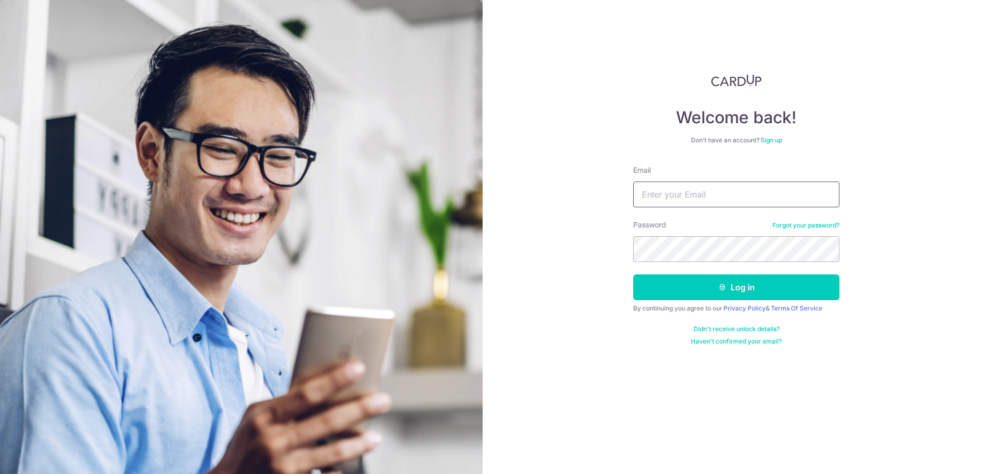
type input "l"
type input "[EMAIL_ADDRESS][DOMAIN_NAME]"
click at [727, 294] on button "Log in" at bounding box center [736, 287] width 206 height 26
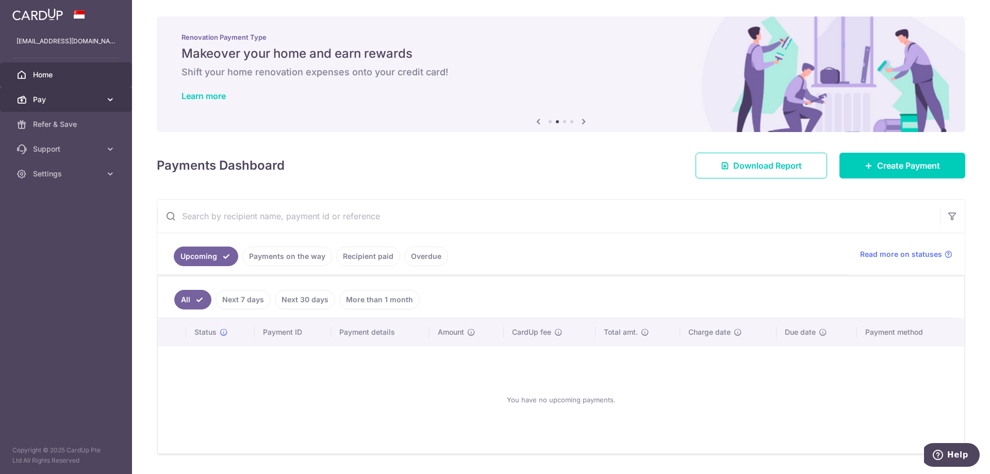
click at [58, 109] on link "Pay" at bounding box center [66, 99] width 132 height 25
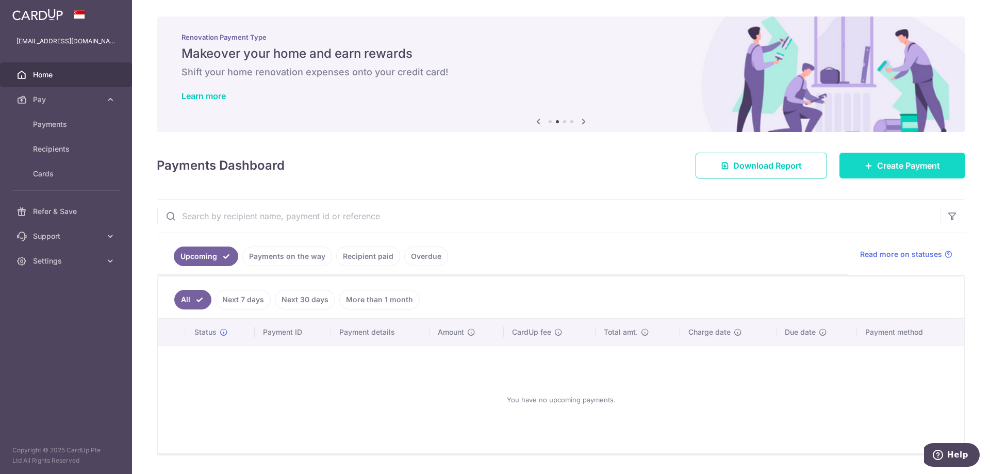
click at [896, 168] on span "Create Payment" at bounding box center [908, 165] width 63 height 12
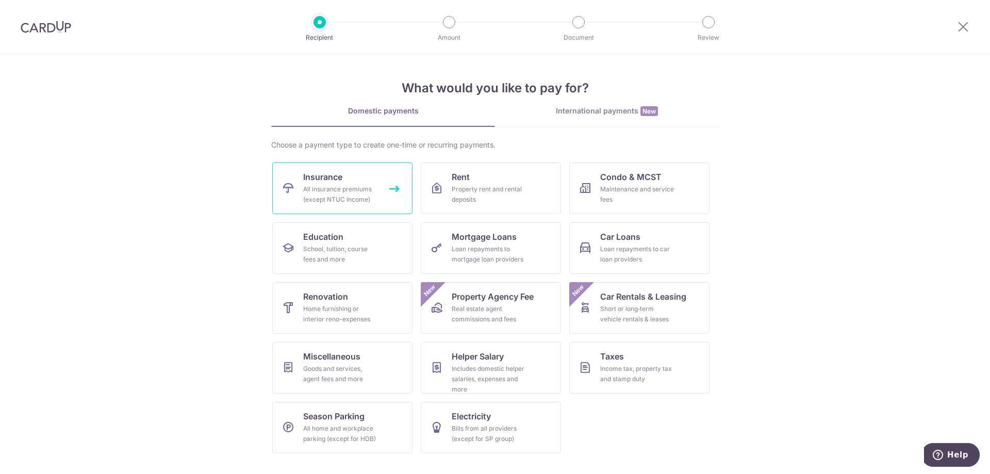
click at [395, 194] on link "Insurance All insurance premiums (except NTUC Income)" at bounding box center [342, 188] width 140 height 52
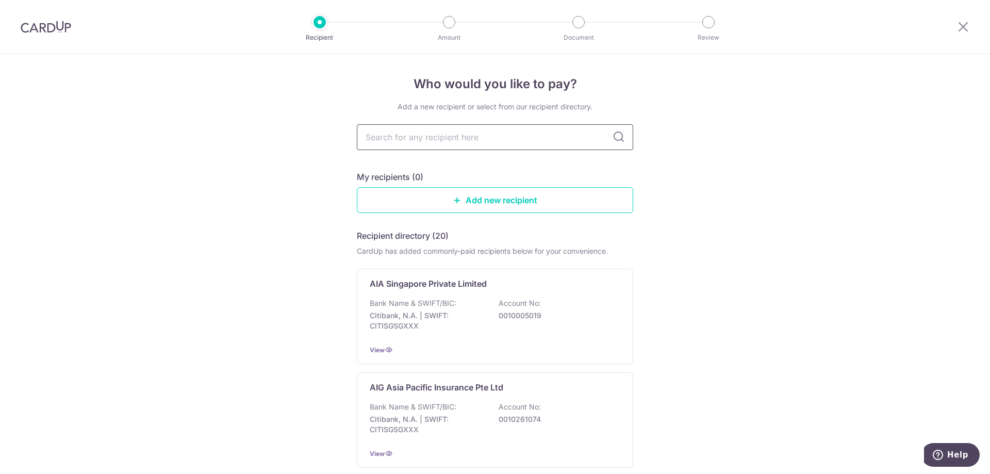
click at [406, 140] on input "text" at bounding box center [495, 137] width 276 height 26
type input "avid"
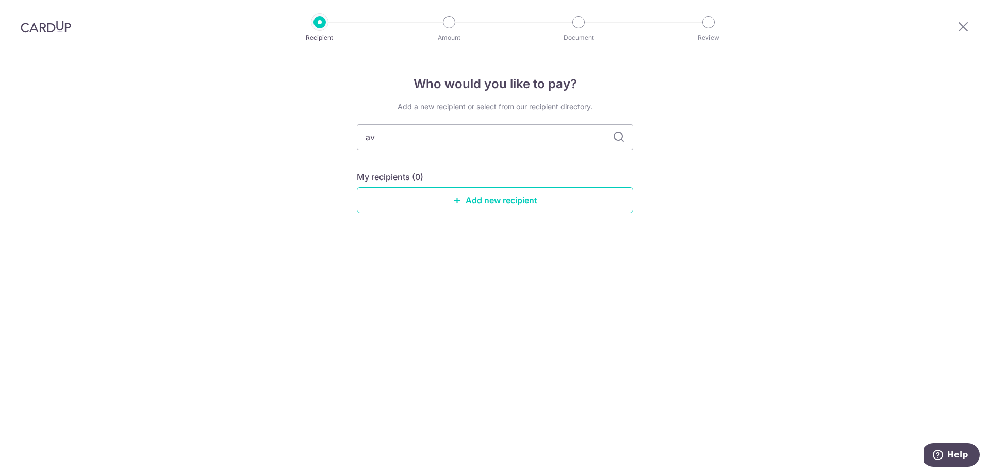
type input "a"
type input "p"
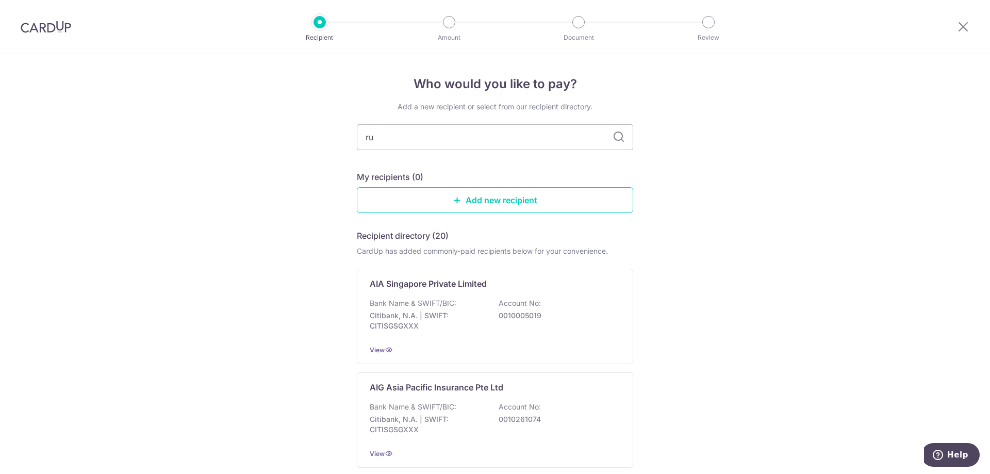
type input "r"
type input "prudential"
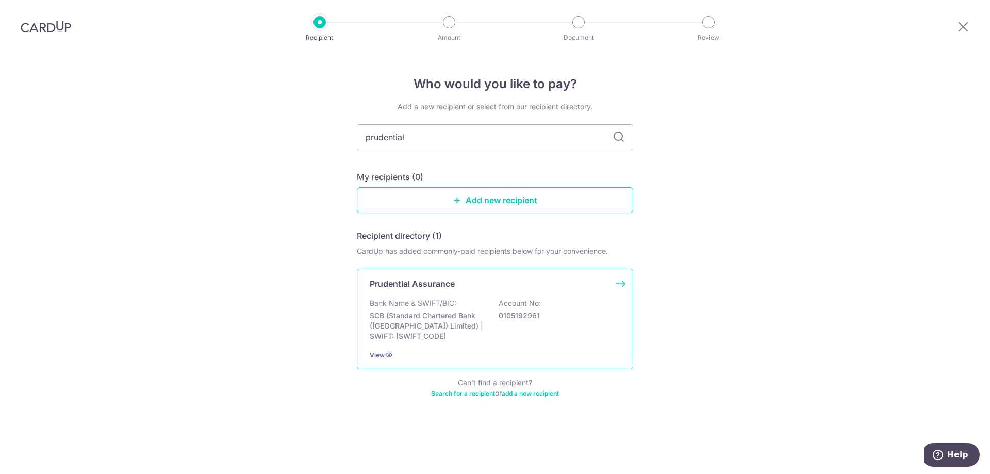
click at [479, 323] on p "SCB (Standard Chartered Bank (Singapore) Limited) | SWIFT: SCBLSG22XXX" at bounding box center [427, 325] width 115 height 31
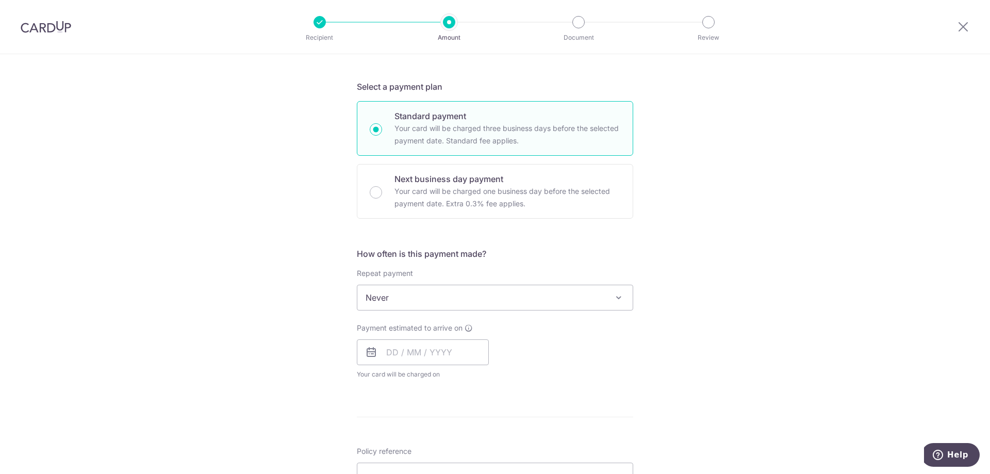
scroll to position [206, 0]
click at [466, 287] on span "Never" at bounding box center [494, 296] width 275 height 25
select select "2"
click at [468, 355] on input "text" at bounding box center [423, 352] width 132 height 26
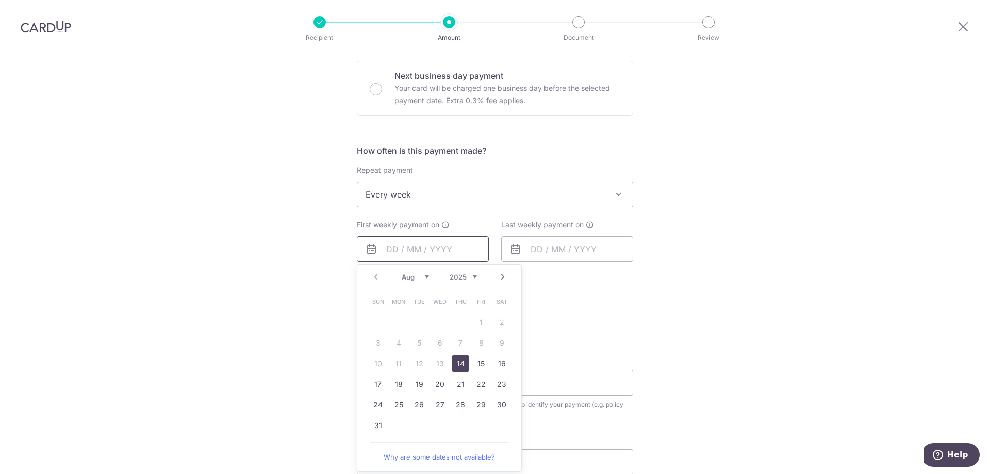
scroll to position [309, 0]
click at [461, 367] on link "14" at bounding box center [460, 363] width 16 height 16
type input "14/08/2025"
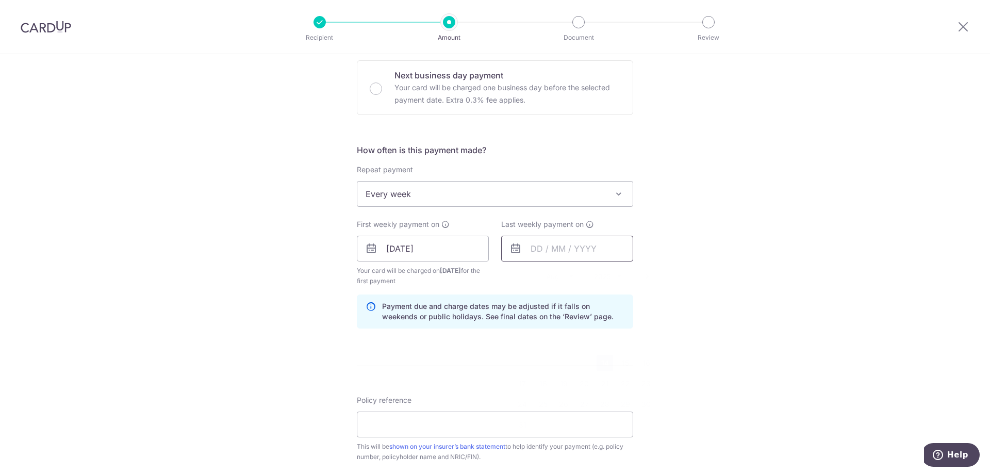
click at [559, 247] on input "text" at bounding box center [567, 249] width 132 height 26
click at [534, 385] on link "18" at bounding box center [542, 383] width 16 height 16
click at [564, 255] on input "18/08/2025" at bounding box center [567, 249] width 132 height 26
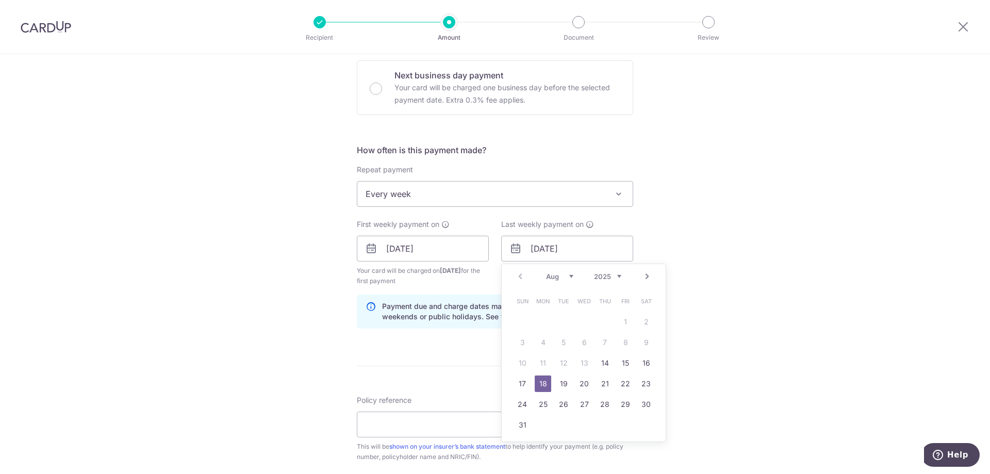
click at [644, 280] on link "Next" at bounding box center [647, 276] width 12 height 12
click at [517, 276] on link "Prev" at bounding box center [520, 276] width 12 height 12
click at [643, 276] on link "Next" at bounding box center [647, 276] width 12 height 12
click at [534, 377] on link "22" at bounding box center [542, 383] width 16 height 16
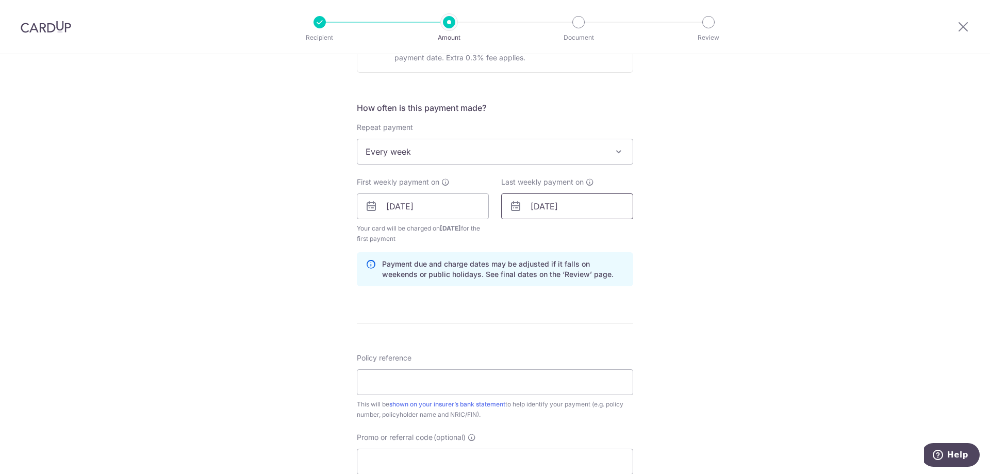
scroll to position [361, 0]
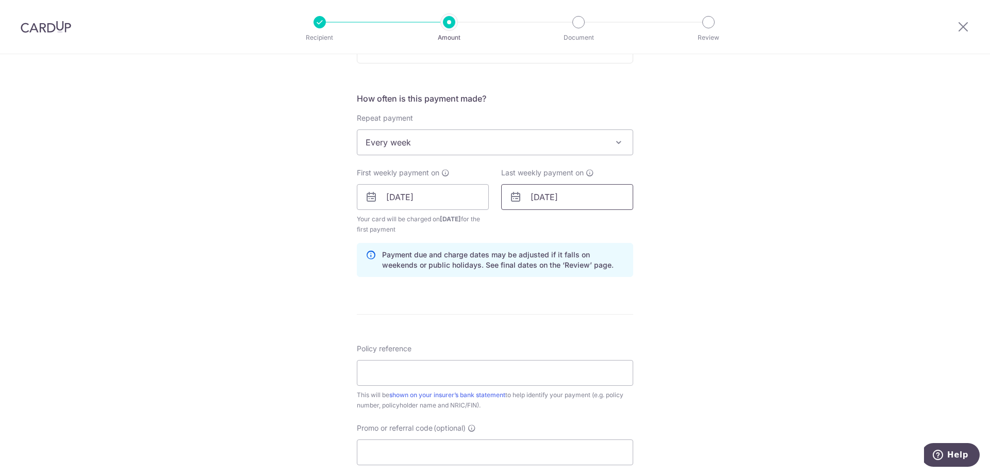
click at [563, 189] on input "22/09/2025" at bounding box center [567, 197] width 132 height 26
click at [517, 230] on link "Prev" at bounding box center [520, 225] width 12 height 12
click at [605, 336] on link "21" at bounding box center [604, 332] width 16 height 16
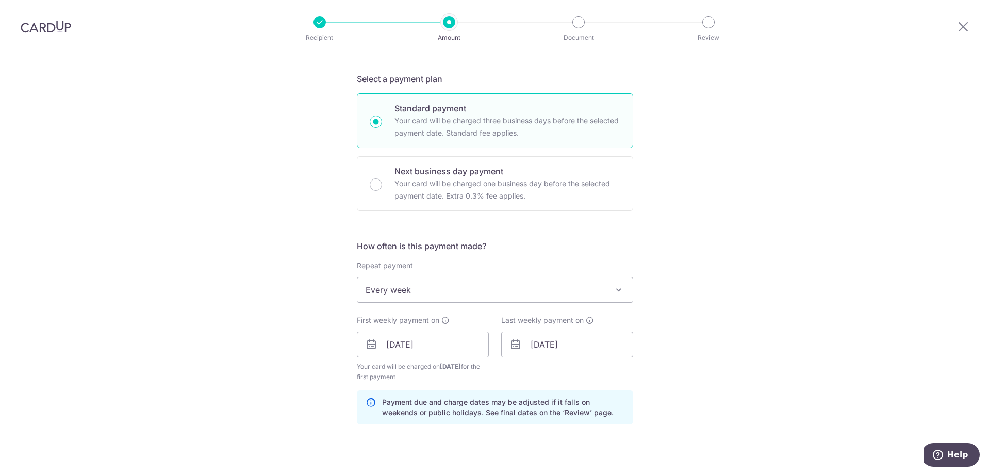
scroll to position [258, 0]
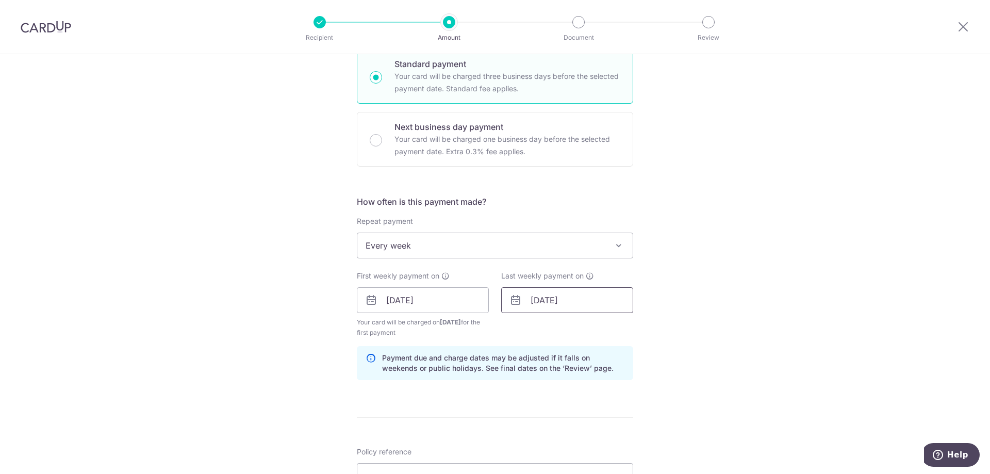
click at [521, 302] on input "21/08/2025" at bounding box center [567, 300] width 132 height 26
click at [506, 303] on input "21/08/2025" at bounding box center [567, 300] width 132 height 26
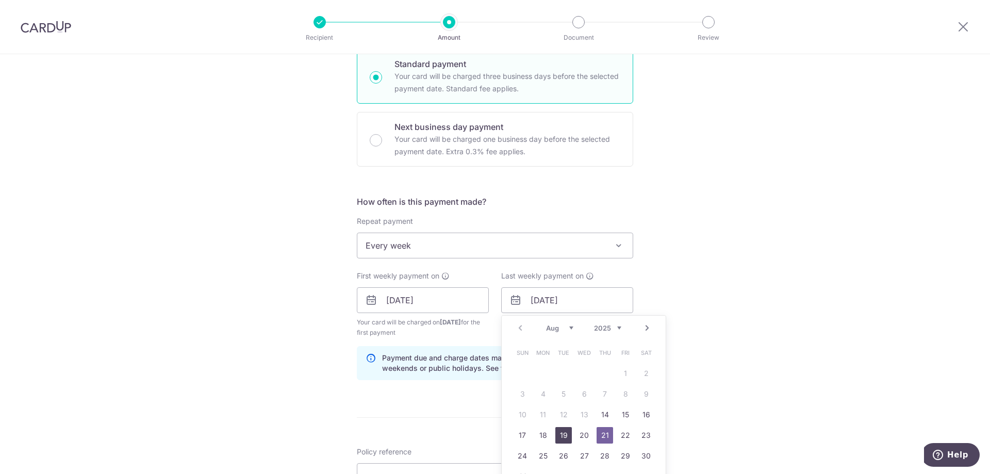
click at [562, 432] on link "19" at bounding box center [563, 435] width 16 height 16
type input "19/08/2025"
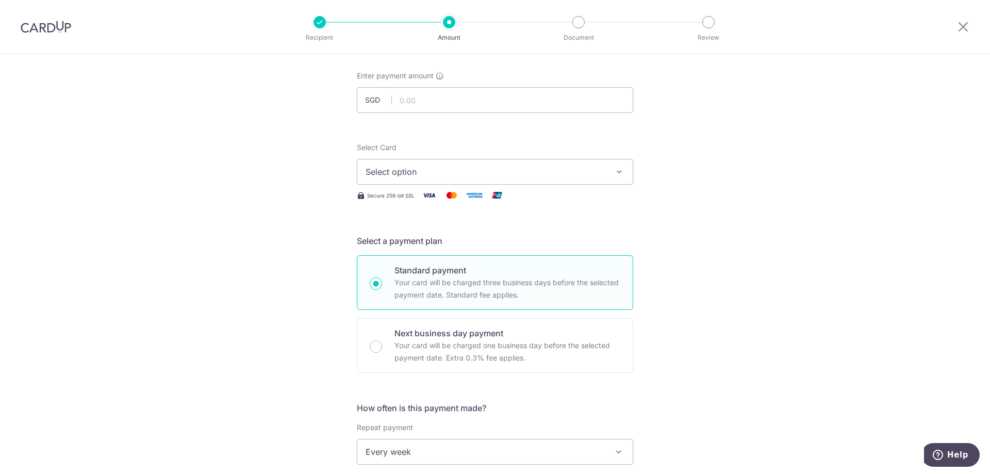
scroll to position [0, 0]
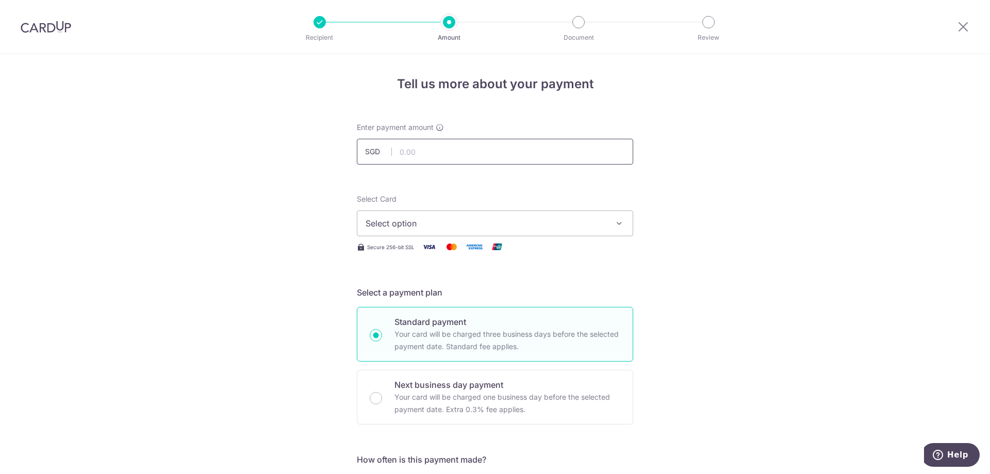
click at [444, 145] on input "text" at bounding box center [495, 152] width 276 height 26
paste input "81299491"
type input "81299491"
click at [439, 217] on span "Select option" at bounding box center [485, 223] width 240 height 12
click at [423, 155] on input "text" at bounding box center [495, 152] width 276 height 26
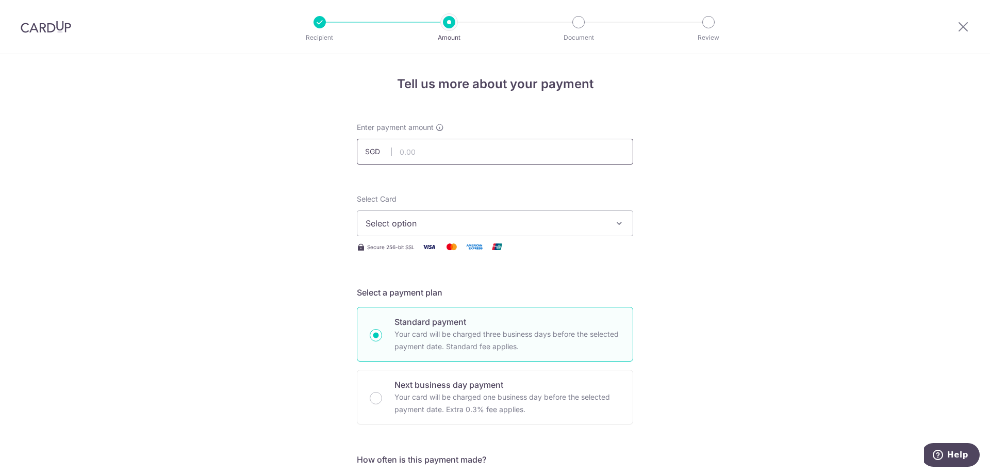
paste input "81299491"
type input "81299491"
click at [427, 154] on input "81299491" at bounding box center [495, 152] width 276 height 26
drag, startPoint x: 439, startPoint y: 154, endPoint x: 362, endPoint y: 133, distance: 79.5
click at [363, 133] on div "Enter payment amount SGD 81299491" at bounding box center [495, 143] width 276 height 42
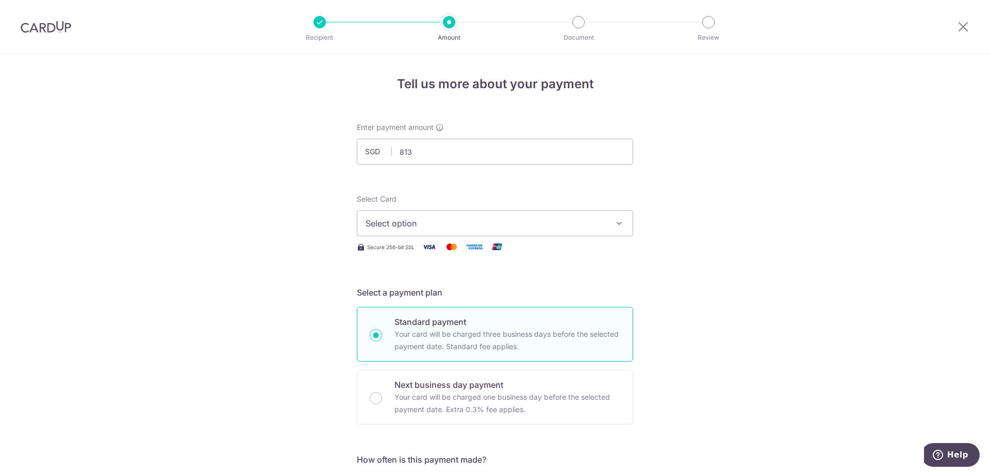
type input "813.00"
click at [449, 220] on span "Select option" at bounding box center [485, 223] width 240 height 12
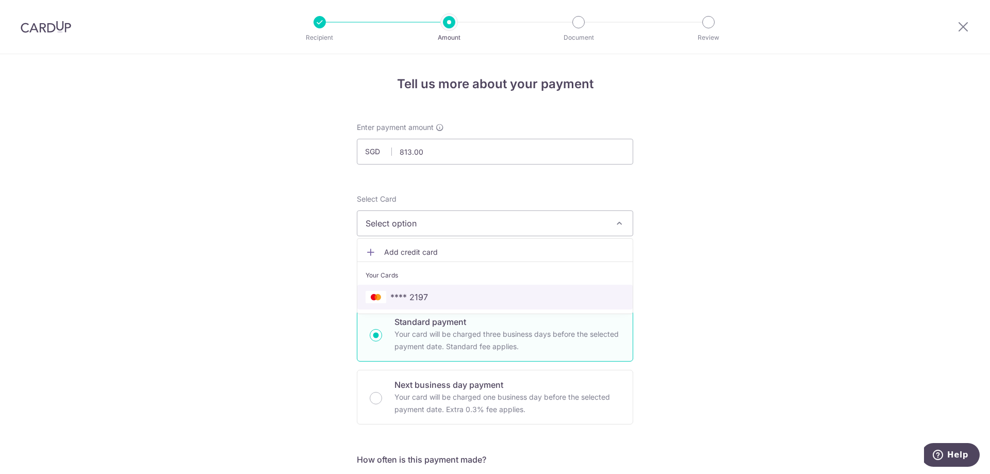
click at [415, 298] on span "**** 2197" at bounding box center [409, 297] width 38 height 12
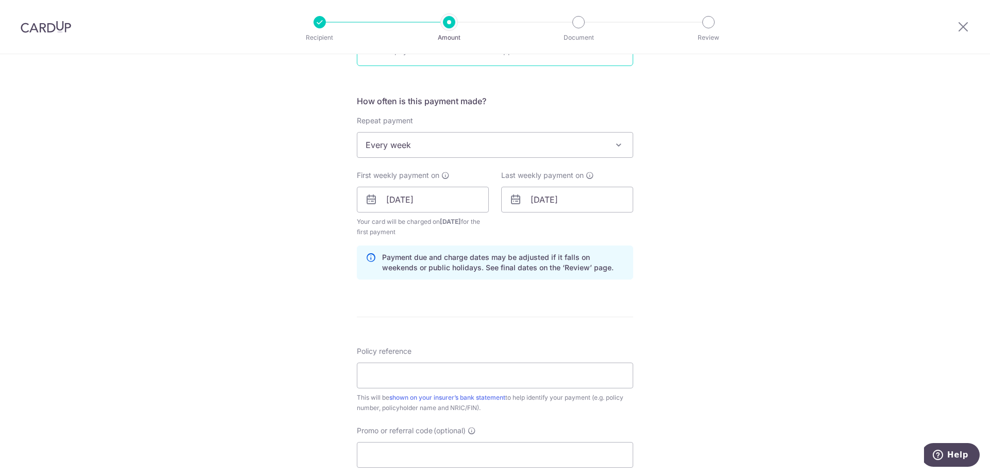
scroll to position [361, 0]
click at [425, 369] on input "Policy reference" at bounding box center [495, 373] width 276 height 26
paste input "81299491"
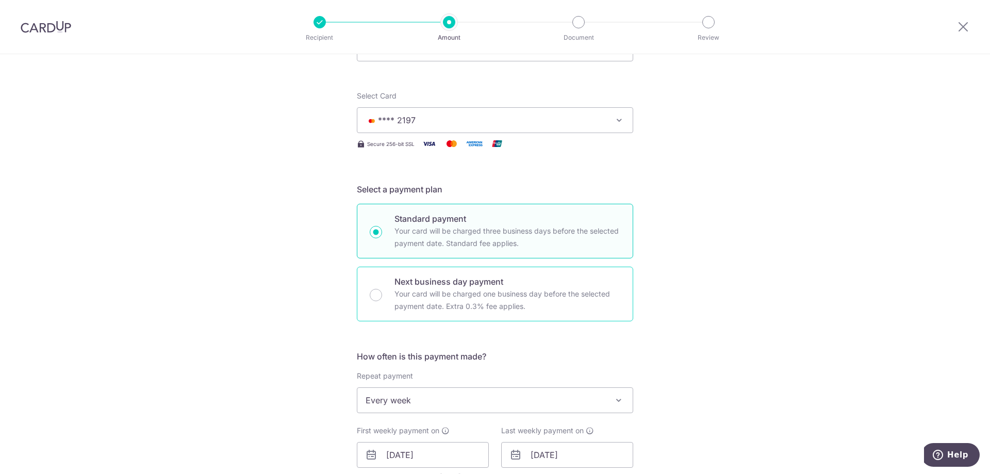
scroll to position [0, 0]
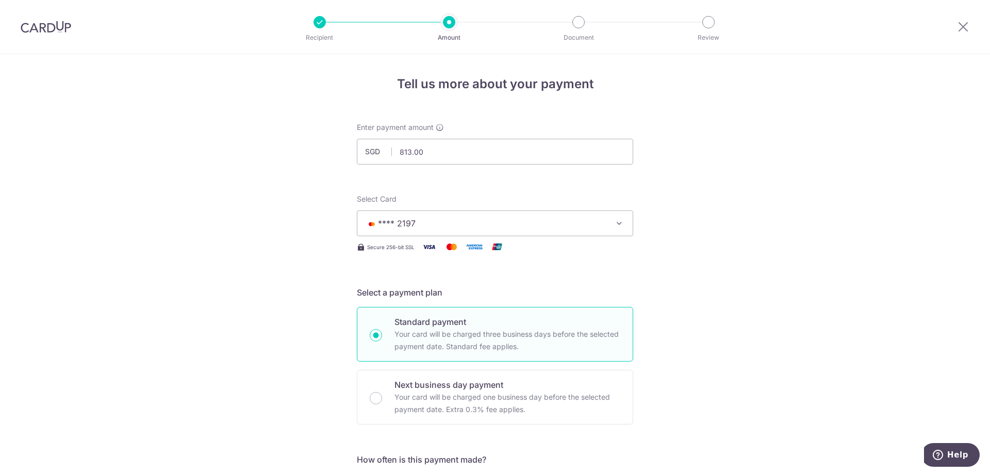
type input "81299491"
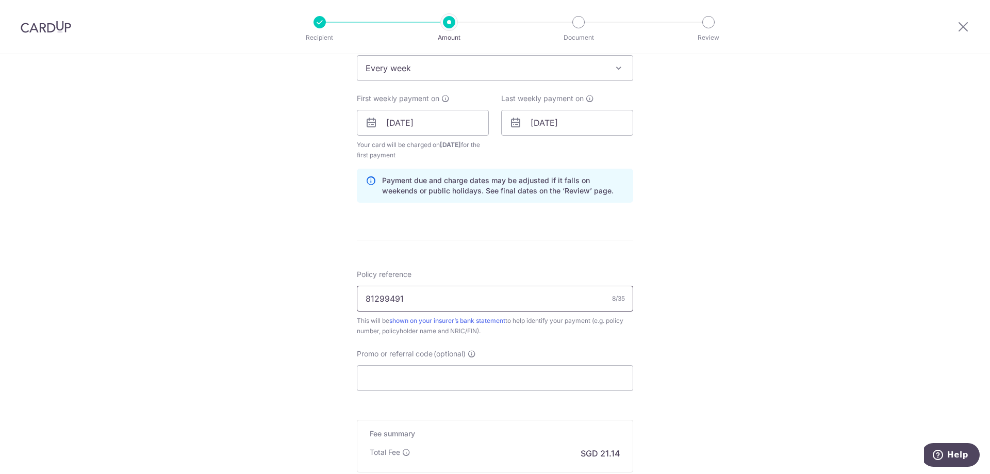
scroll to position [464, 0]
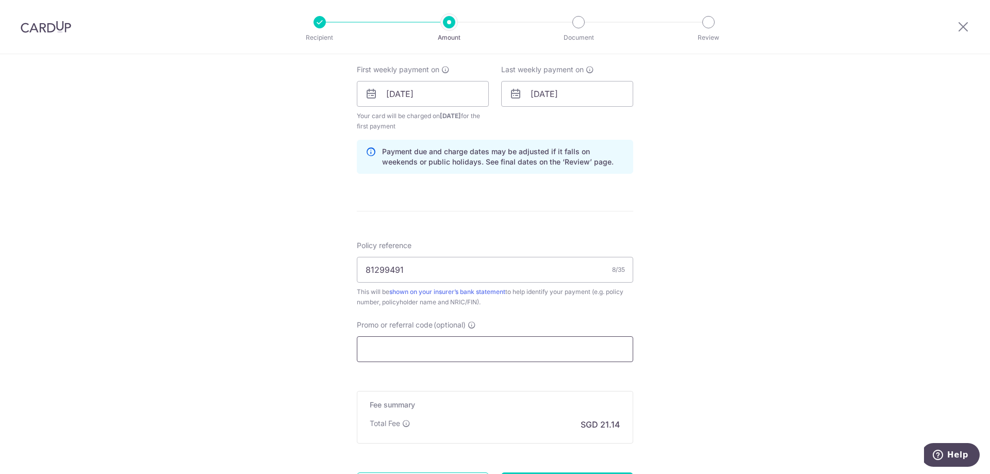
click at [391, 350] on input "Promo or referral code (optional)" at bounding box center [495, 349] width 276 height 26
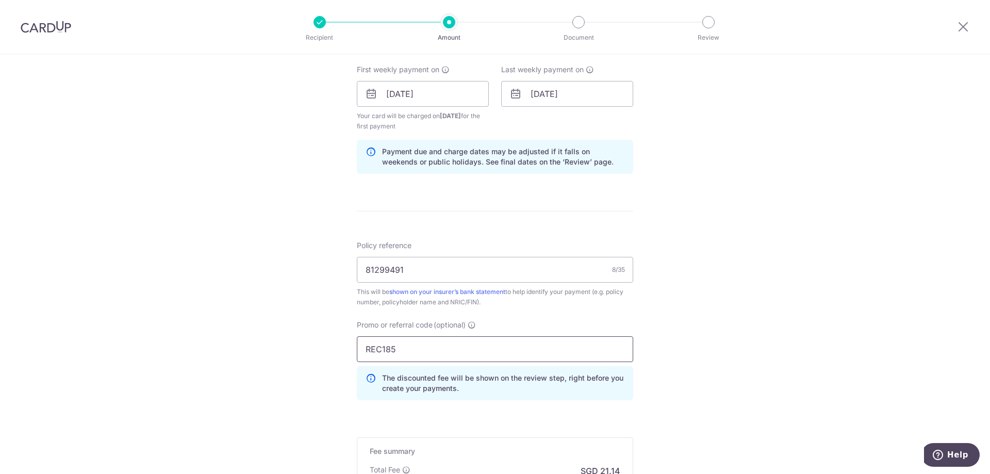
type input "REC185"
click at [740, 407] on div "Tell us more about your payment Enter payment amount SGD 813.00 813.00 Select C…" at bounding box center [495, 105] width 990 height 1031
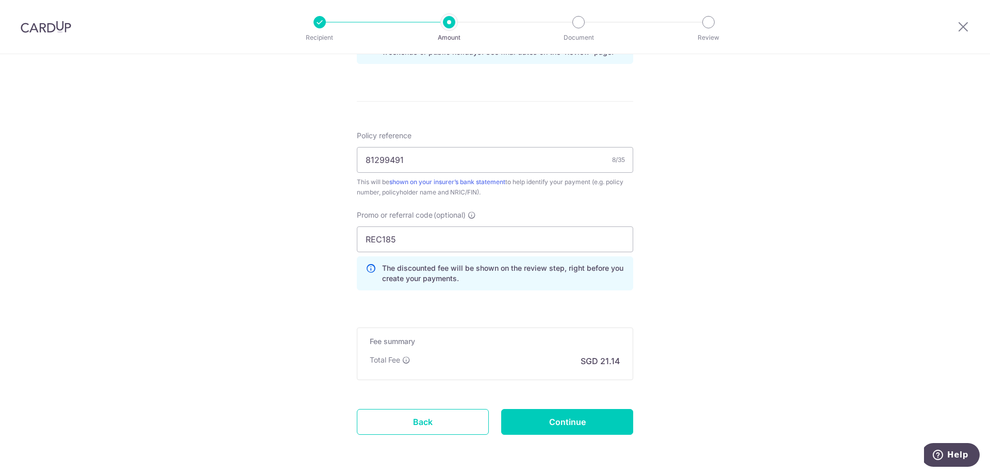
scroll to position [612, 0]
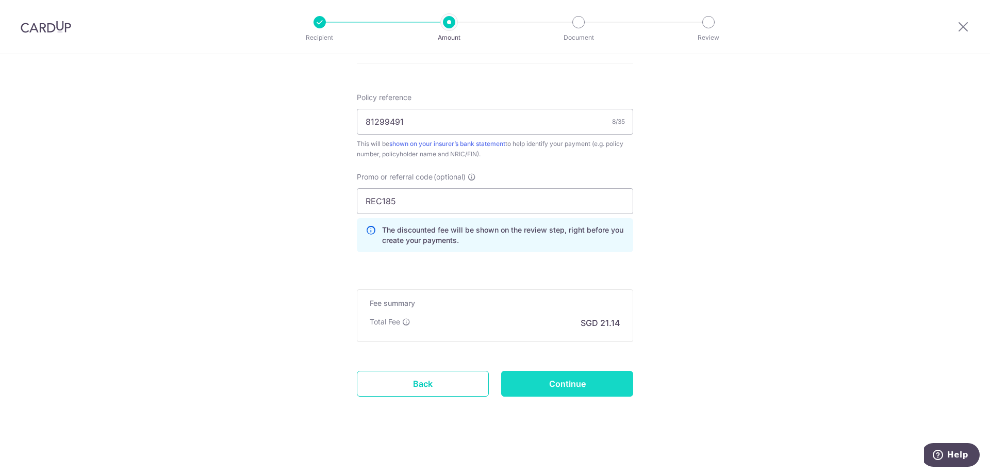
click at [578, 391] on input "Continue" at bounding box center [567, 384] width 132 height 26
type input "Create Schedule"
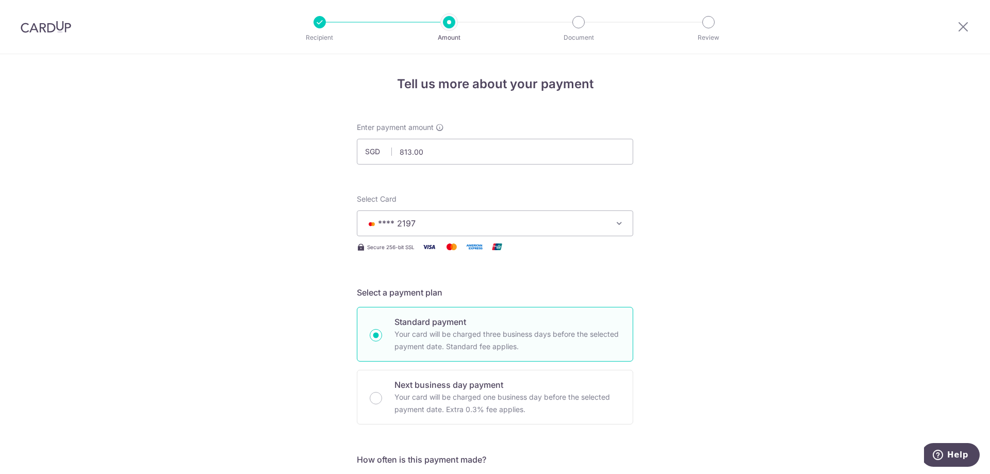
click at [25, 28] on img at bounding box center [46, 27] width 51 height 12
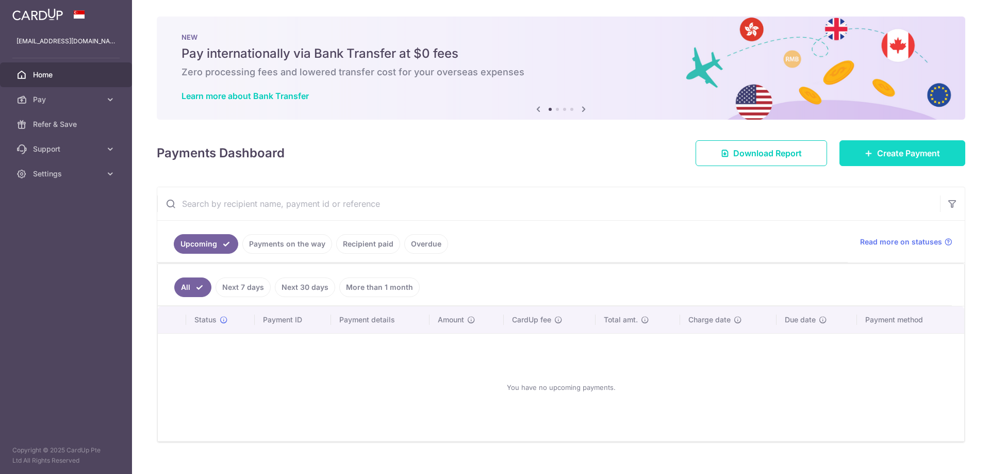
click at [900, 152] on span "Create Payment" at bounding box center [908, 153] width 63 height 12
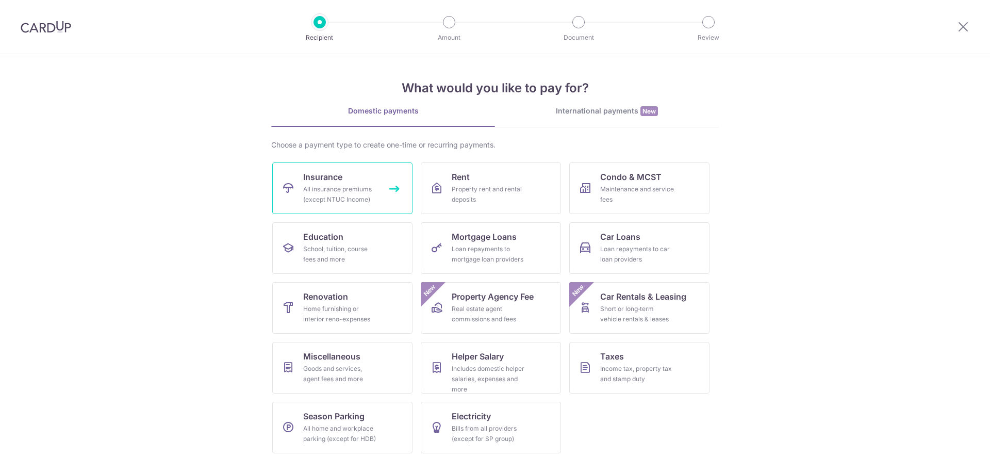
click at [343, 180] on link "Insurance All insurance premiums (except NTUC Income)" at bounding box center [342, 188] width 140 height 52
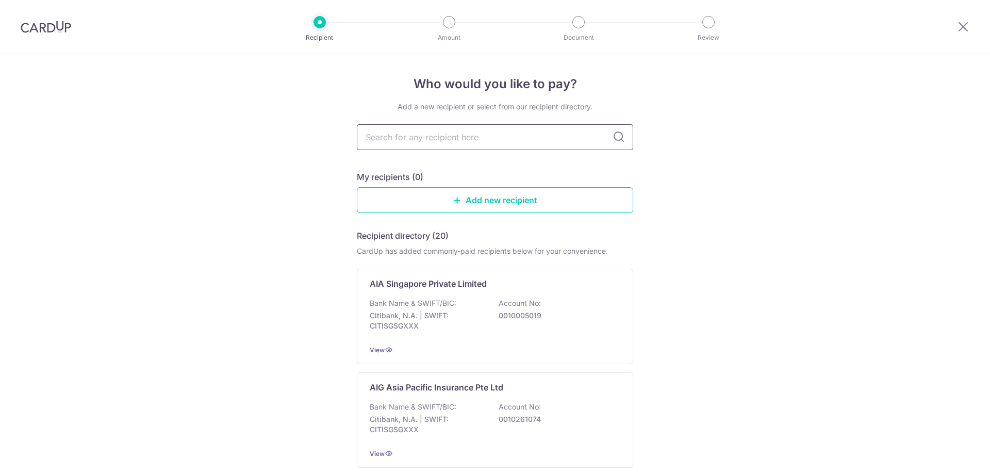
click at [417, 139] on input "text" at bounding box center [495, 137] width 276 height 26
type input "PRUDENTIAL"
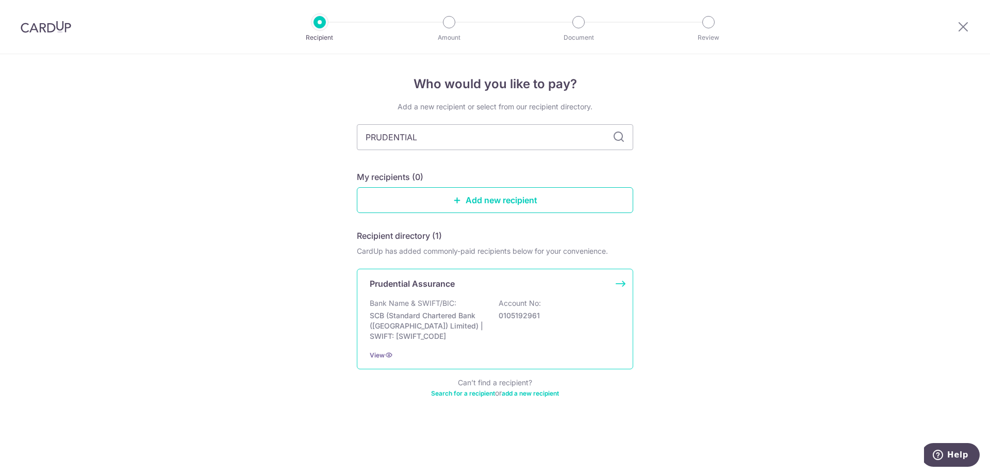
click at [400, 299] on p "Bank Name & SWIFT/BIC:" at bounding box center [413, 303] width 87 height 10
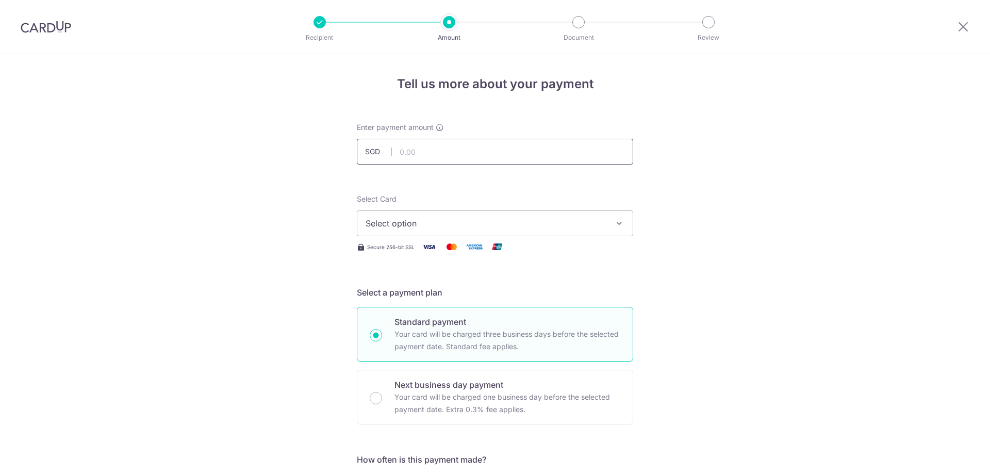
click at [434, 161] on input "text" at bounding box center [495, 152] width 276 height 26
paste input "85761879"
type input "85761879"
type input "9,770.88"
click at [443, 223] on span "Select option" at bounding box center [485, 223] width 240 height 12
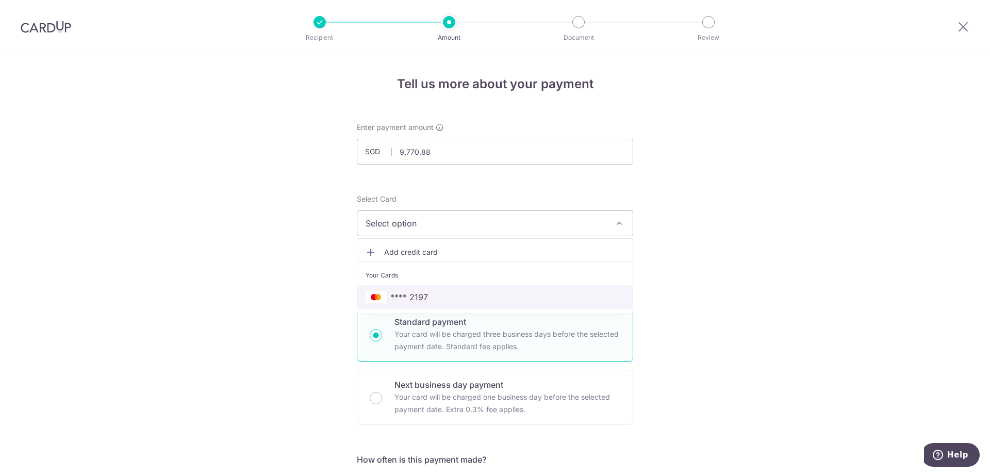
click at [411, 289] on link "**** 2197" at bounding box center [494, 296] width 275 height 25
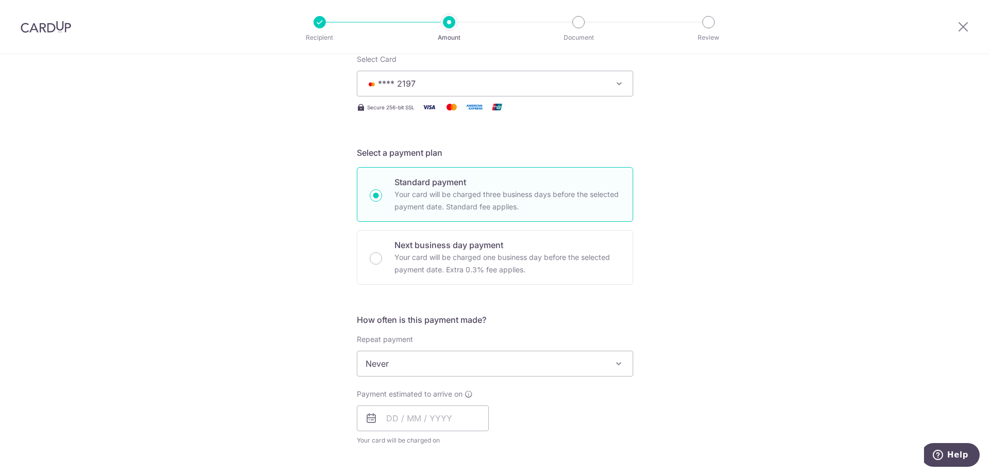
scroll to position [155, 0]
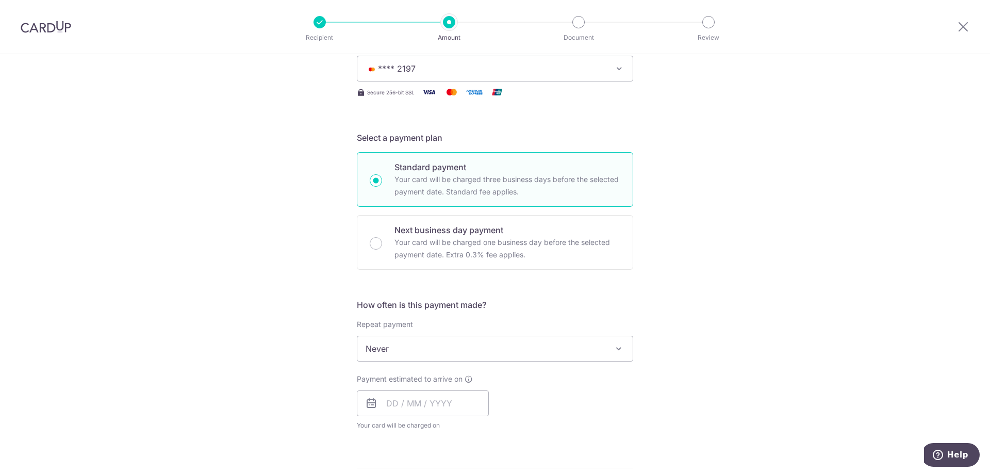
click at [416, 340] on span "Never" at bounding box center [494, 348] width 275 height 25
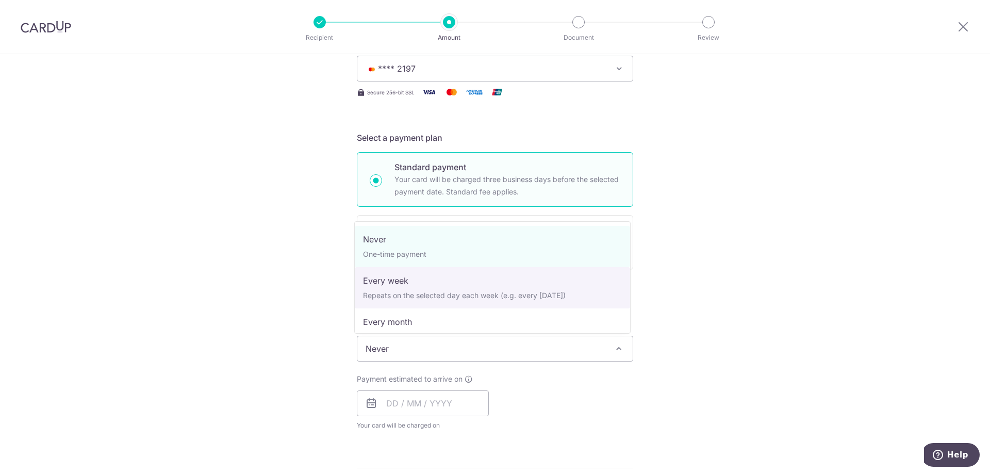
scroll to position [52, 0]
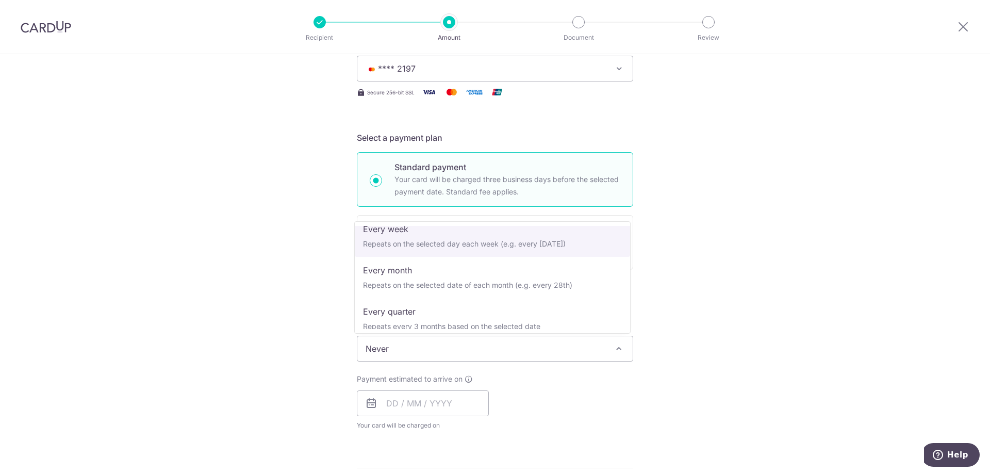
select select "2"
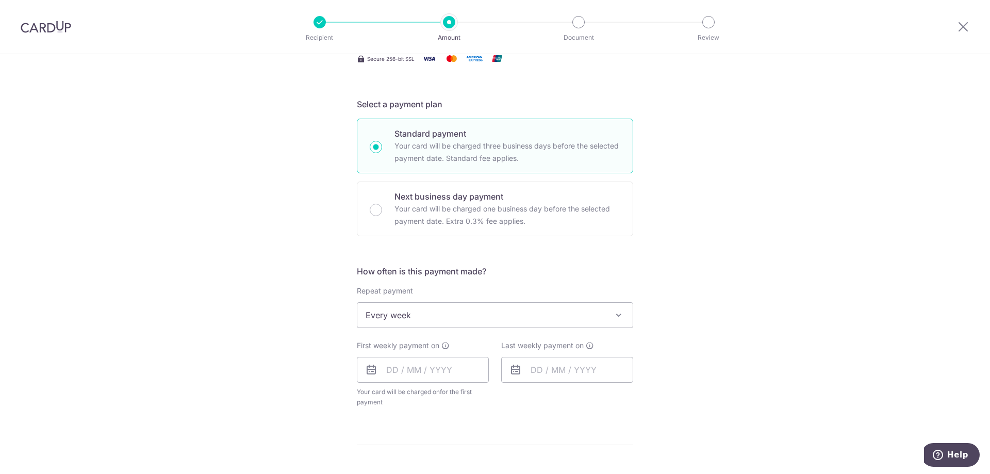
scroll to position [206, 0]
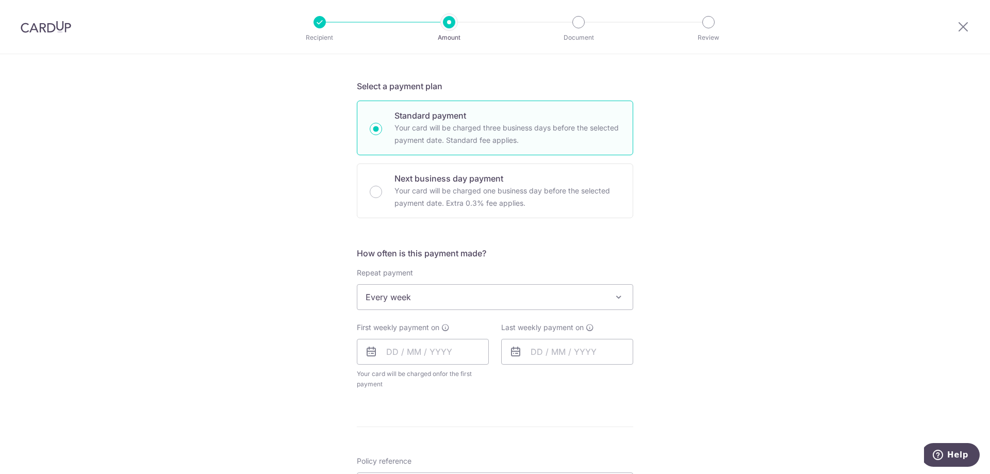
click at [373, 355] on icon at bounding box center [371, 351] width 12 height 12
click at [361, 354] on input "text" at bounding box center [423, 352] width 132 height 26
click at [456, 461] on link "14" at bounding box center [460, 466] width 16 height 16
type input "[DATE]"
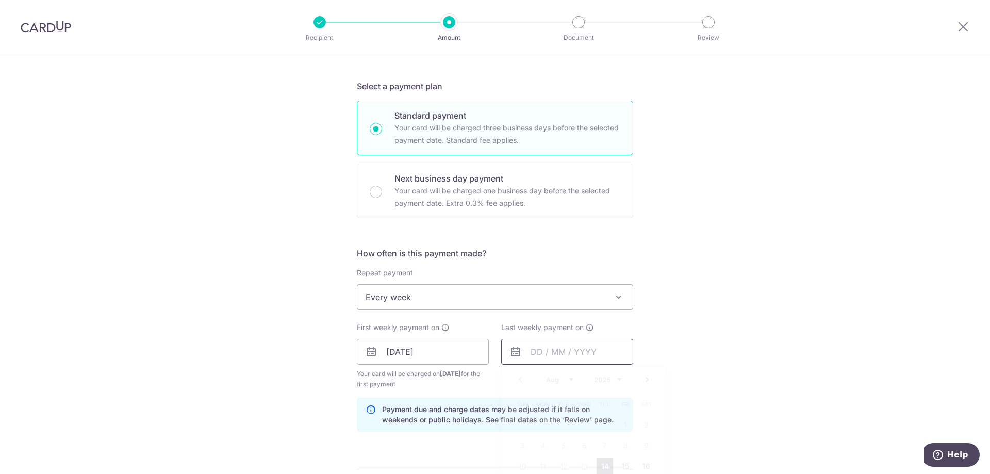
click at [552, 349] on input "text" at bounding box center [567, 352] width 132 height 26
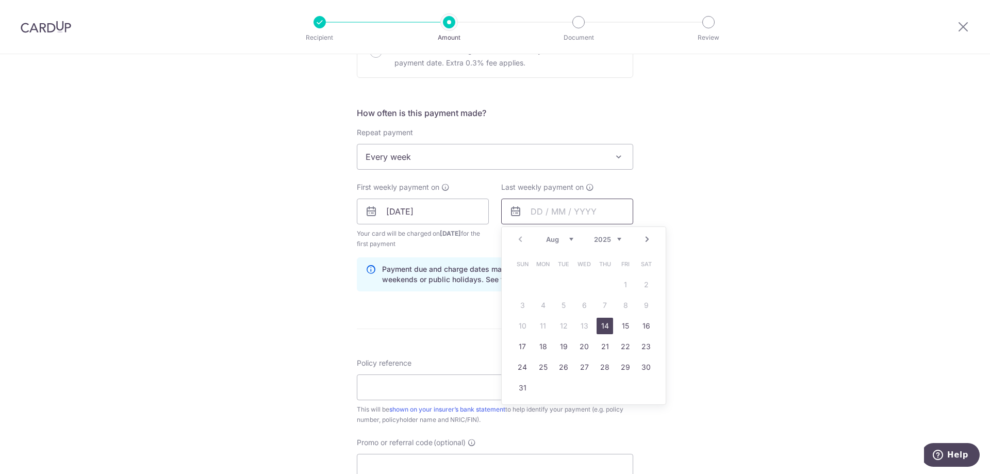
scroll to position [361, 0]
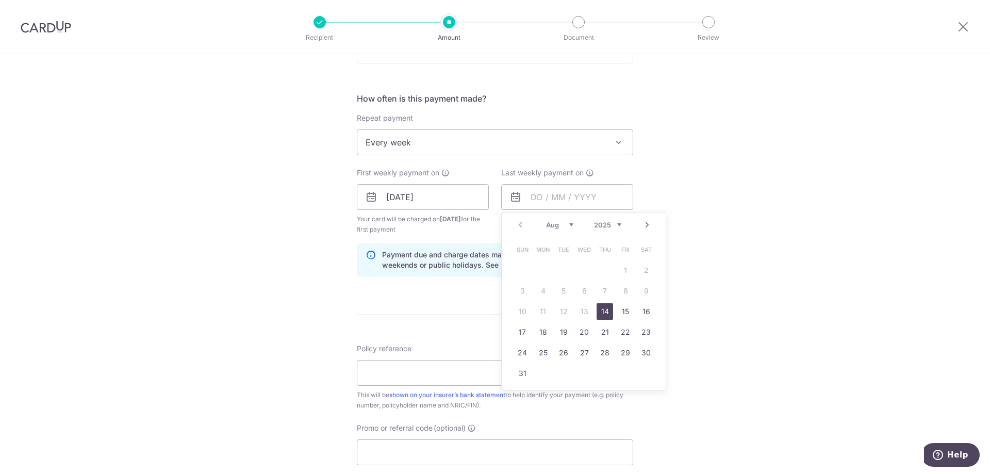
click at [647, 226] on link "Next" at bounding box center [647, 225] width 12 height 12
click at [514, 223] on link "Prev" at bounding box center [520, 225] width 12 height 12
click at [641, 228] on link "Next" at bounding box center [647, 225] width 12 height 12
click at [603, 312] on link "18" at bounding box center [604, 311] width 16 height 16
type input "[DATE]"
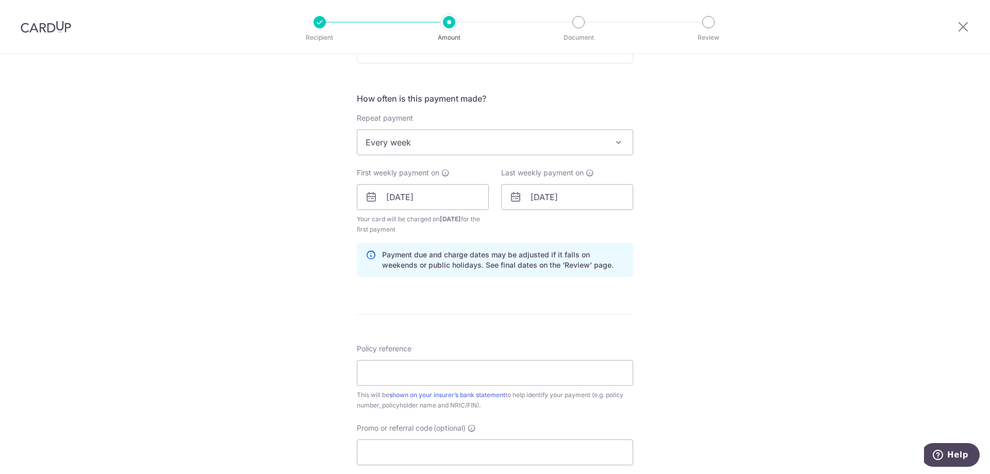
scroll to position [412, 0]
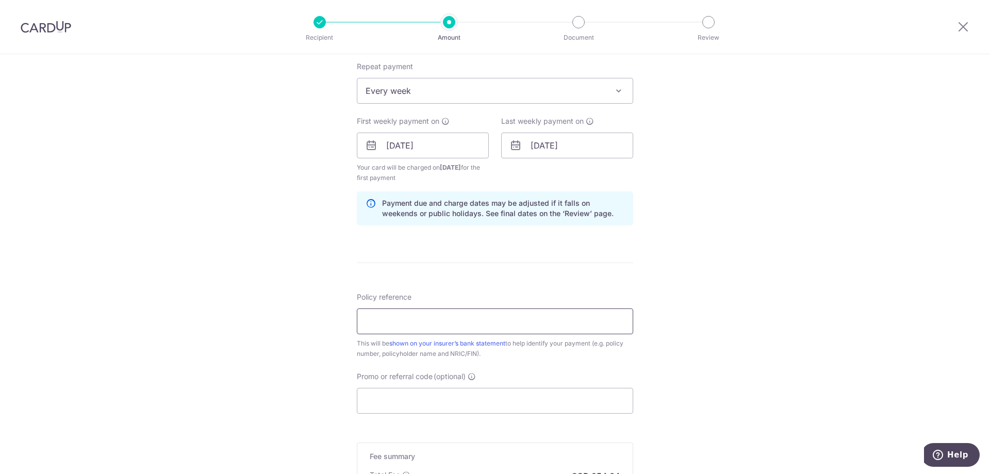
click at [422, 316] on input "Policy reference" at bounding box center [495, 321] width 276 height 26
paste input "85761879"
type input "85761879"
click at [407, 404] on input "Promo or referral code (optional)" at bounding box center [495, 401] width 276 height 26
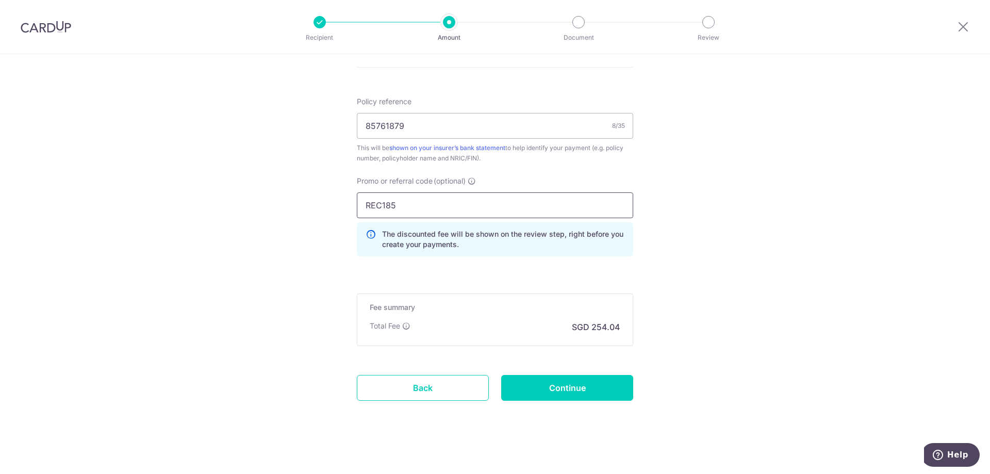
scroll to position [612, 0]
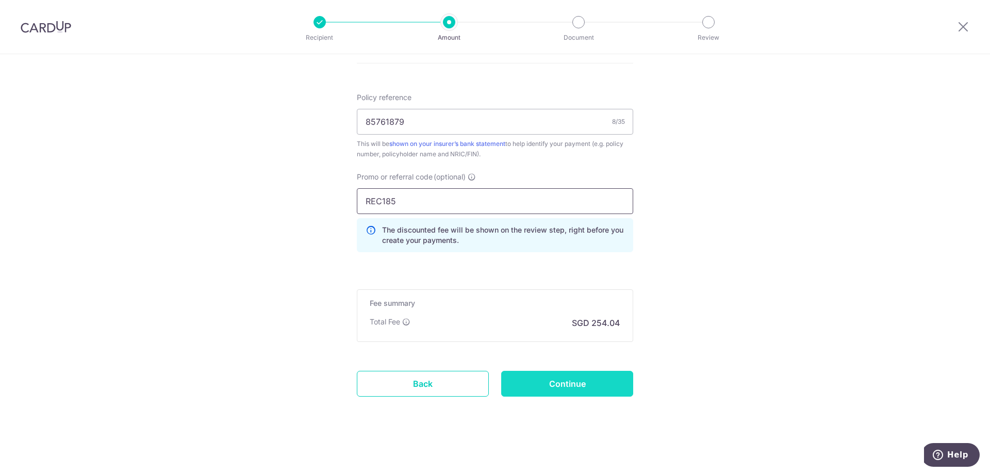
type input "REC185"
click at [577, 381] on input "Continue" at bounding box center [567, 384] width 132 height 26
type input "Create Schedule"
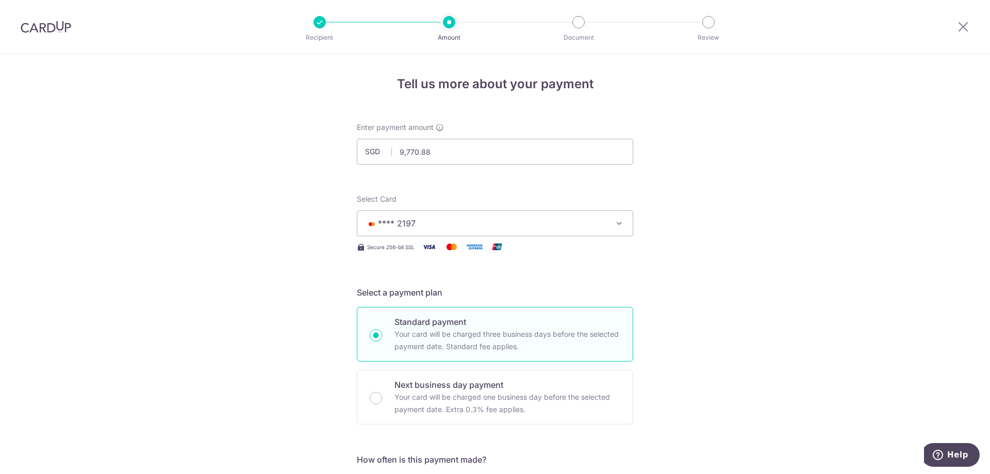
click at [428, 219] on span "**** 2197" at bounding box center [485, 223] width 240 height 12
click at [410, 252] on span "Add credit card" at bounding box center [504, 252] width 240 height 10
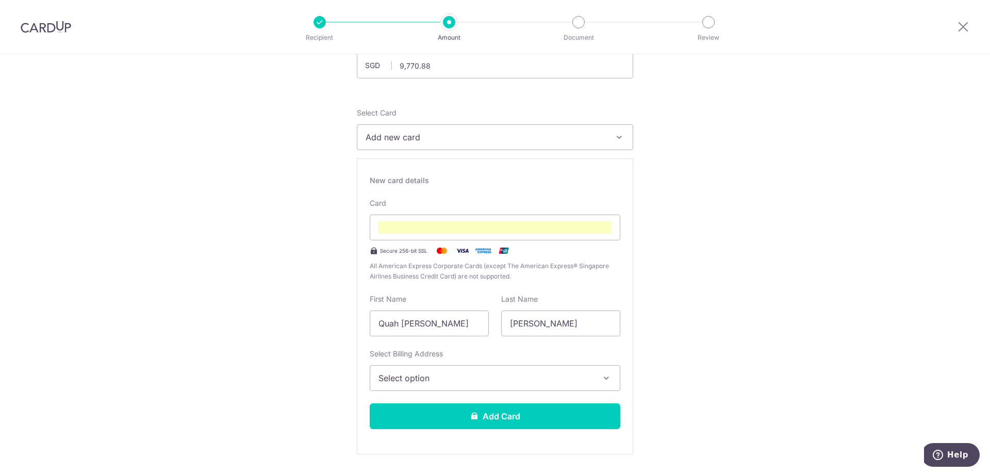
scroll to position [103, 0]
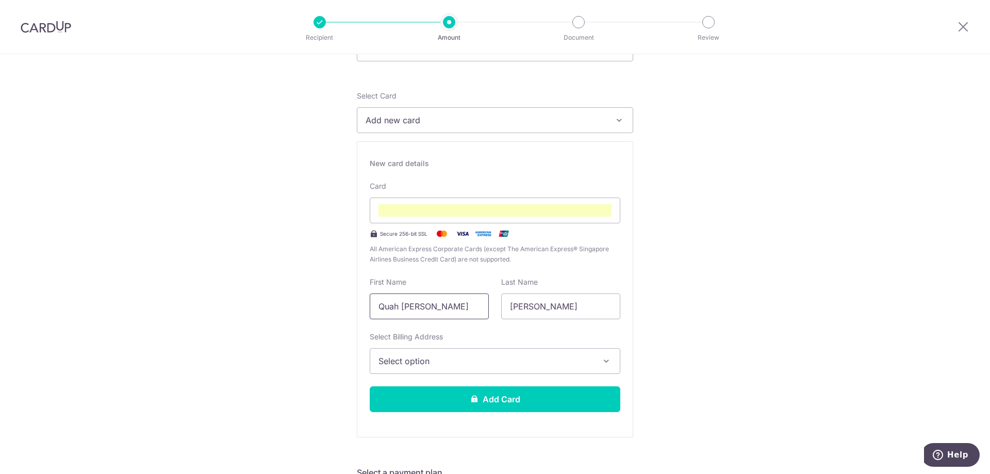
drag, startPoint x: 442, startPoint y: 310, endPoint x: 344, endPoint y: 296, distance: 98.9
type input "m"
type input "[PERSON_NAME]"
type input "TAN"
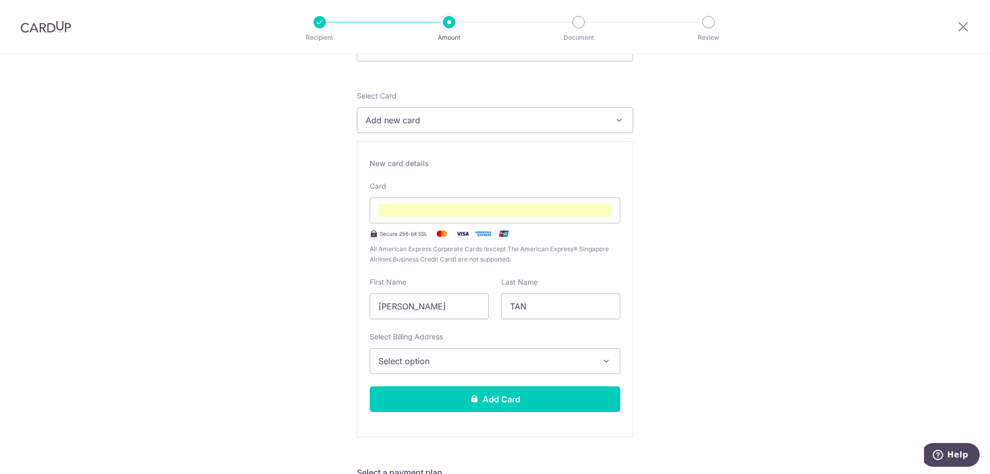
click at [404, 358] on span "Select option" at bounding box center [485, 361] width 214 height 12
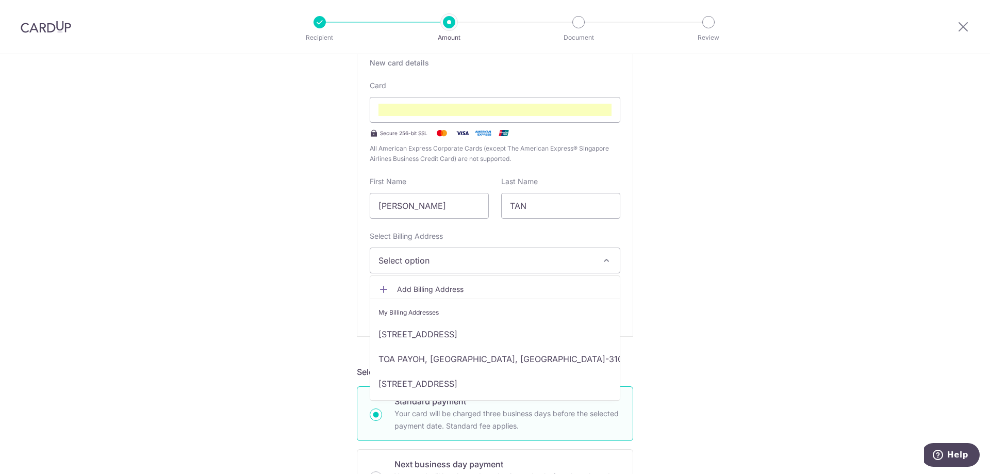
scroll to position [206, 0]
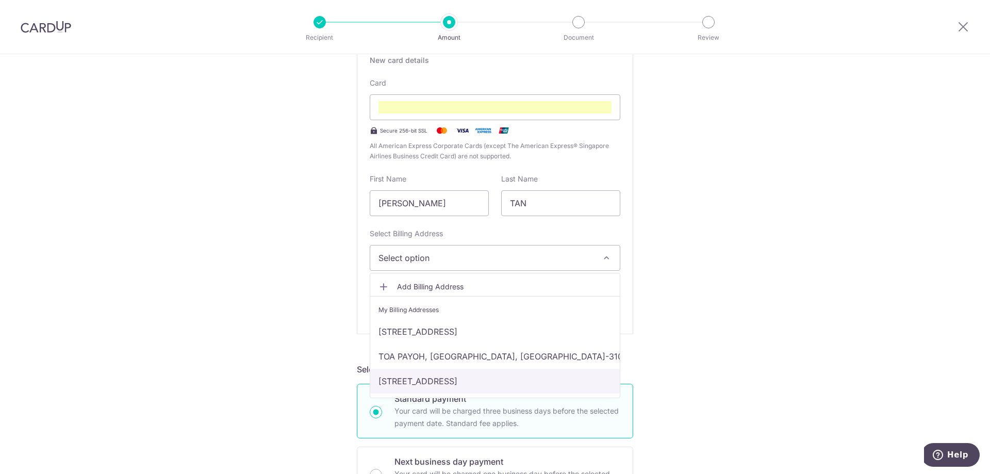
click at [415, 381] on link "[STREET_ADDRESS]" at bounding box center [494, 380] width 249 height 25
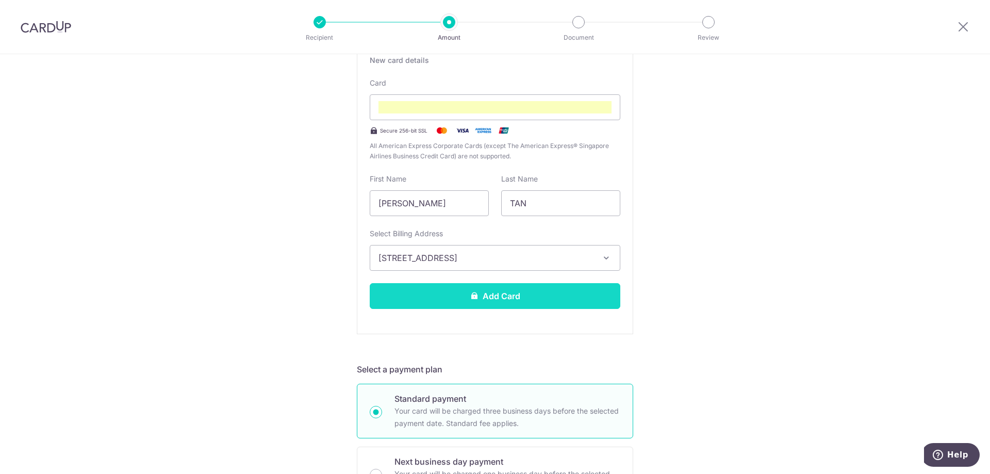
click at [493, 301] on button "Add Card" at bounding box center [495, 296] width 250 height 26
click at [508, 294] on button "Add Card" at bounding box center [495, 296] width 250 height 26
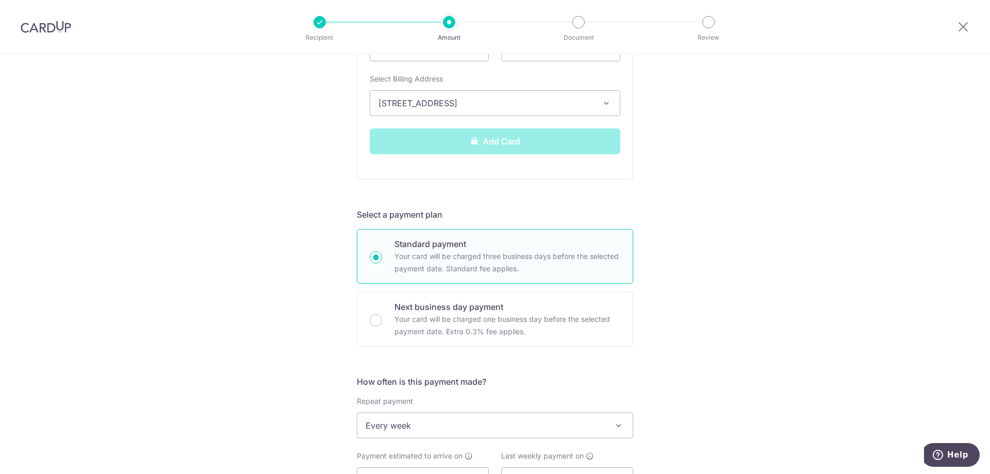
scroll to position [412, 0]
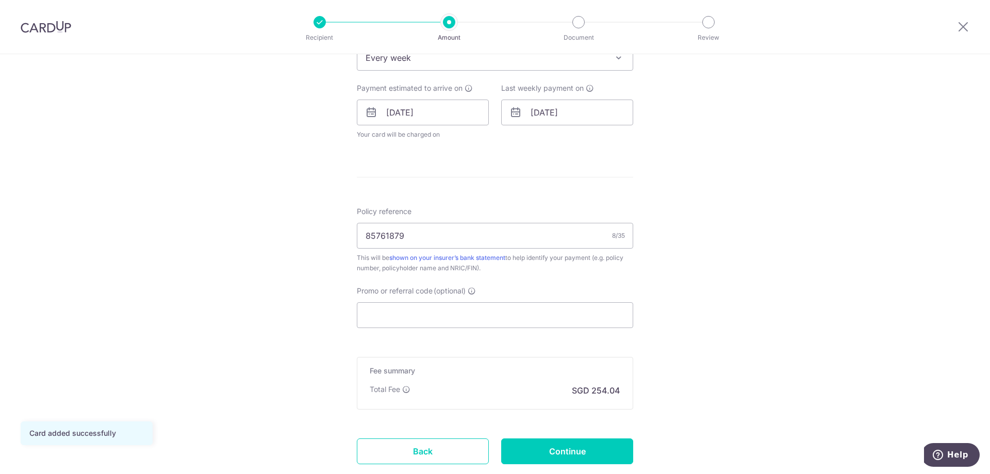
scroll to position [464, 0]
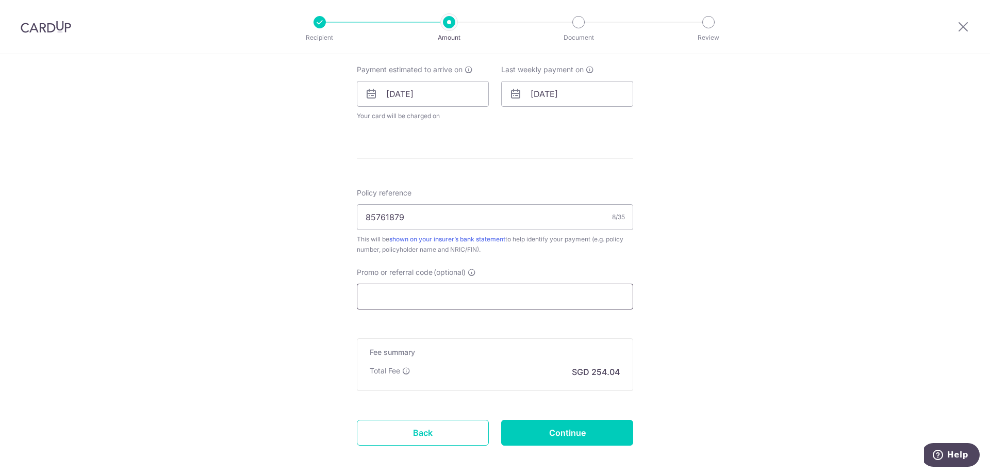
click at [404, 287] on input "Promo or referral code (optional)" at bounding box center [495, 296] width 276 height 26
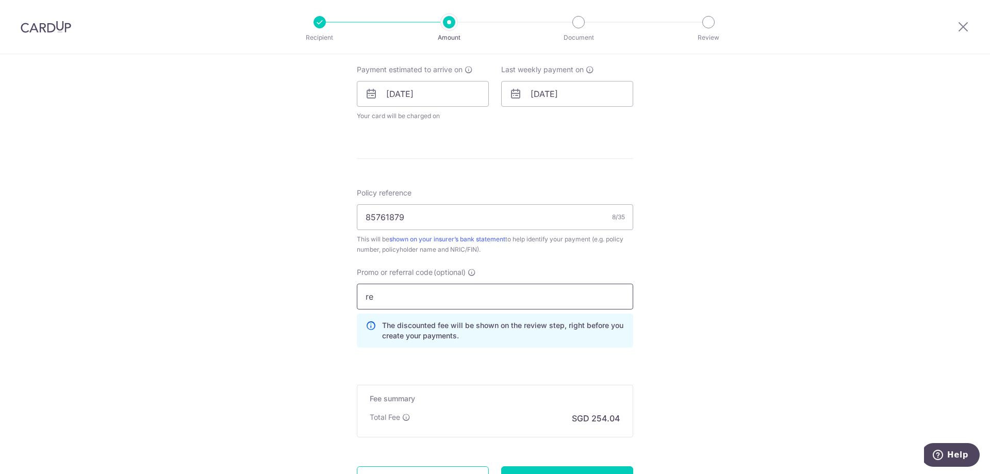
type input "r"
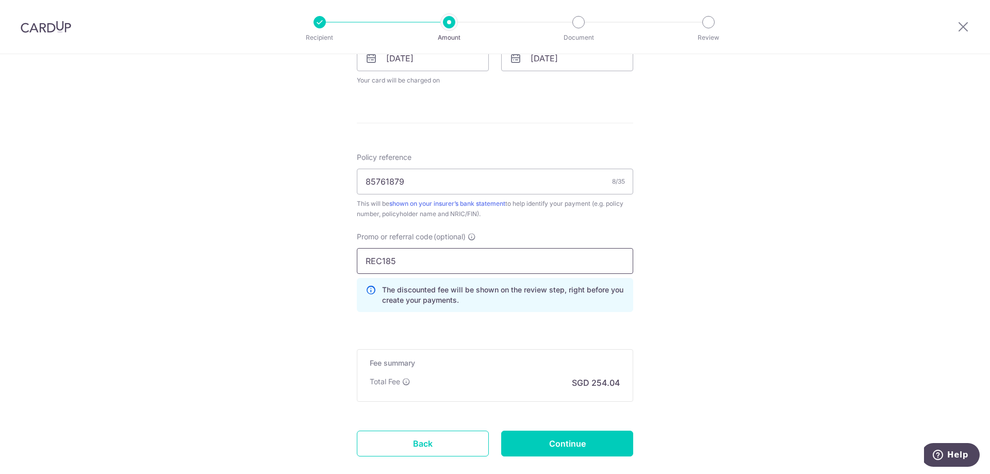
scroll to position [515, 0]
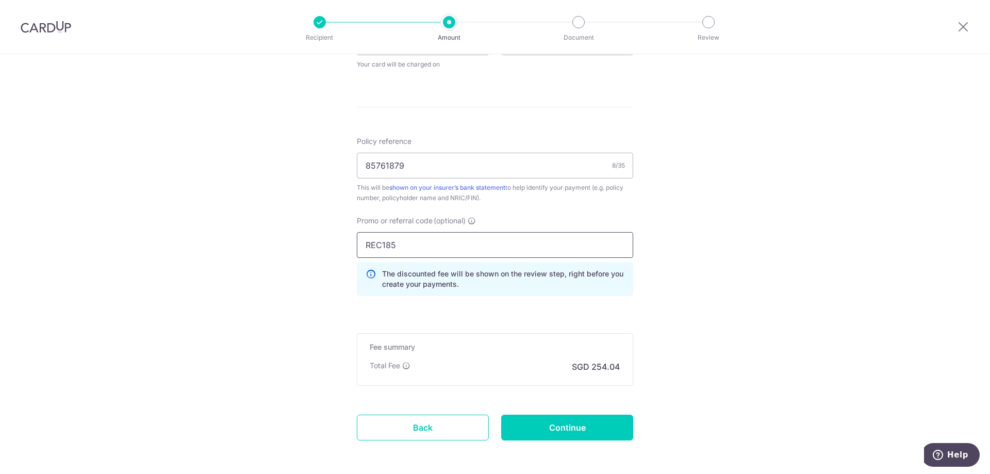
type input "REC185"
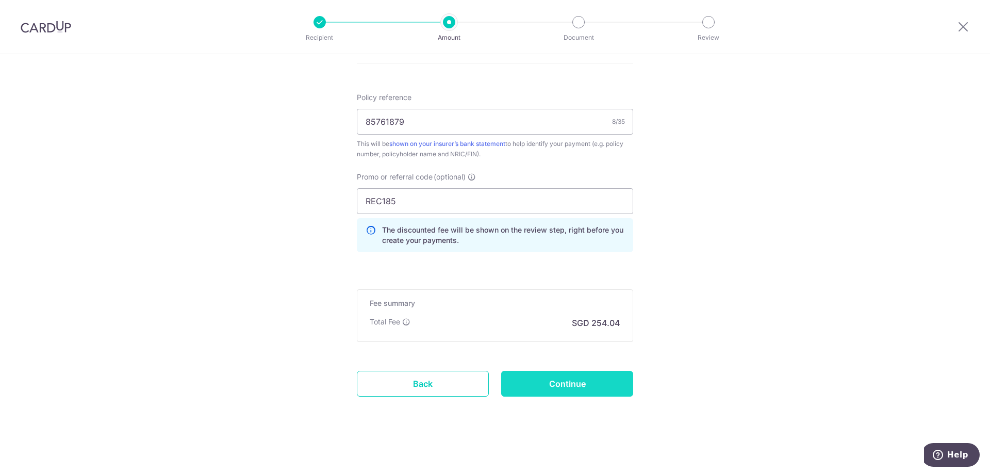
click at [560, 380] on input "Continue" at bounding box center [567, 384] width 132 height 26
type input "Update Schedule"
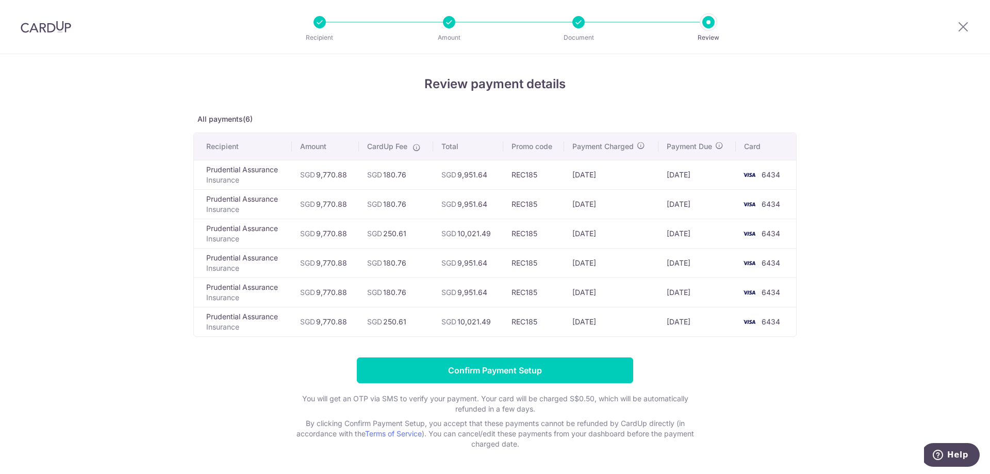
click at [445, 23] on div at bounding box center [449, 22] width 12 height 12
click at [960, 29] on icon at bounding box center [963, 26] width 12 height 13
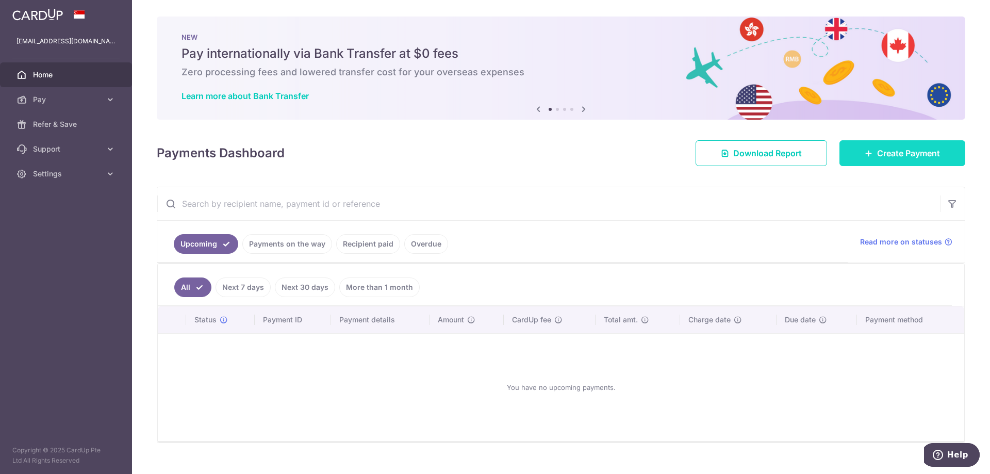
click at [882, 153] on span "Create Payment" at bounding box center [908, 153] width 63 height 12
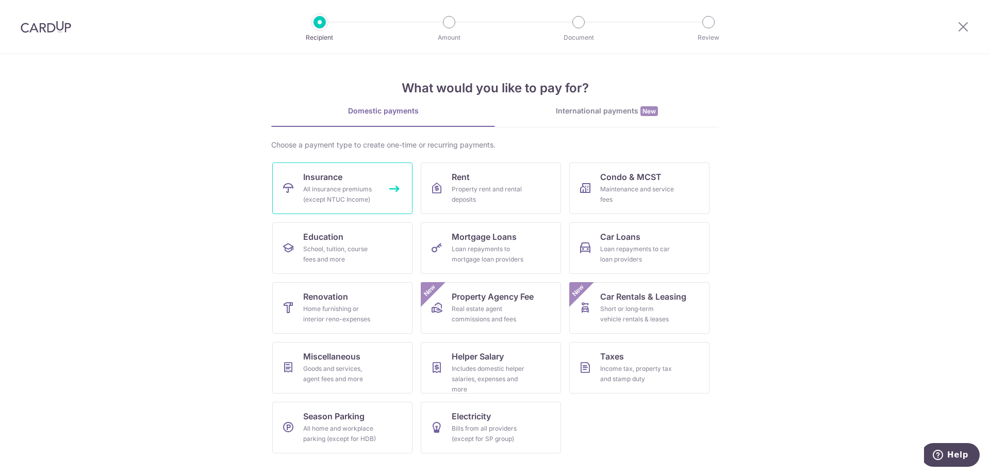
click at [348, 185] on div "All insurance premiums (except NTUC Income)" at bounding box center [340, 194] width 74 height 21
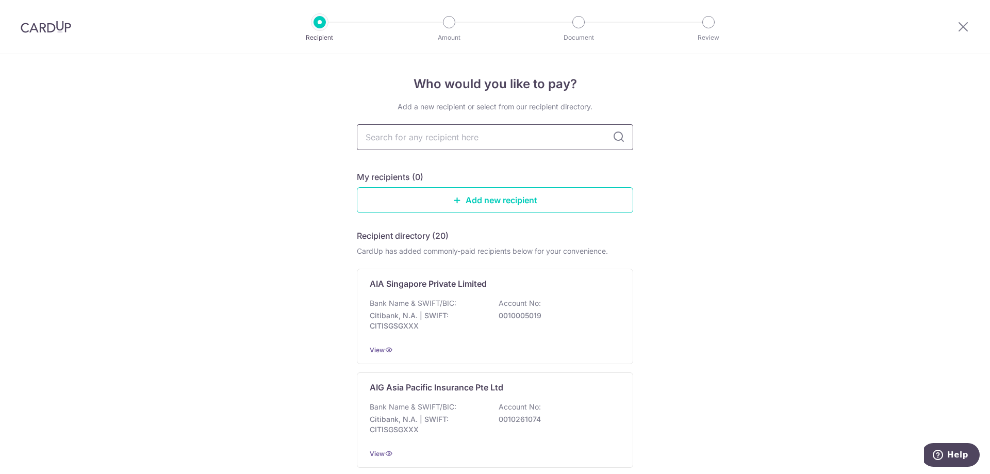
click at [534, 136] on input "text" at bounding box center [495, 137] width 276 height 26
type input "PRUDENTIAL"
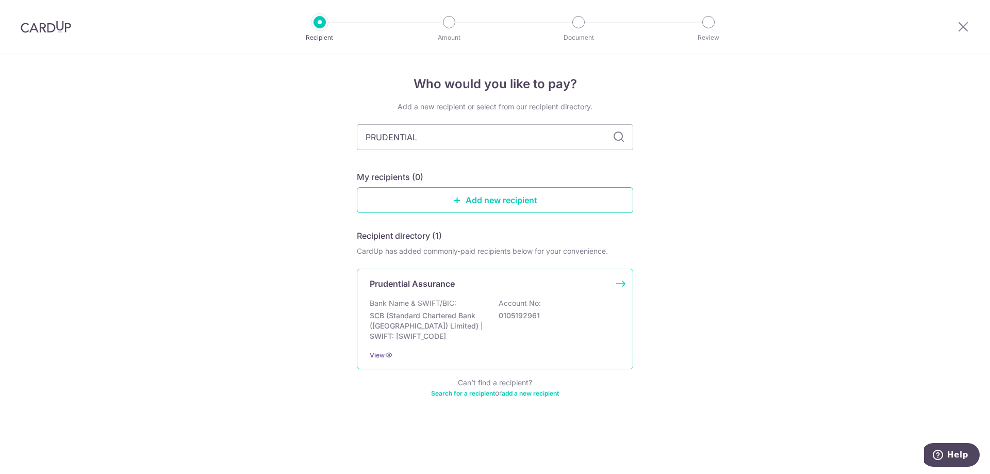
click at [422, 286] on p "Prudential Assurance" at bounding box center [412, 283] width 85 height 12
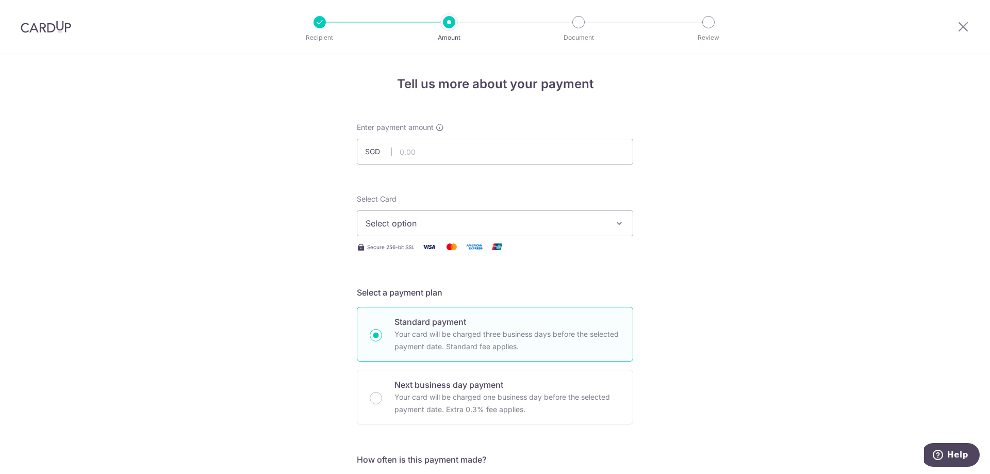
click at [399, 226] on span "Select option" at bounding box center [485, 223] width 240 height 12
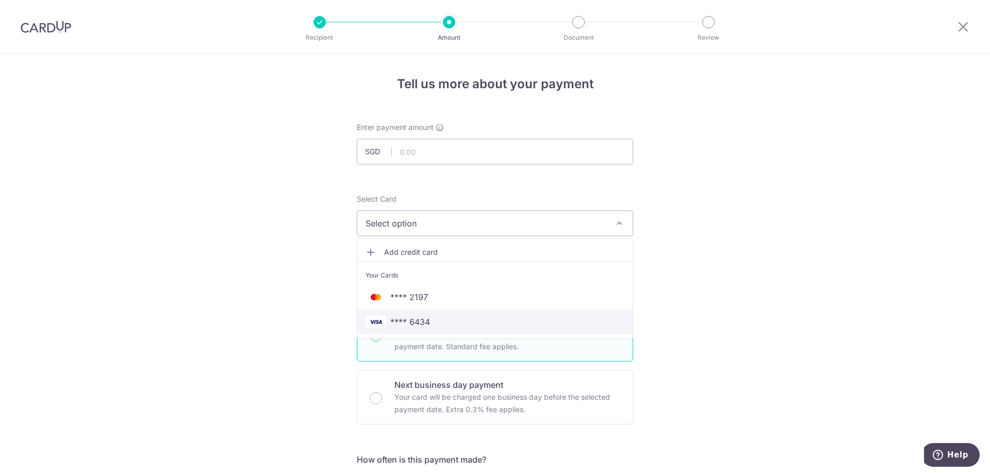
click at [407, 317] on span "**** 6434" at bounding box center [410, 321] width 40 height 12
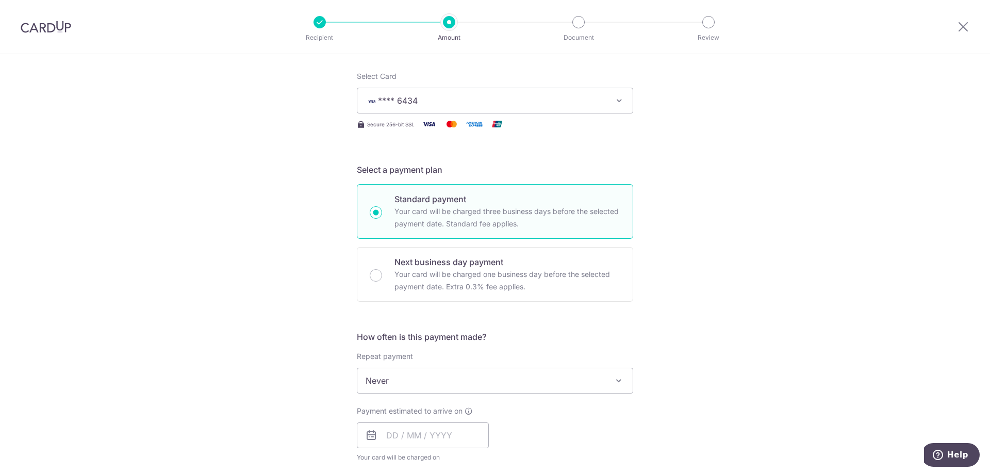
scroll to position [155, 0]
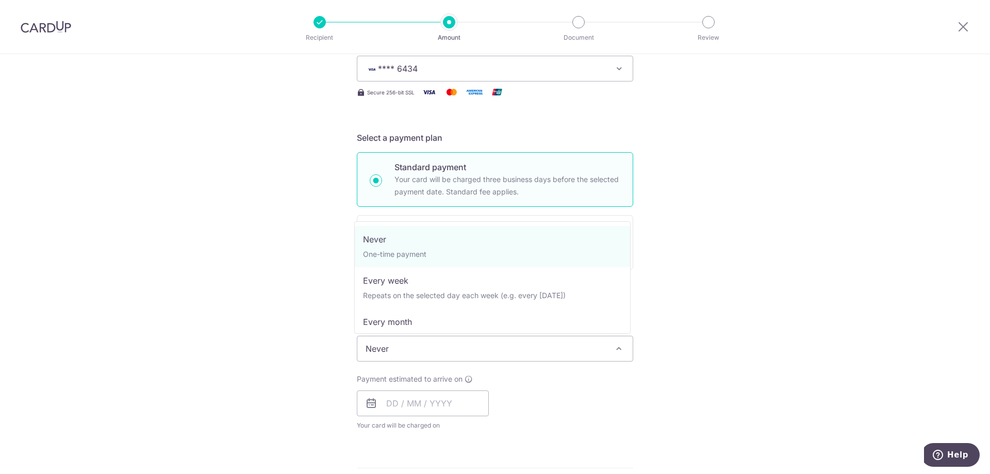
click at [410, 348] on span "Never" at bounding box center [494, 348] width 275 height 25
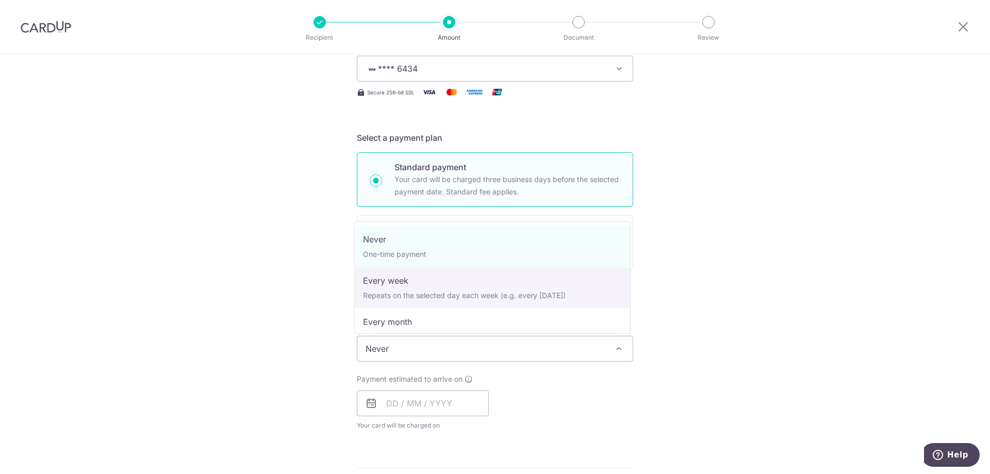
select select "2"
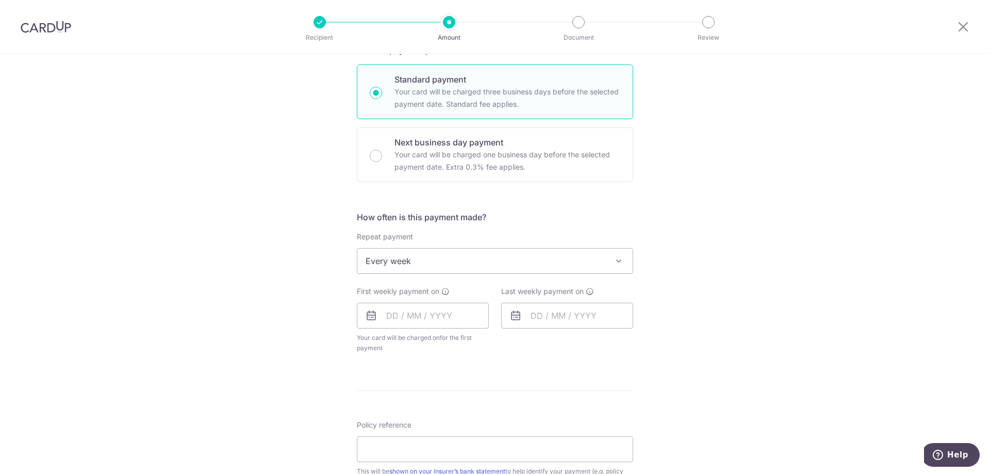
scroll to position [258, 0]
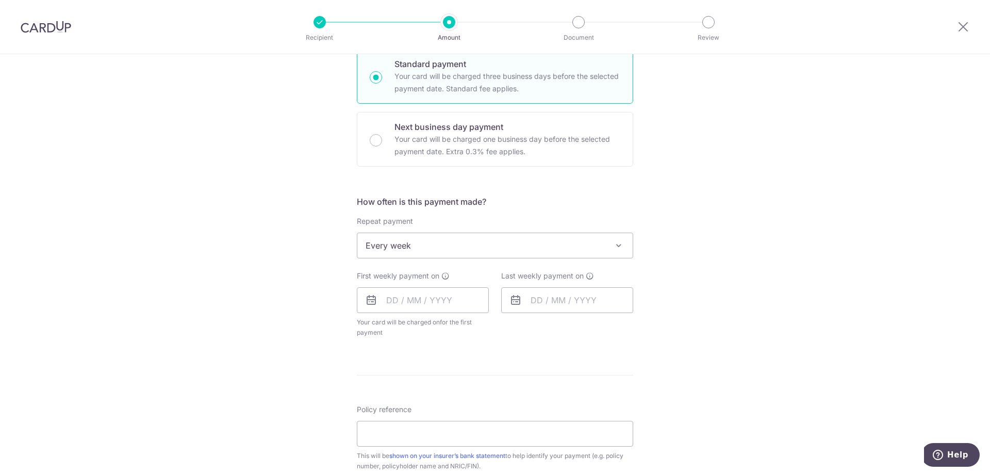
click at [367, 306] on icon at bounding box center [371, 300] width 12 height 12
click at [366, 298] on icon at bounding box center [371, 300] width 12 height 12
click at [432, 298] on input "text" at bounding box center [423, 300] width 132 height 26
click at [360, 297] on input "text" at bounding box center [423, 300] width 132 height 26
click at [460, 416] on link "14" at bounding box center [460, 414] width 16 height 16
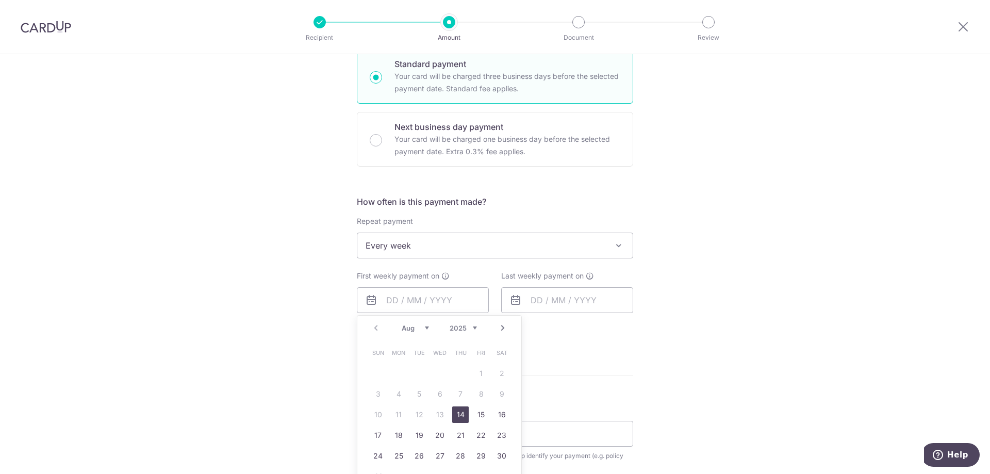
type input "14/08/2025"
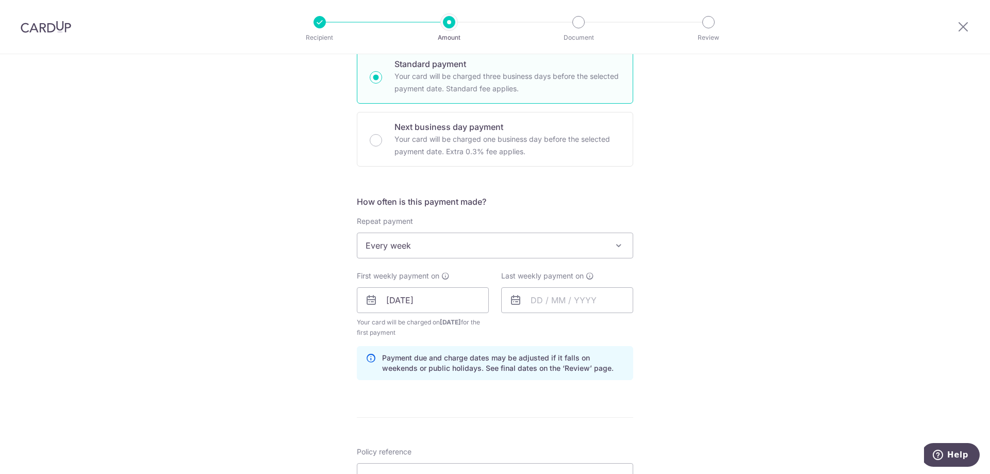
click at [512, 299] on icon at bounding box center [515, 300] width 12 height 12
click at [550, 301] on input "text" at bounding box center [567, 300] width 132 height 26
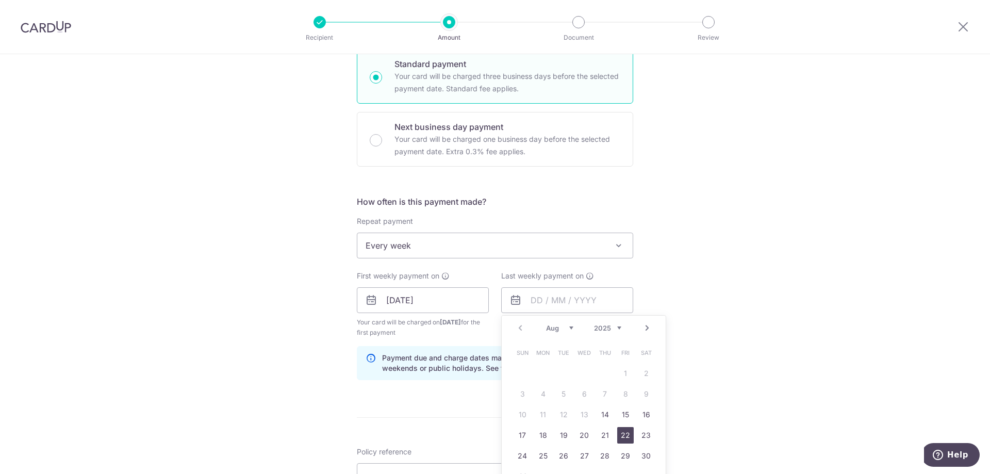
click at [620, 432] on link "22" at bounding box center [625, 435] width 16 height 16
type input "22/08/2025"
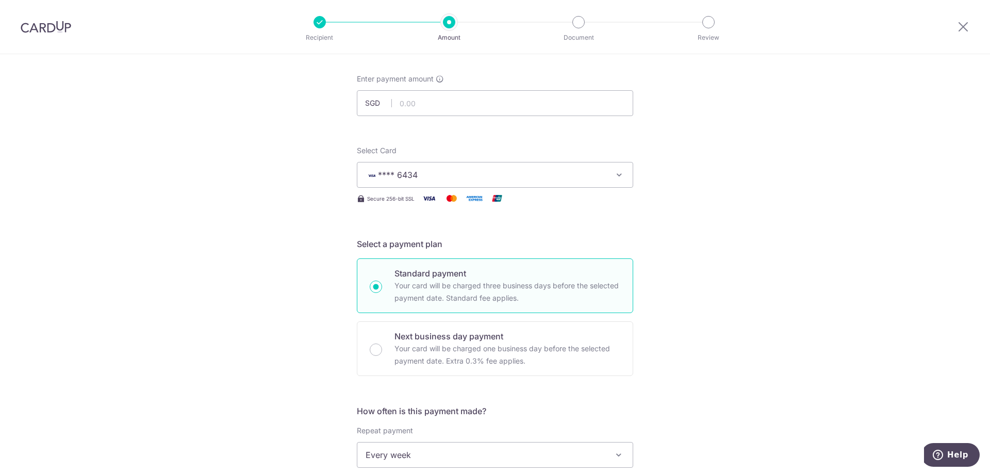
scroll to position [0, 0]
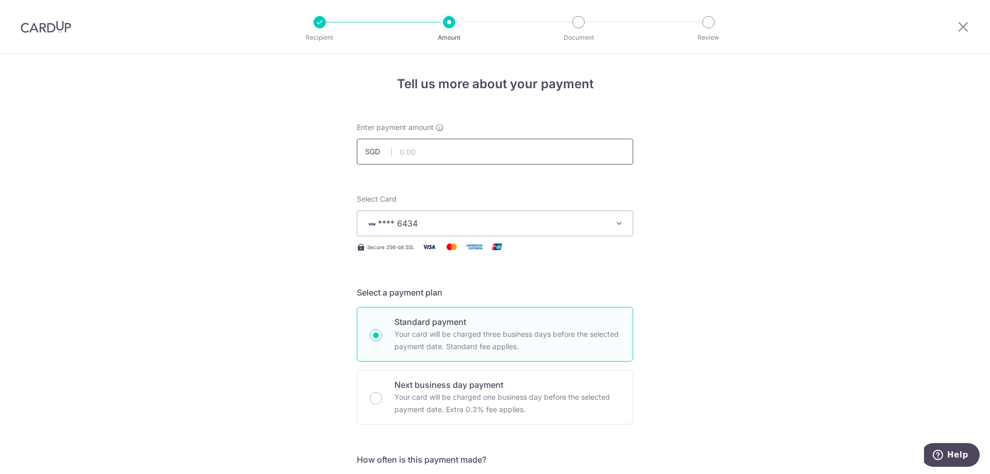
click at [412, 150] on input "text" at bounding box center [495, 152] width 276 height 26
type input "3,057.50"
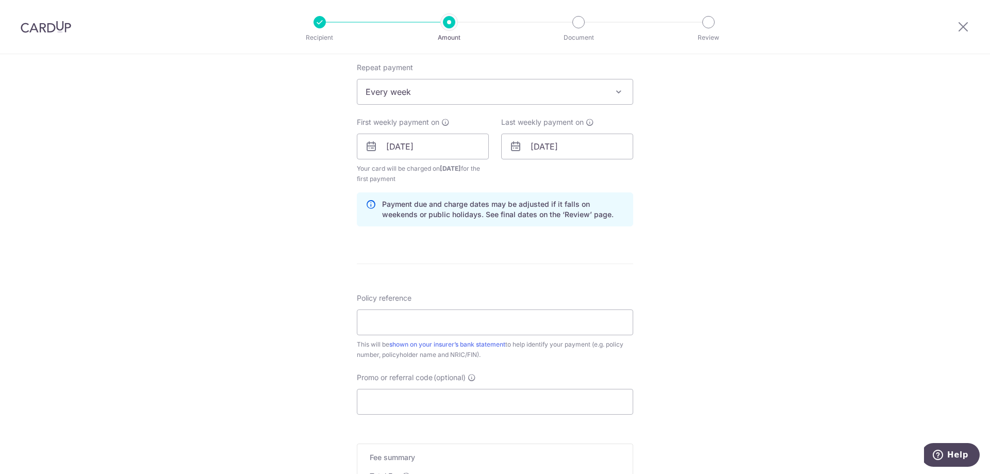
scroll to position [412, 0]
click at [409, 325] on input "Policy reference" at bounding box center [495, 321] width 276 height 26
click at [405, 328] on input "Policy reference" at bounding box center [495, 321] width 276 height 26
drag, startPoint x: 405, startPoint y: 321, endPoint x: 376, endPoint y: 320, distance: 28.9
click at [376, 320] on input "Policy reference" at bounding box center [495, 321] width 276 height 26
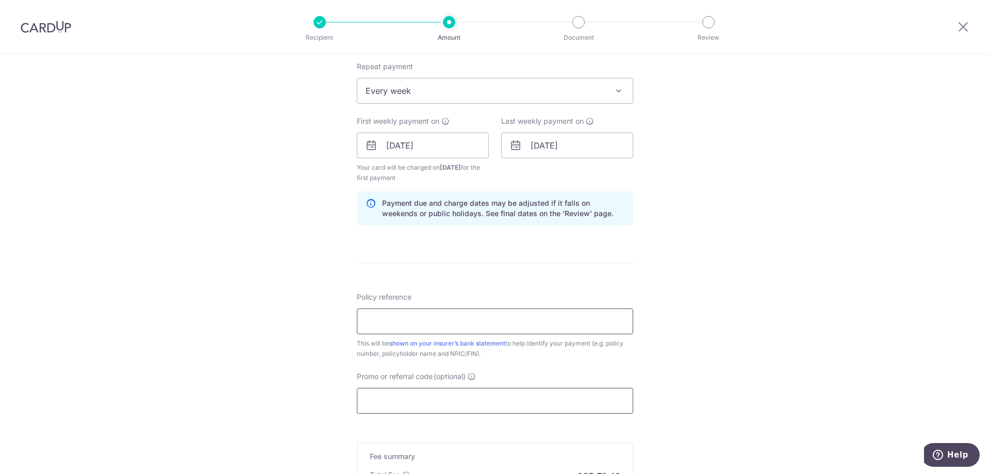
paste input "85761879"
type input "85761879"
click at [396, 406] on input "Promo or referral code (optional)" at bounding box center [495, 401] width 276 height 26
click at [422, 393] on input "Promo or referral code (optional)" at bounding box center [495, 401] width 276 height 26
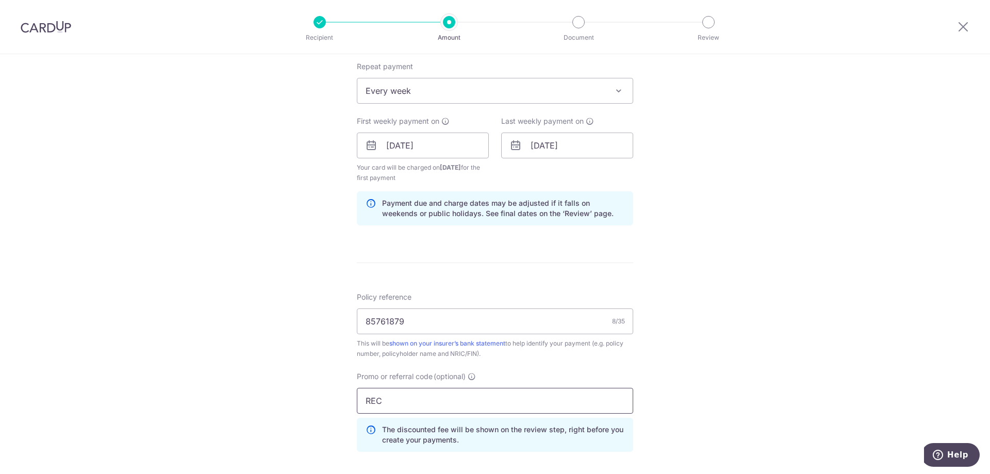
click at [455, 406] on input "REC" at bounding box center [495, 401] width 276 height 26
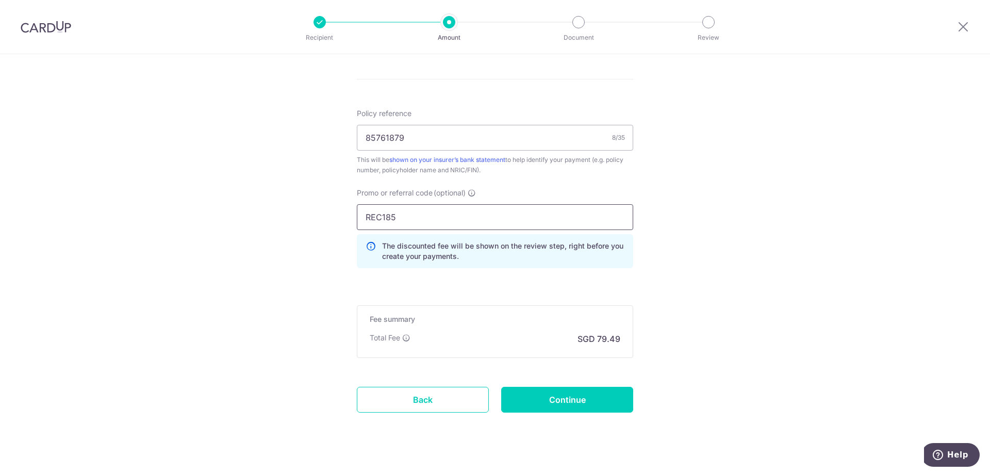
scroll to position [612, 0]
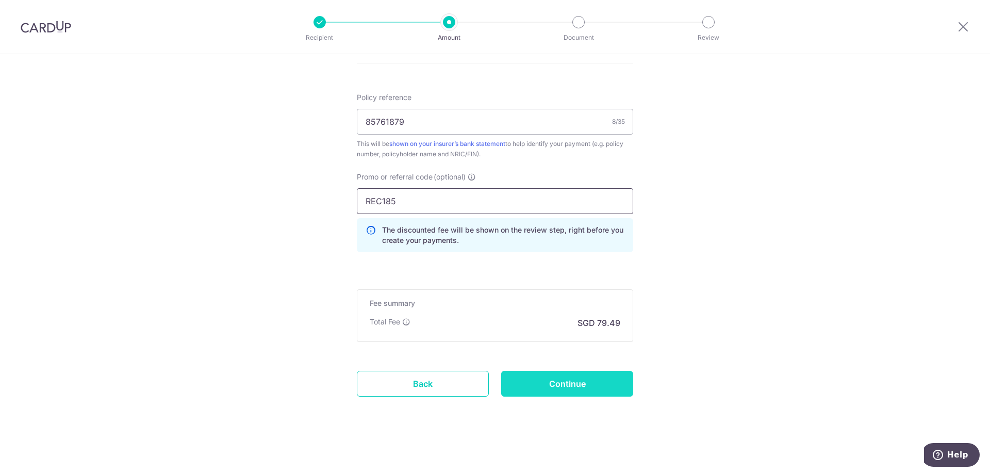
type input "REC185"
click at [548, 389] on input "Continue" at bounding box center [567, 384] width 132 height 26
type input "Create Schedule"
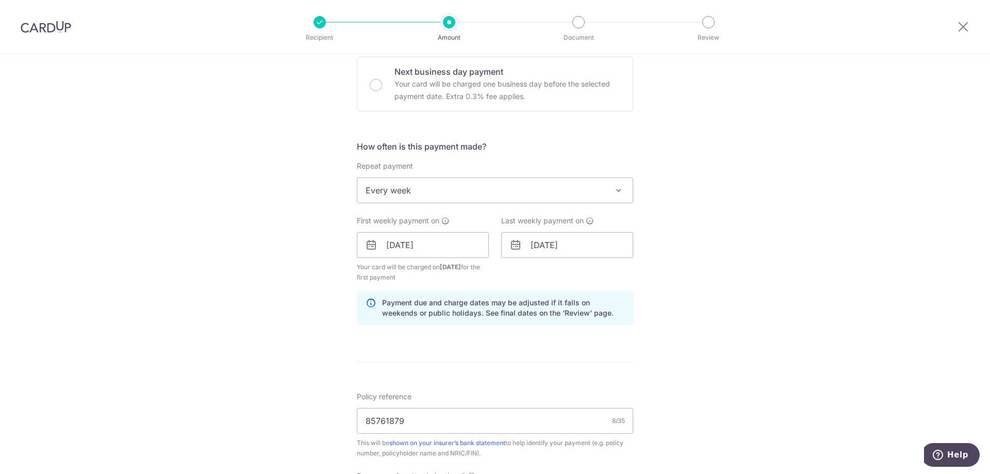
scroll to position [303, 0]
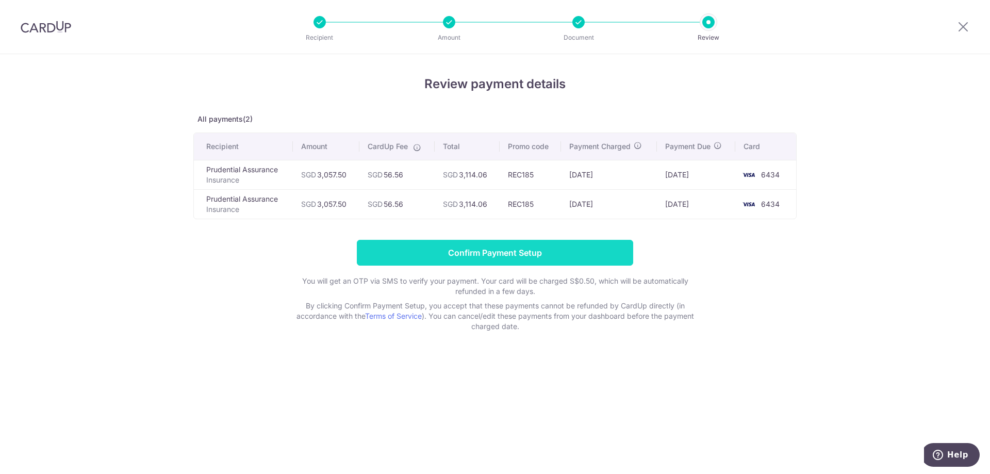
click at [497, 258] on input "Confirm Payment Setup" at bounding box center [495, 253] width 276 height 26
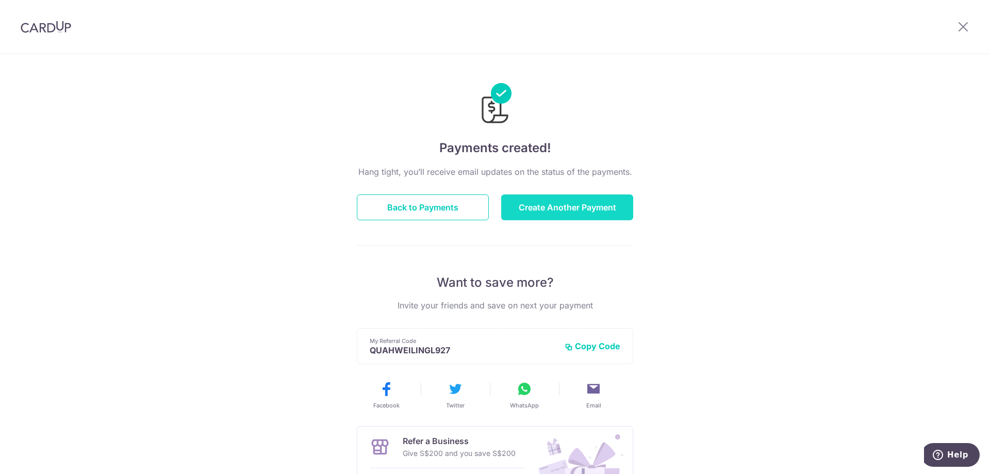
click at [597, 208] on button "Create Another Payment" at bounding box center [567, 207] width 132 height 26
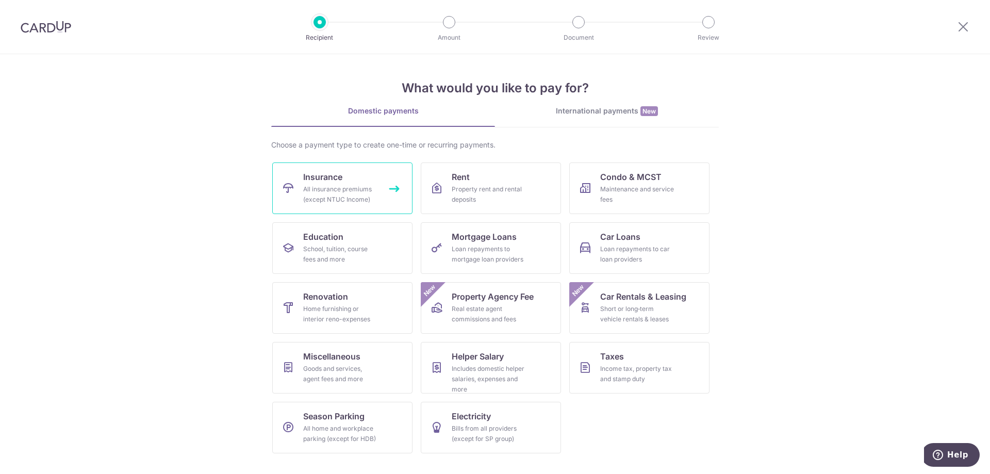
click at [347, 191] on div "All insurance premiums (except NTUC Income)" at bounding box center [340, 194] width 74 height 21
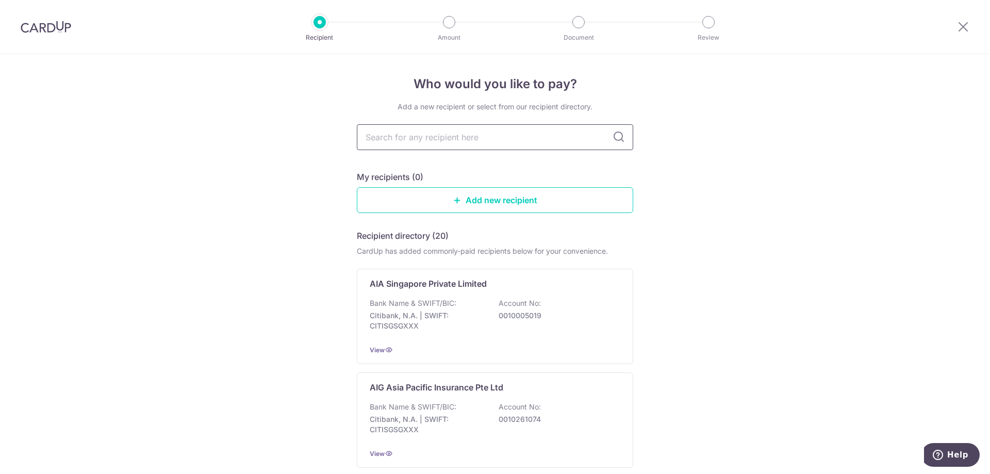
click at [418, 145] on input "text" at bounding box center [495, 137] width 276 height 26
type input "PRUDENTIAL"
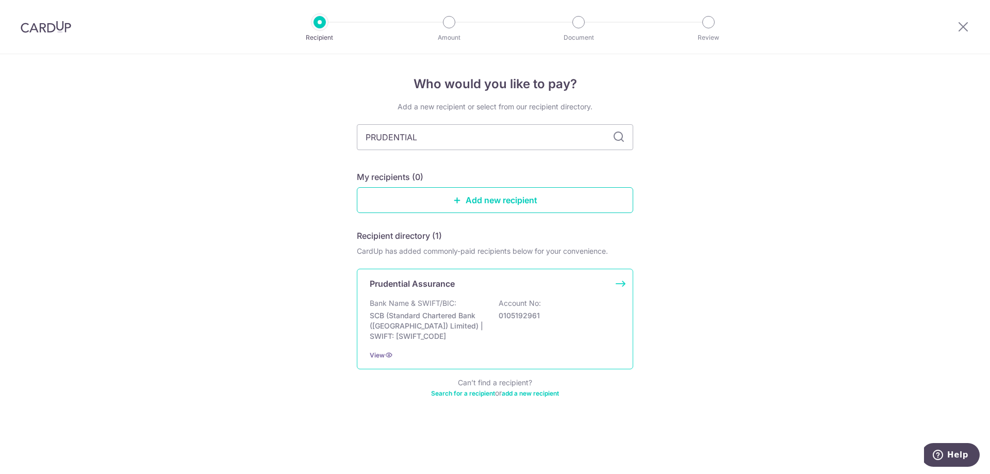
click at [423, 301] on p "Bank Name & SWIFT/BIC:" at bounding box center [413, 303] width 87 height 10
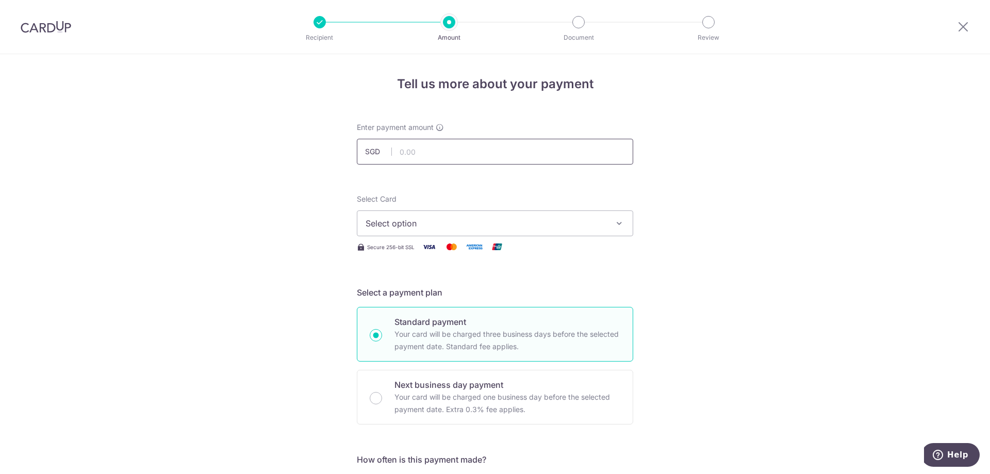
click at [413, 160] on input "text" at bounding box center [495, 152] width 276 height 26
type input "3,655.88"
click at [443, 224] on span "Select option" at bounding box center [485, 223] width 240 height 12
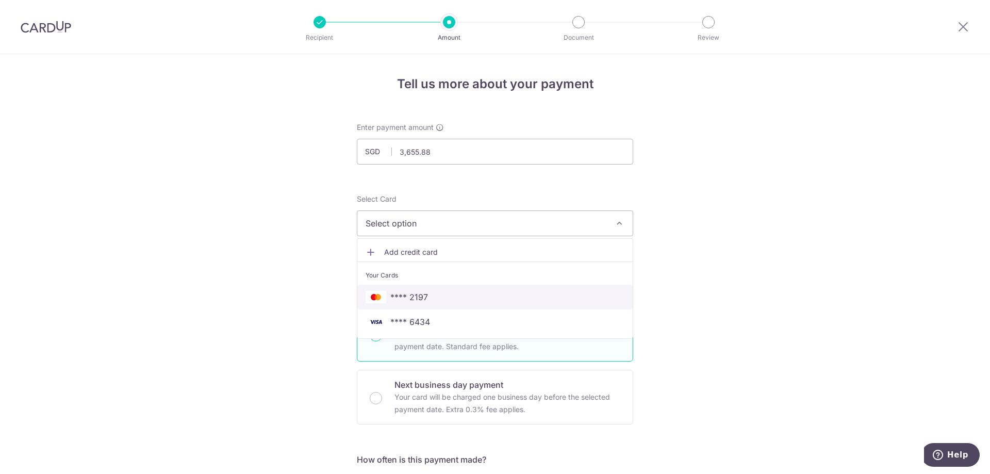
click at [414, 291] on span "**** 2197" at bounding box center [409, 297] width 38 height 12
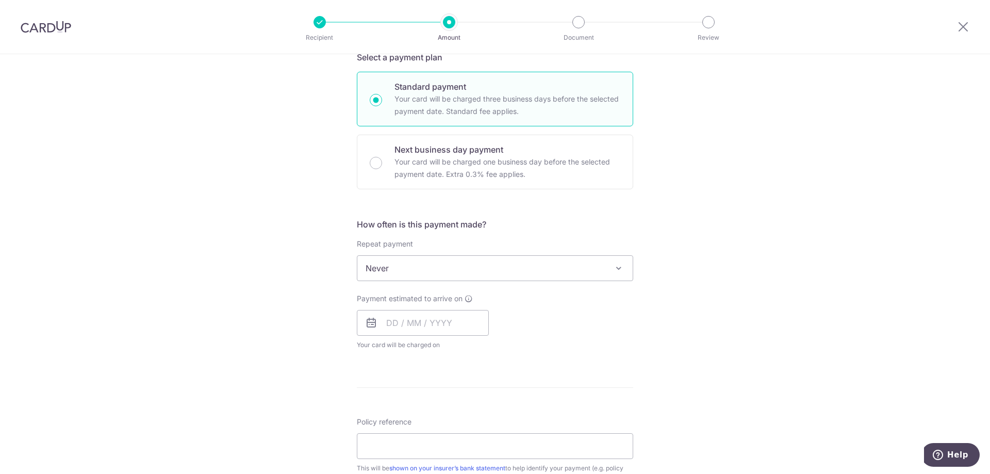
scroll to position [258, 0]
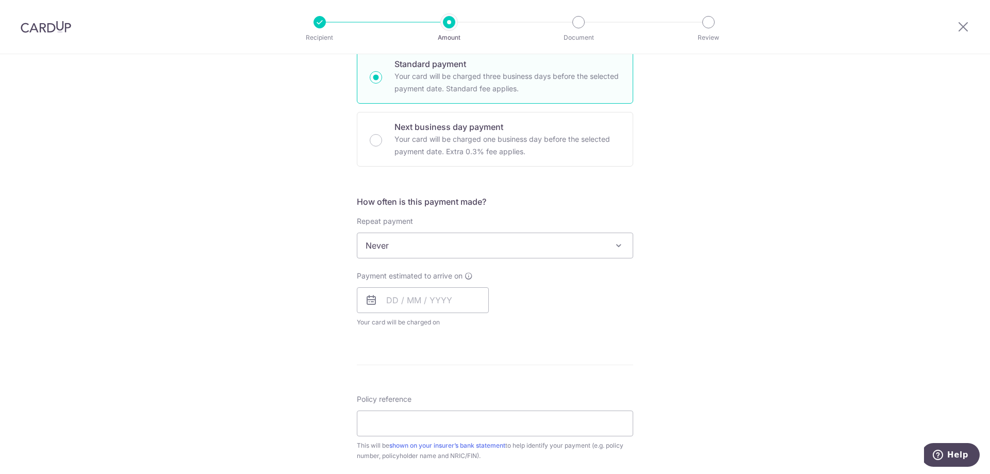
click at [367, 298] on icon at bounding box center [371, 300] width 12 height 12
click at [438, 305] on input "text" at bounding box center [423, 300] width 132 height 26
click at [749, 303] on div "Tell us more about your payment Enter payment amount SGD 3,655.88 3655.88 Selec…" at bounding box center [495, 262] width 990 height 932
click at [449, 293] on input "text" at bounding box center [423, 300] width 132 height 26
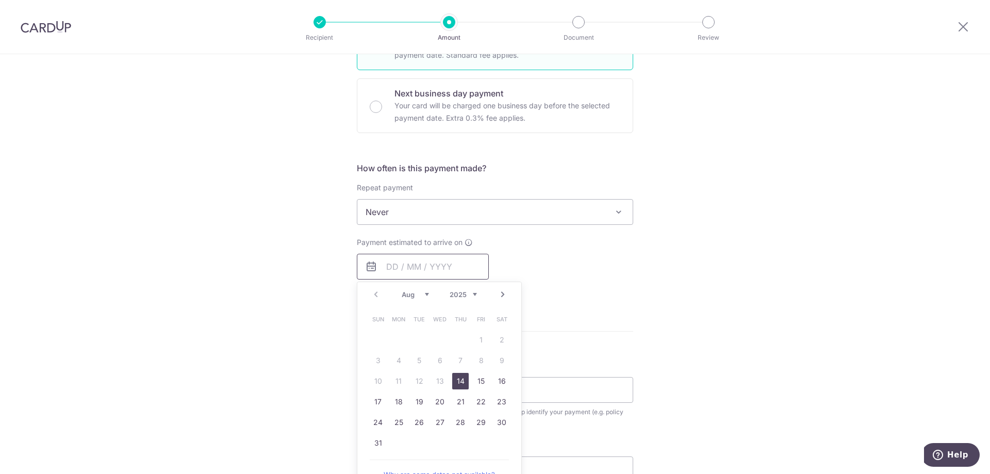
scroll to position [309, 0]
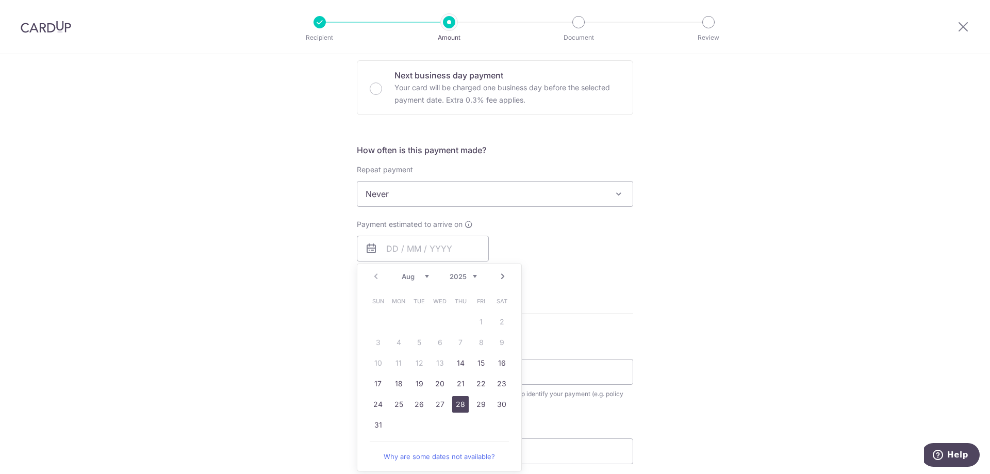
click at [455, 405] on link "28" at bounding box center [460, 404] width 16 height 16
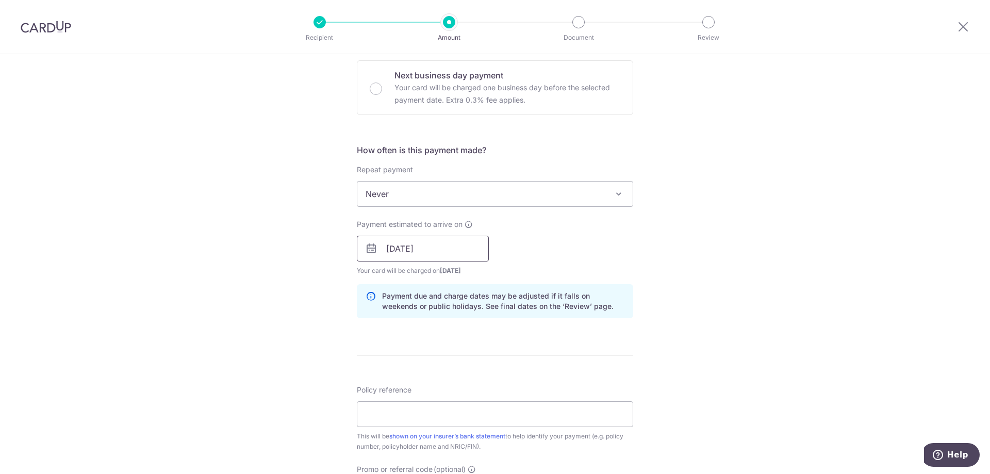
click at [386, 249] on input "28/08/2025" at bounding box center [423, 249] width 132 height 26
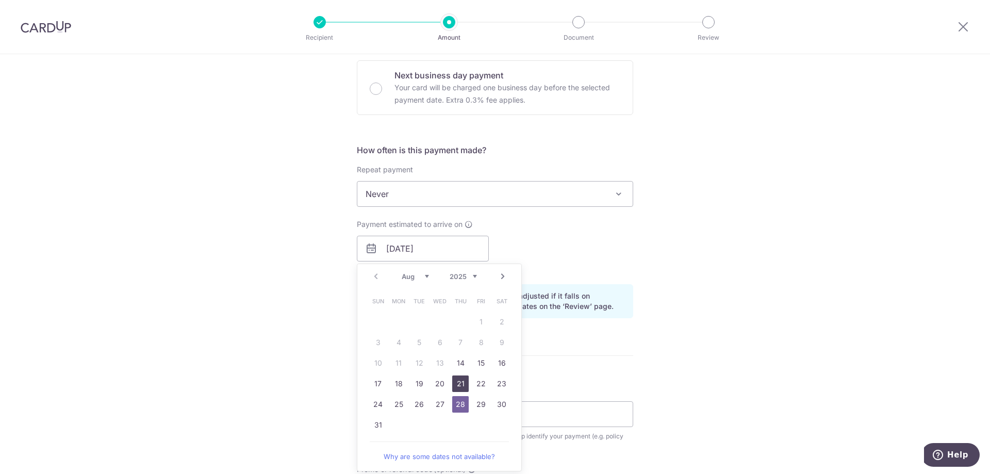
click at [457, 386] on link "21" at bounding box center [460, 383] width 16 height 16
type input "21/08/2025"
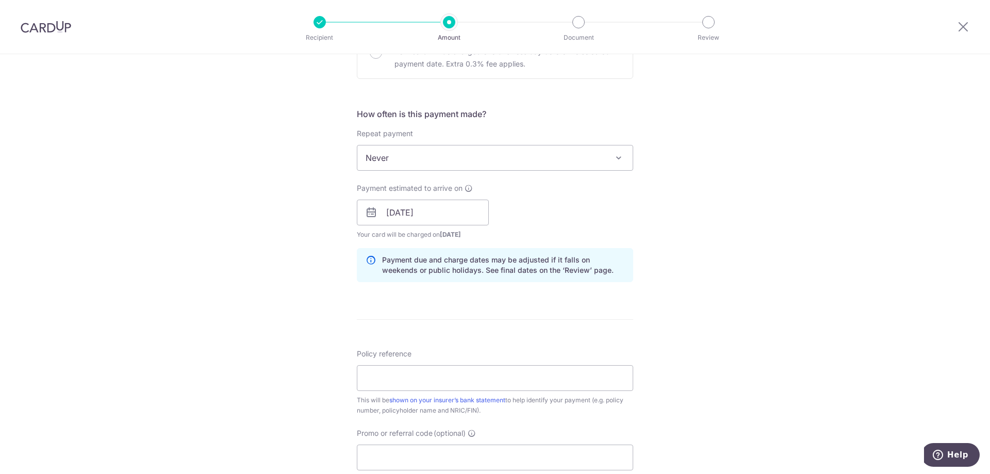
scroll to position [361, 0]
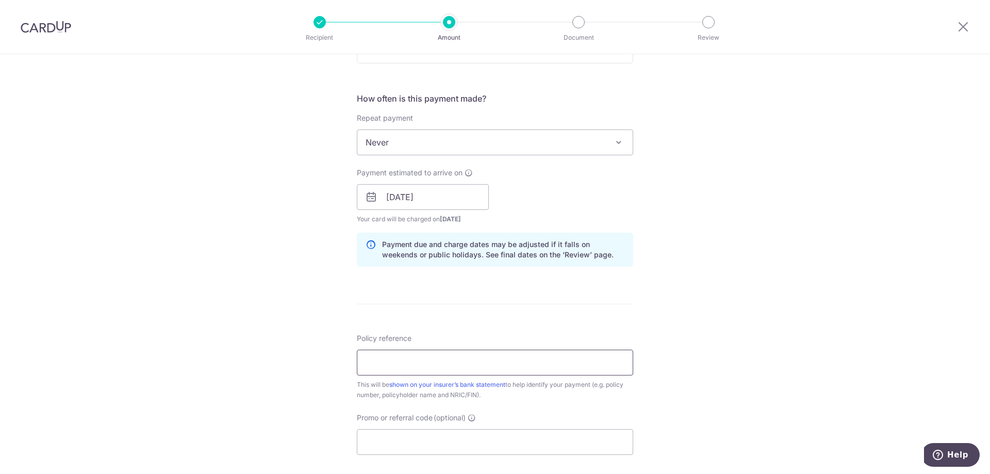
click at [454, 363] on input "Policy reference" at bounding box center [495, 362] width 276 height 26
paste input "85761879"
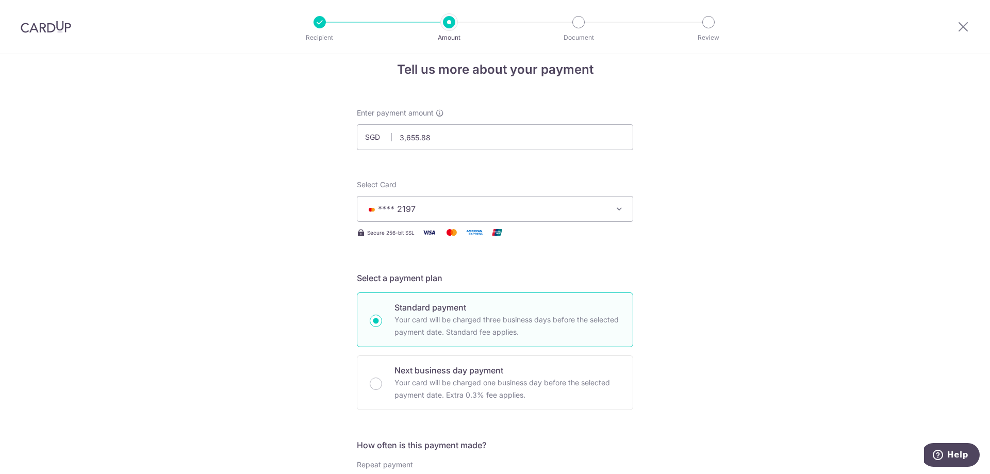
scroll to position [0, 0]
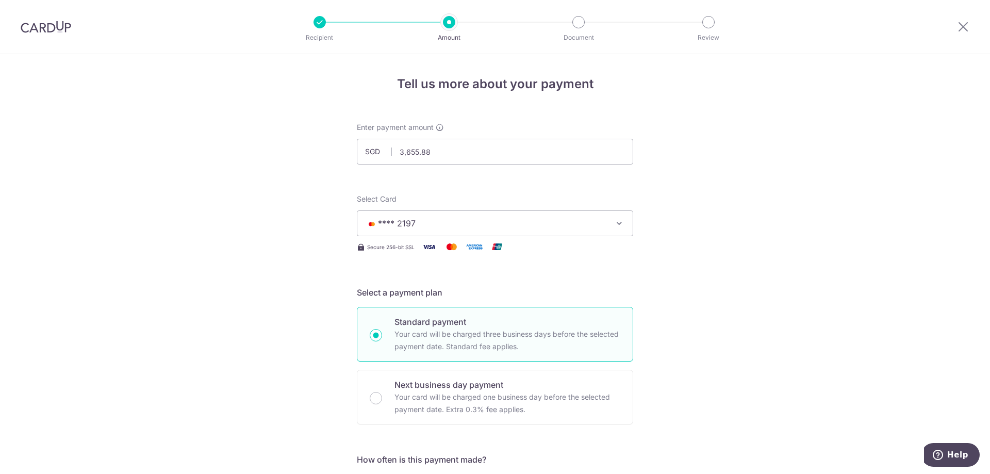
click at [408, 229] on button "**** 2197" at bounding box center [495, 223] width 276 height 26
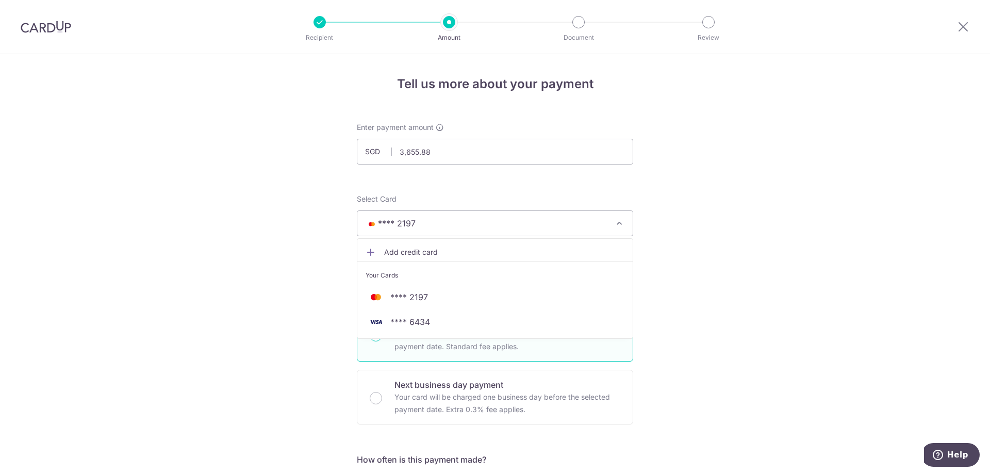
click at [408, 229] on button "**** 2197" at bounding box center [495, 223] width 276 height 26
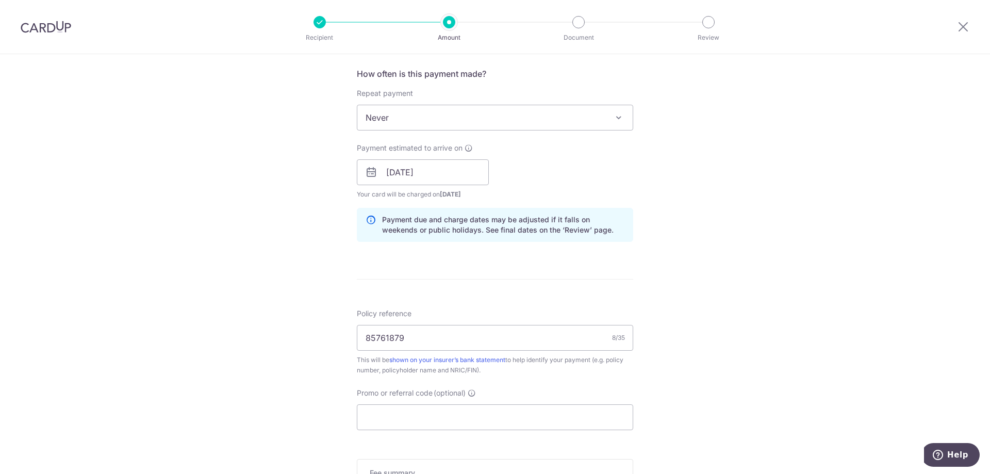
scroll to position [412, 0]
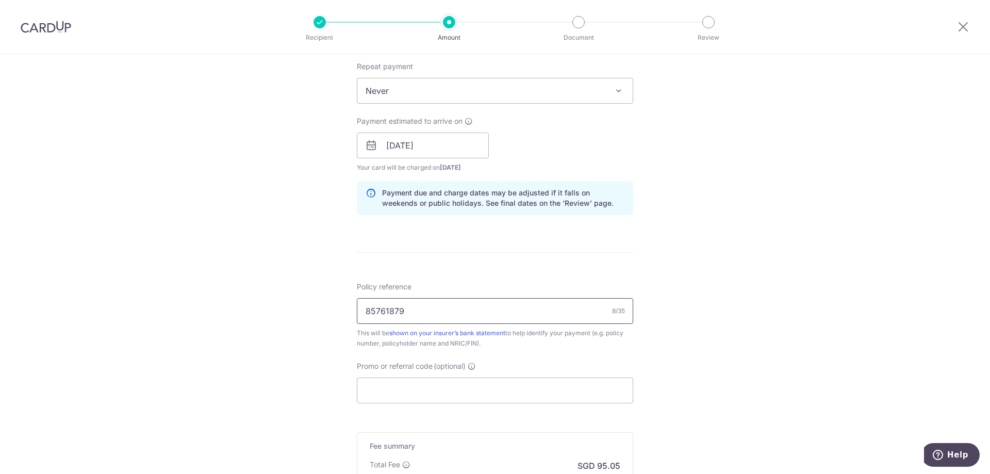
click at [447, 315] on input "85761879" at bounding box center [495, 311] width 276 height 26
paste input "8576187"
paste input "217Z"
click at [381, 310] on input "85761879 TAN XIANG [PERSON_NAME] 217Z" at bounding box center [495, 311] width 276 height 26
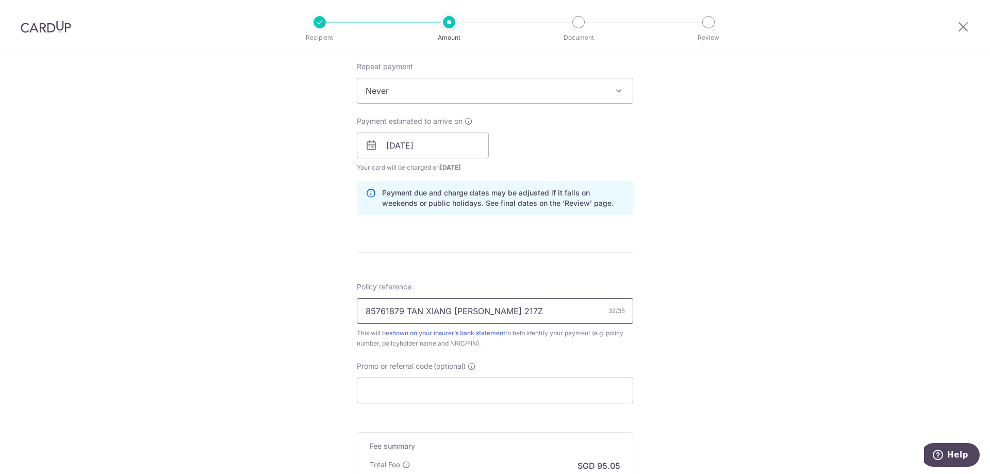
type input "85761879 TAN XIANG [PERSON_NAME] 217Z"
click at [530, 312] on input "85761879 TAN XIANG [PERSON_NAME] 217Z" at bounding box center [495, 311] width 276 height 26
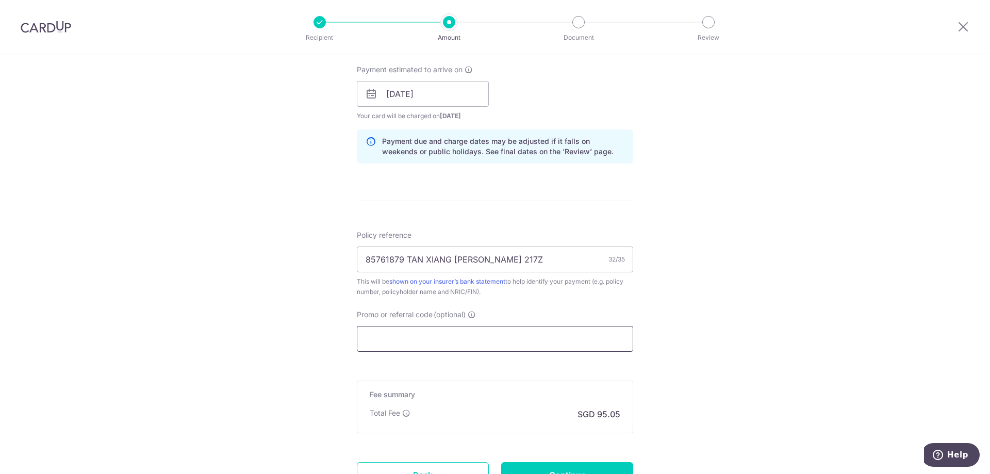
click at [364, 336] on input "Promo or referral code (optional)" at bounding box center [495, 339] width 276 height 26
click at [396, 333] on input "Promo or referral code (optional)" at bounding box center [495, 339] width 276 height 26
paste input "OCBC90NMC"
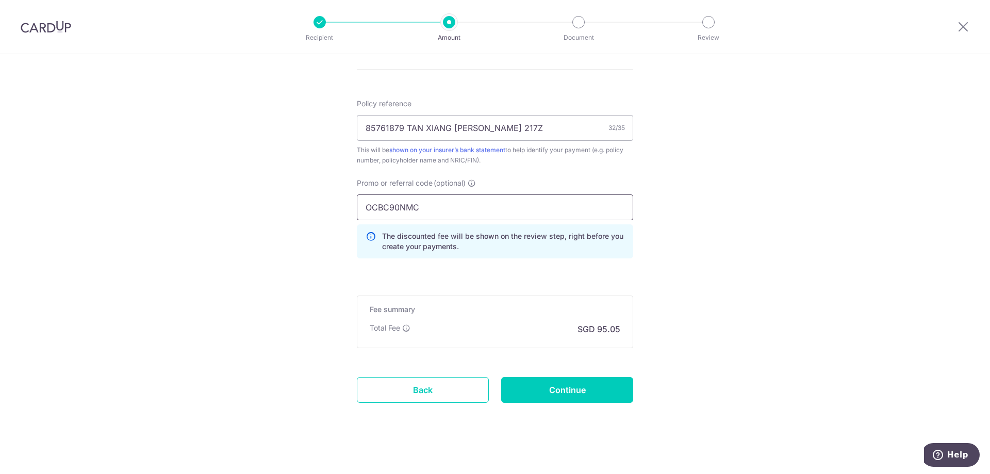
scroll to position [601, 0]
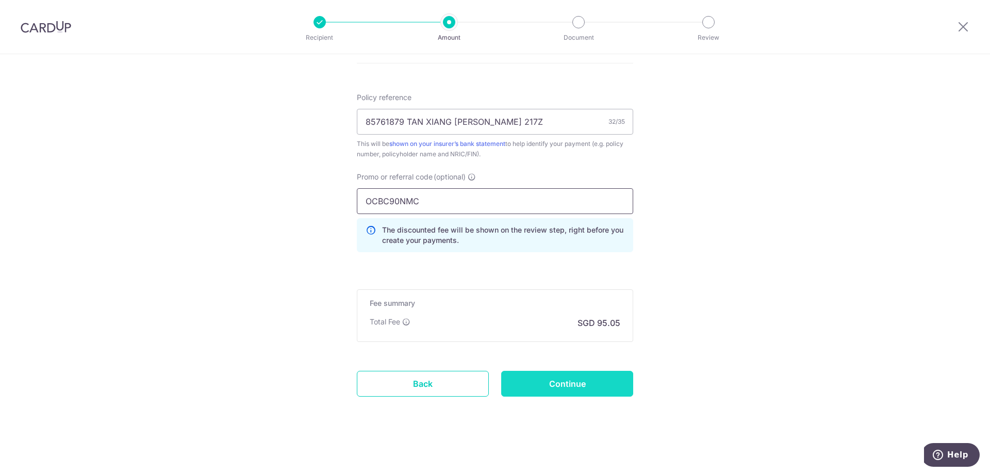
type input "OCBC90NMC"
click at [572, 385] on input "Continue" at bounding box center [567, 384] width 132 height 26
type input "Create Schedule"
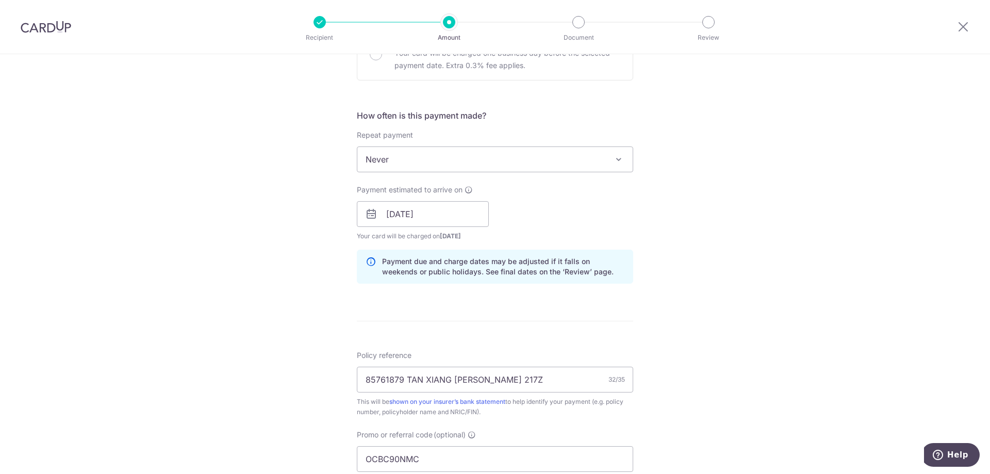
scroll to position [86, 0]
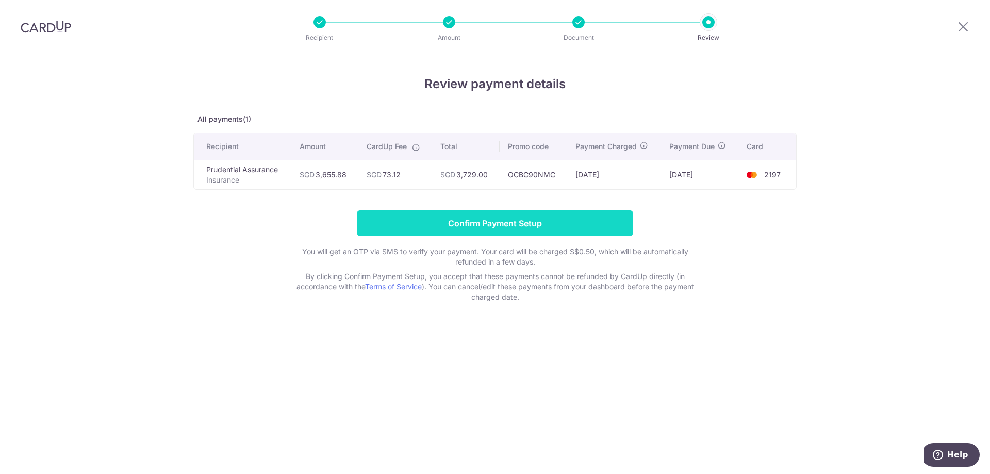
click at [409, 226] on input "Confirm Payment Setup" at bounding box center [495, 223] width 276 height 26
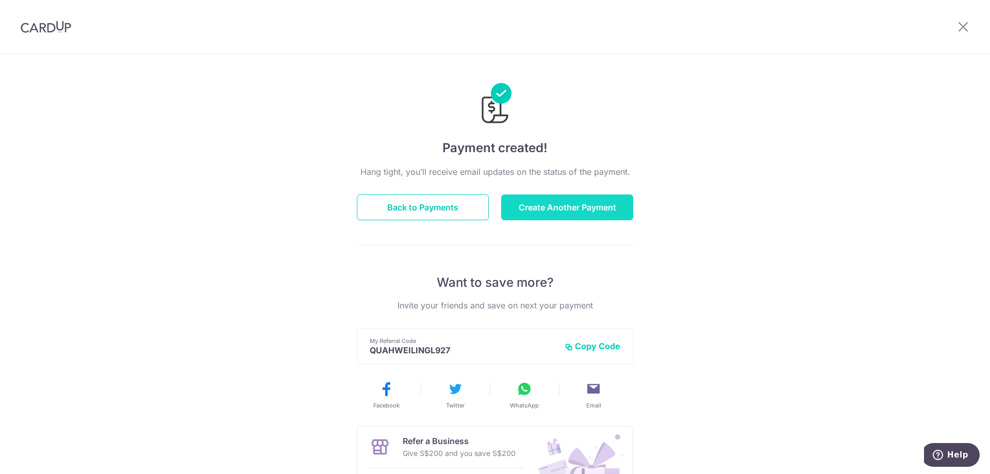
click at [552, 212] on button "Create Another Payment" at bounding box center [567, 207] width 132 height 26
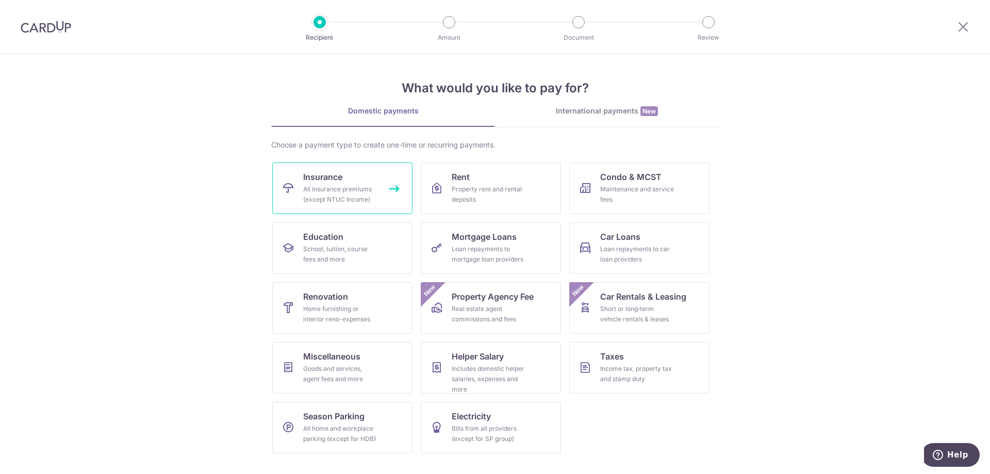
click at [330, 179] on span "Insurance" at bounding box center [322, 177] width 39 height 12
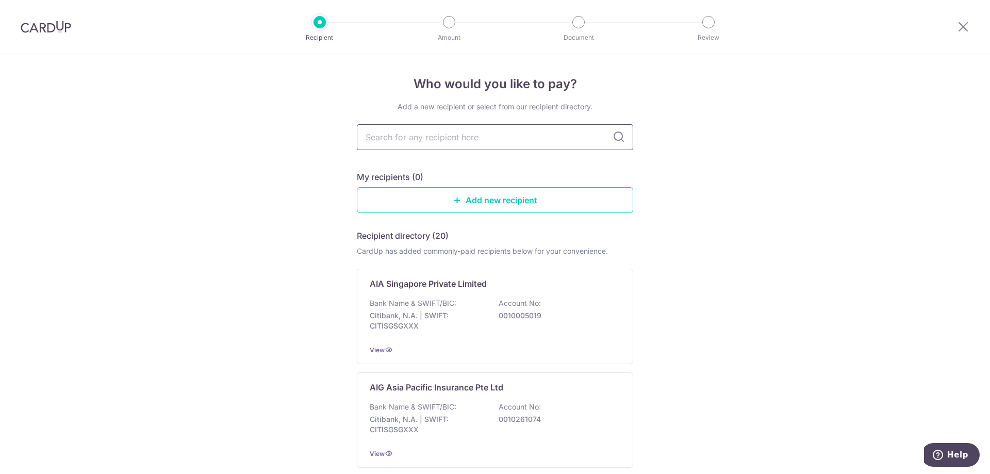
click at [422, 142] on input "text" at bounding box center [495, 137] width 276 height 26
type input "SINGLIFE"
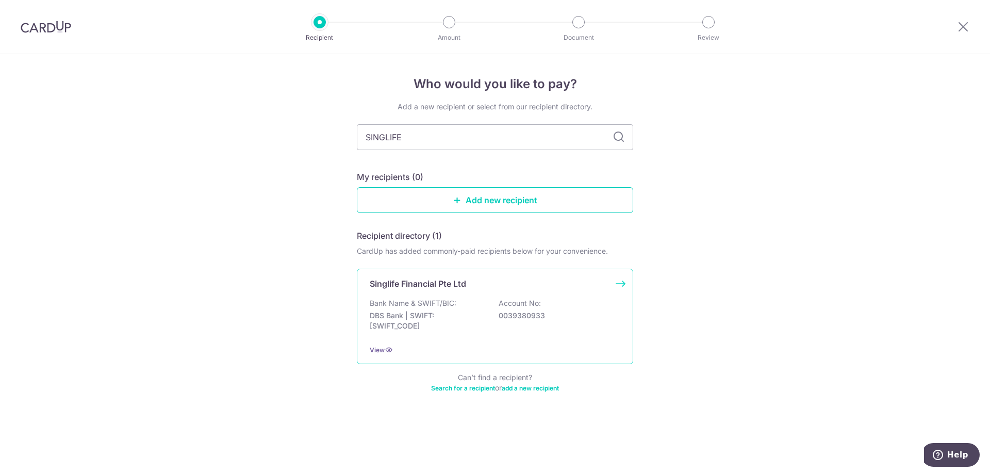
click at [384, 321] on p "DBS Bank | SWIFT: DBSSSGSGXXX" at bounding box center [427, 320] width 115 height 21
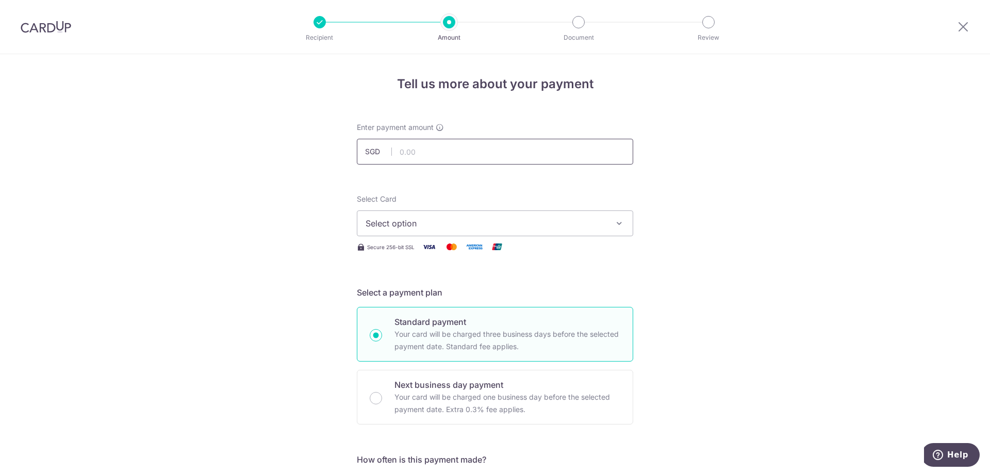
click at [432, 163] on input "text" at bounding box center [495, 152] width 276 height 26
paste input "81299491"
type input "81299491"
click at [434, 162] on input "text" at bounding box center [495, 152] width 276 height 26
type input "813.00"
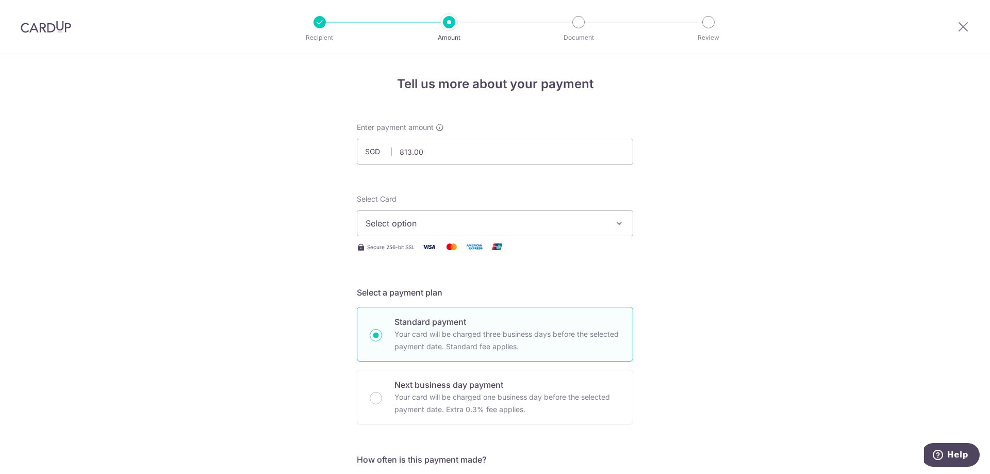
click at [397, 228] on span "Select option" at bounding box center [485, 223] width 240 height 12
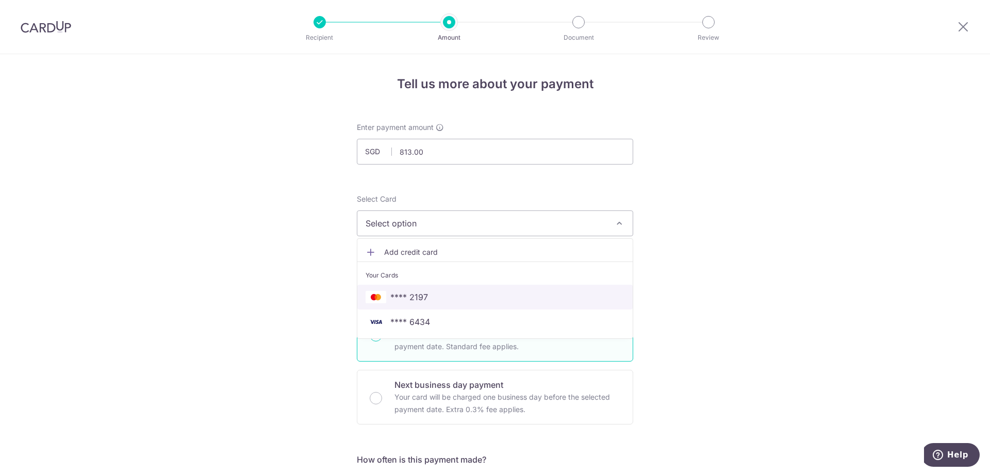
click at [387, 292] on span "**** 2197" at bounding box center [494, 297] width 259 height 12
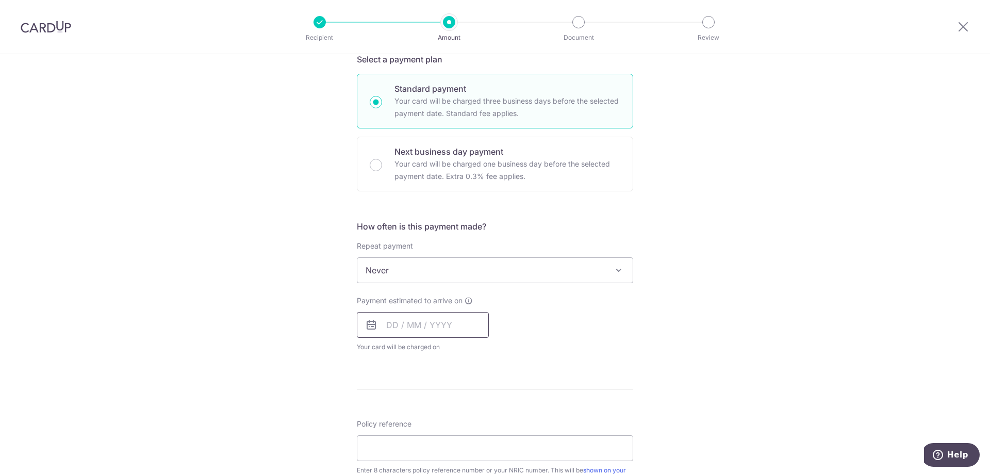
scroll to position [258, 0]
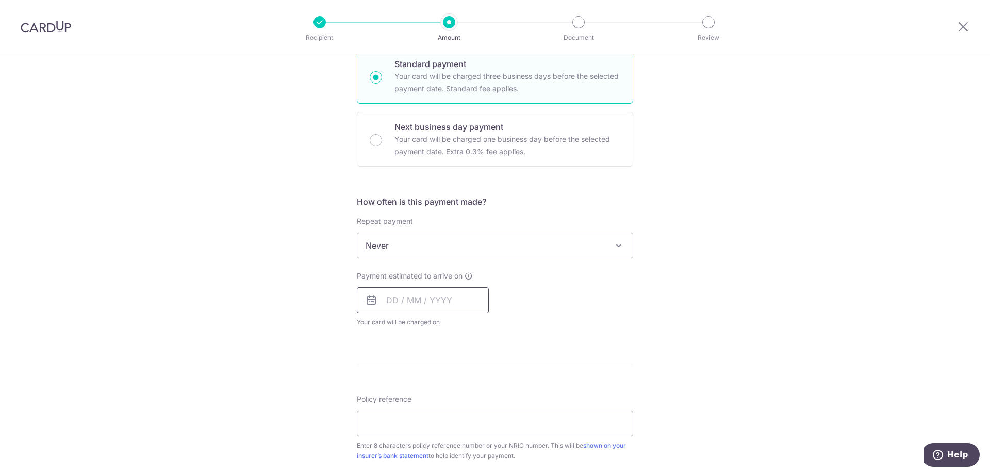
click at [411, 297] on input "text" at bounding box center [423, 300] width 132 height 26
click at [582, 299] on div "Payment estimated to arrive on Prev Next Aug Sep Oct Nov Dec 2025 2026 2027 202…" at bounding box center [494, 299] width 289 height 57
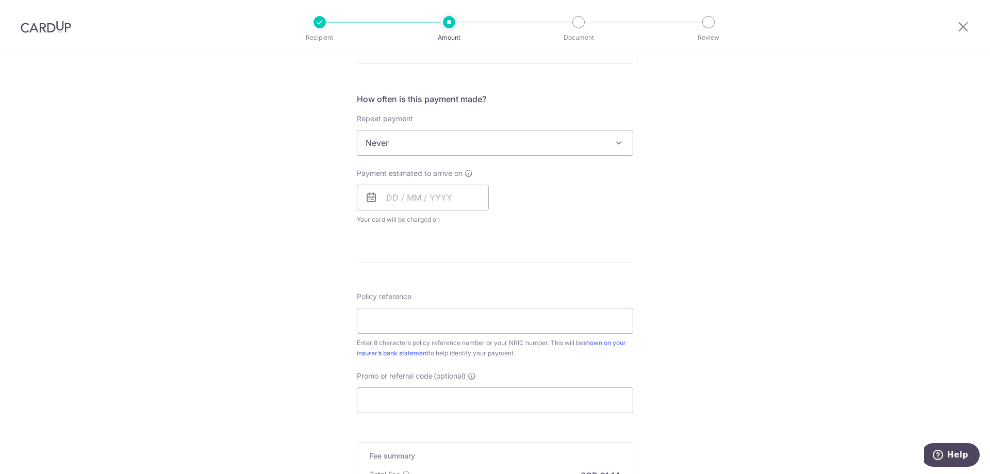
scroll to position [361, 0]
click at [430, 202] on input "text" at bounding box center [423, 197] width 132 height 26
click at [483, 313] on link "15" at bounding box center [481, 311] width 16 height 16
type input "[DATE]"
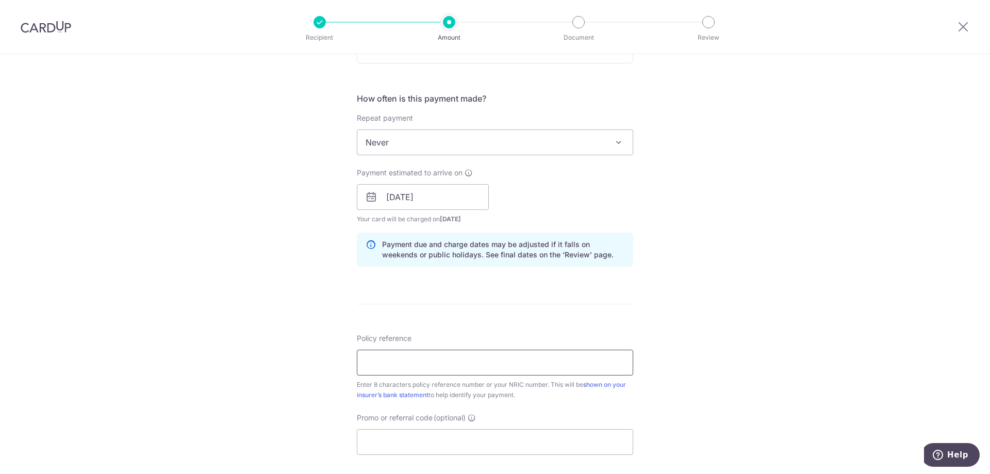
click at [414, 352] on input "Policy reference" at bounding box center [495, 362] width 276 height 26
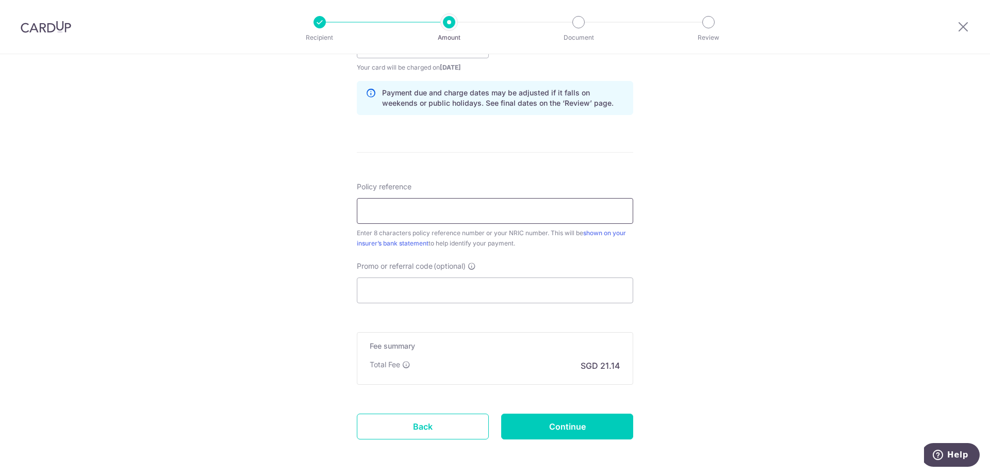
scroll to position [515, 0]
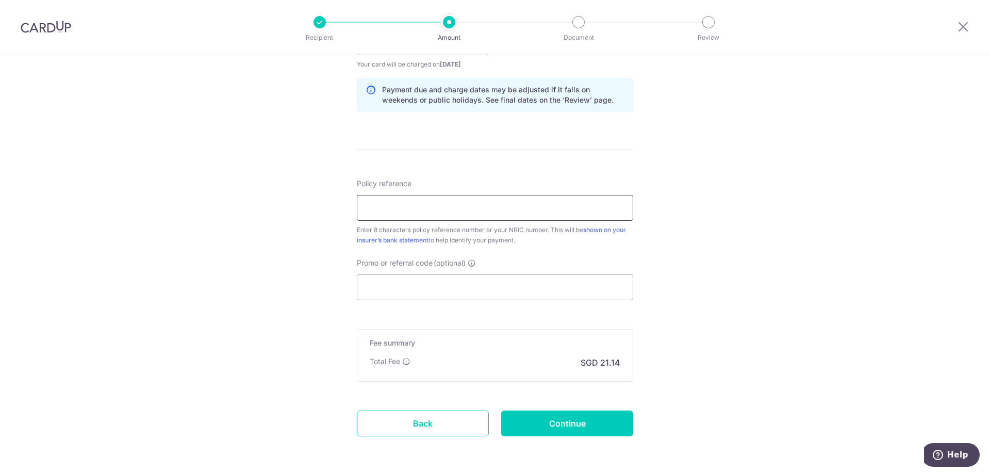
paste input "81299491"
type input "81299491"
click at [437, 272] on div "Promo or referral code (optional) The discounted fee will be shown on the revie…" at bounding box center [495, 279] width 276 height 42
click at [431, 279] on input "Promo or referral code (optional)" at bounding box center [495, 287] width 276 height 26
click at [408, 297] on input "Promo or referral code (optional)" at bounding box center [495, 287] width 276 height 26
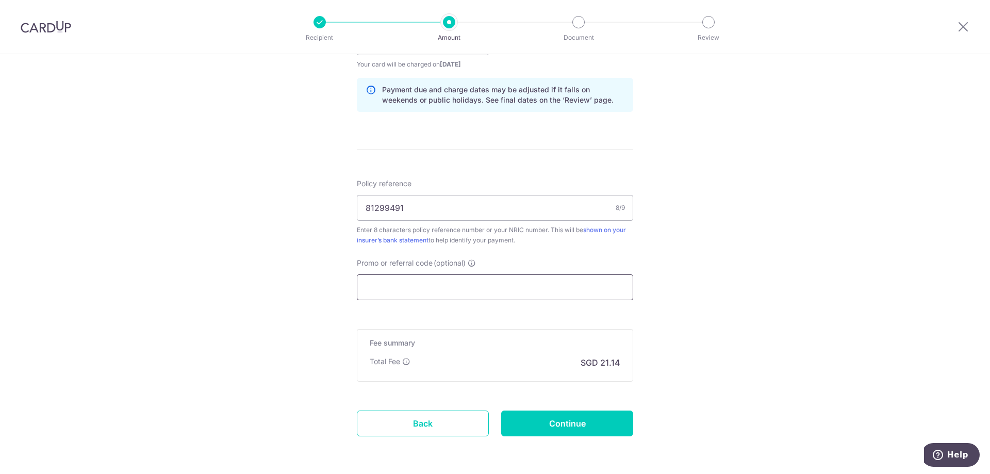
paste input "OCBC90NMC"
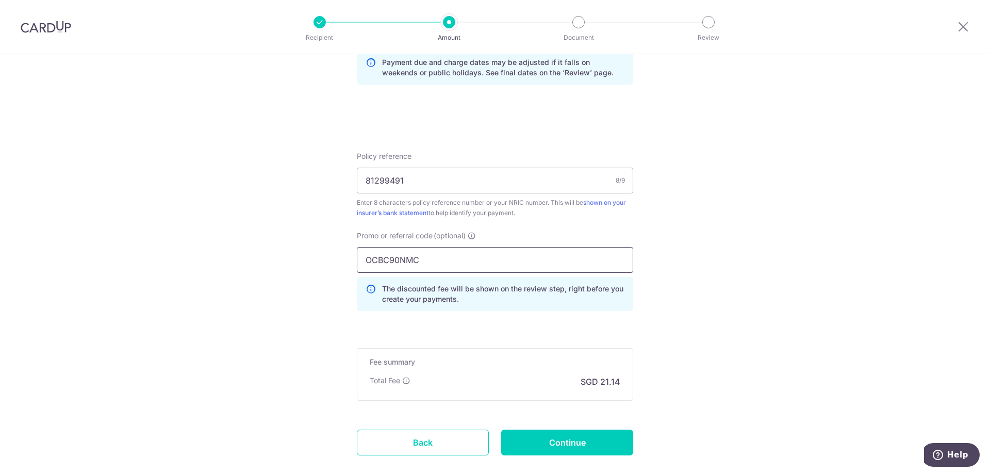
scroll to position [567, 0]
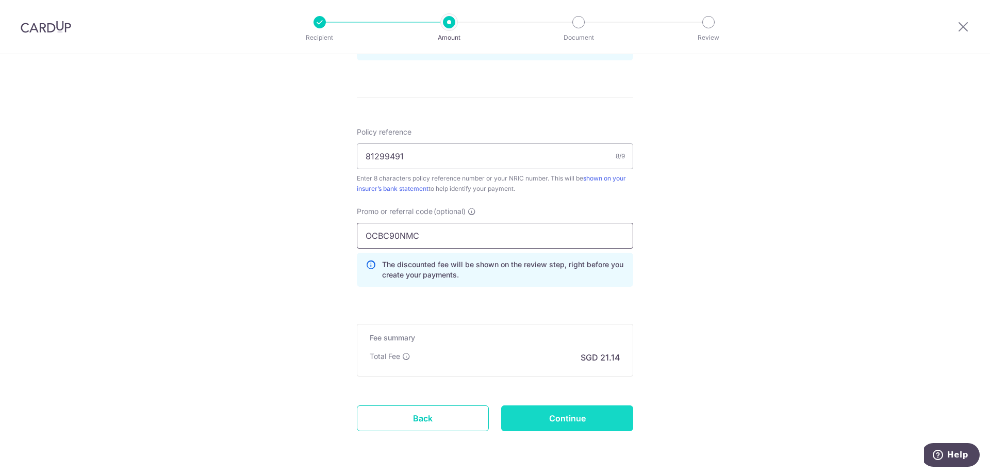
type input "OCBC90NMC"
click at [539, 418] on input "Continue" at bounding box center [567, 418] width 132 height 26
type input "Create Schedule"
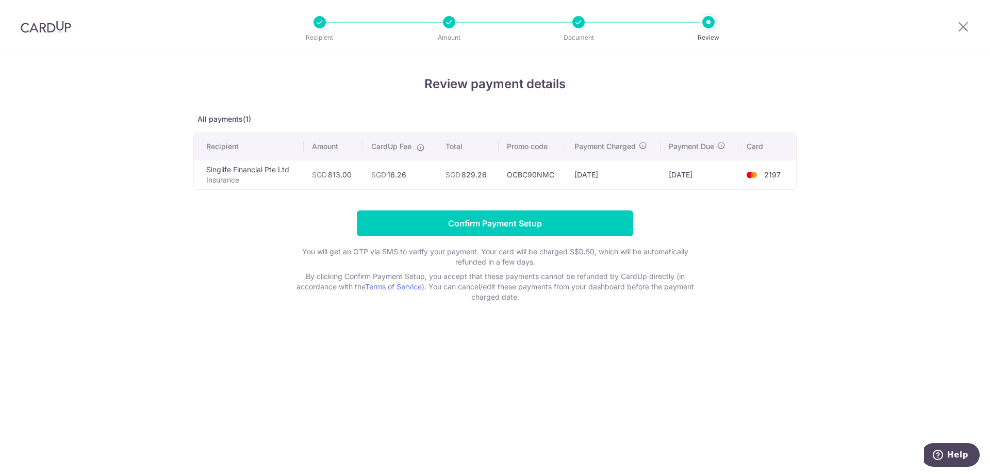
click at [452, 22] on div at bounding box center [449, 22] width 12 height 12
click at [451, 22] on div at bounding box center [449, 22] width 12 height 12
click at [521, 80] on h4 "Review payment details" at bounding box center [494, 84] width 603 height 19
click at [323, 26] on div at bounding box center [319, 22] width 12 height 12
click at [455, 23] on ul "Recipient Amount Document Review" at bounding box center [513, 22] width 401 height 12
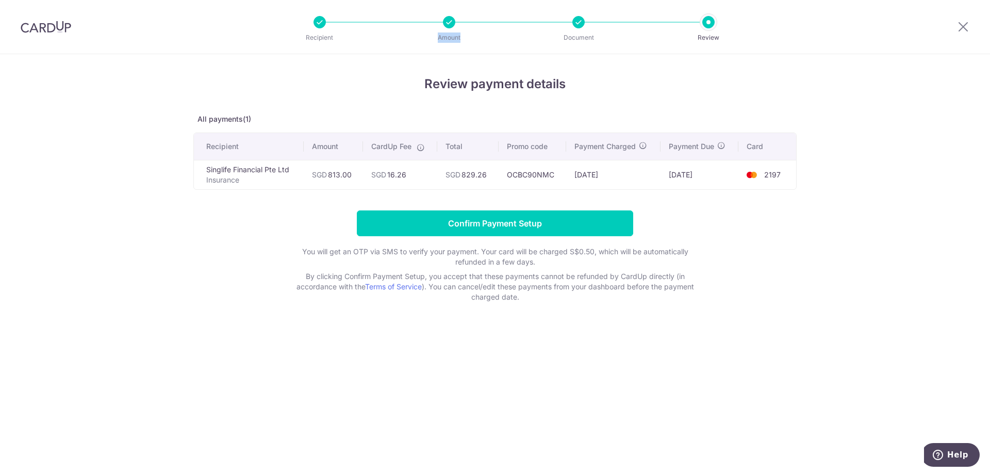
click at [582, 22] on div at bounding box center [578, 22] width 12 height 12
click at [958, 21] on icon at bounding box center [963, 26] width 12 height 13
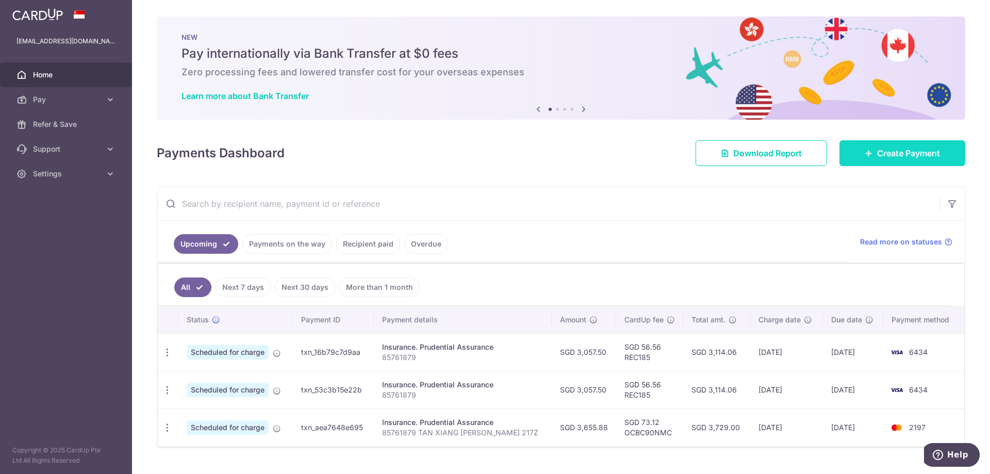
click at [891, 163] on link "Create Payment" at bounding box center [902, 153] width 126 height 26
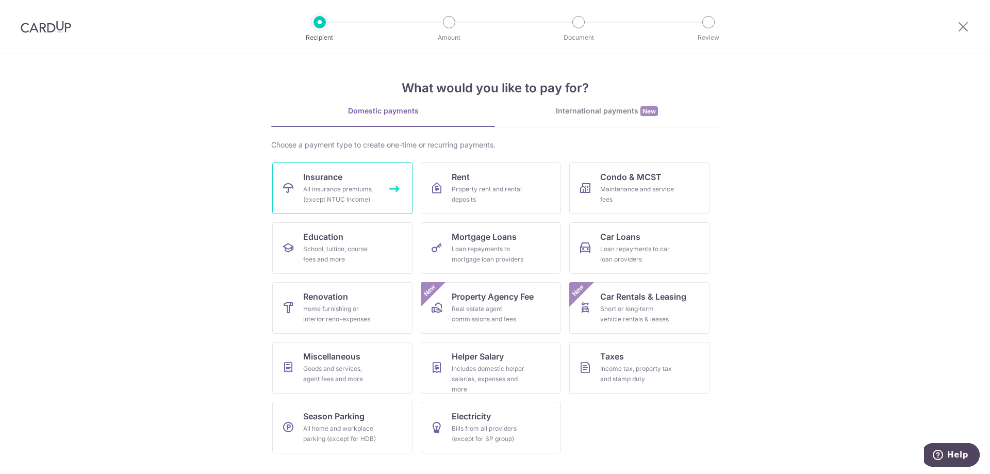
click at [324, 181] on span "Insurance" at bounding box center [322, 177] width 39 height 12
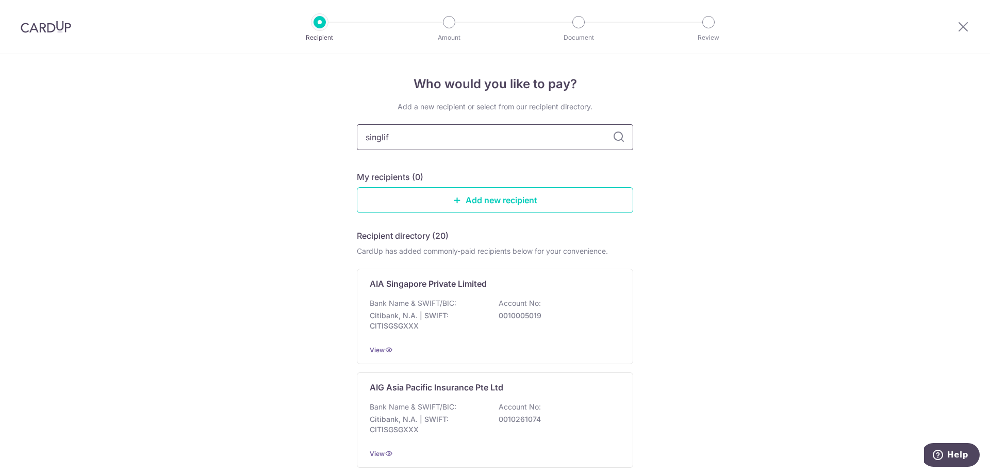
type input "singlife"
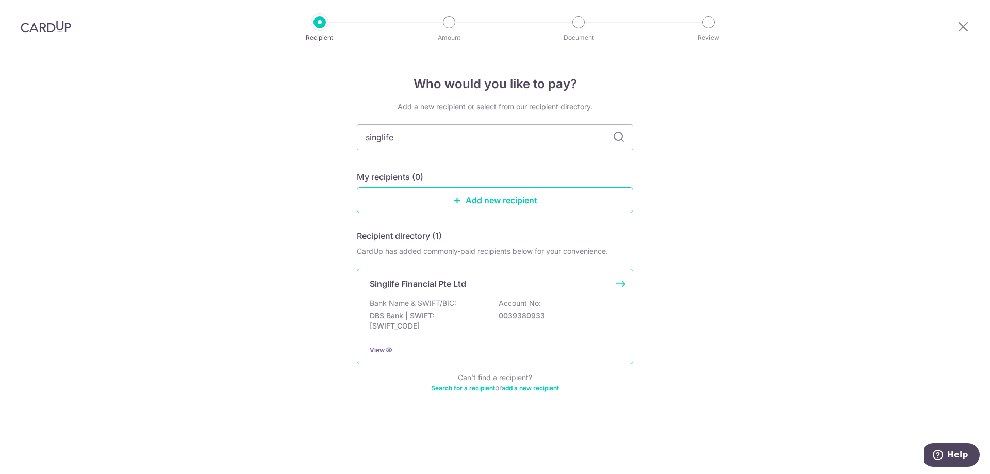
click at [410, 284] on p "Singlife Financial Pte Ltd" at bounding box center [418, 283] width 96 height 12
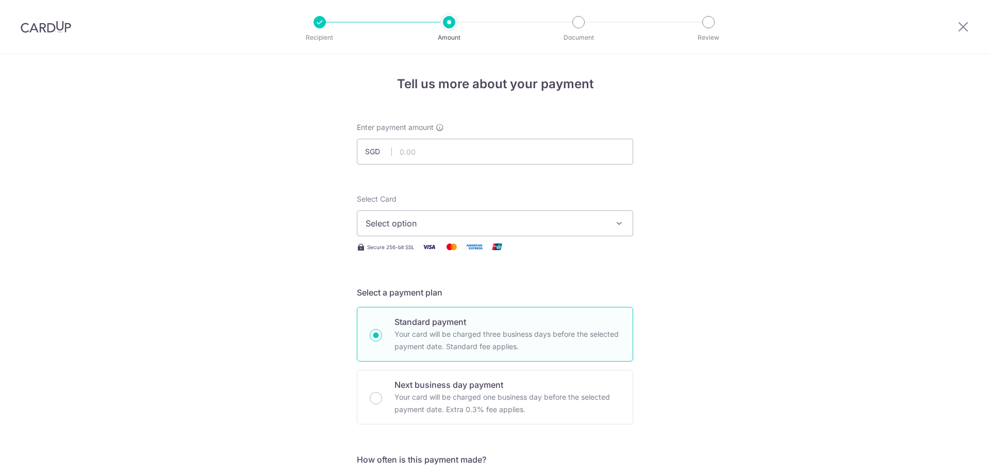
click at [427, 158] on input "text" at bounding box center [495, 152] width 276 height 26
type input "813.00"
click at [402, 232] on button "Select option" at bounding box center [495, 223] width 276 height 26
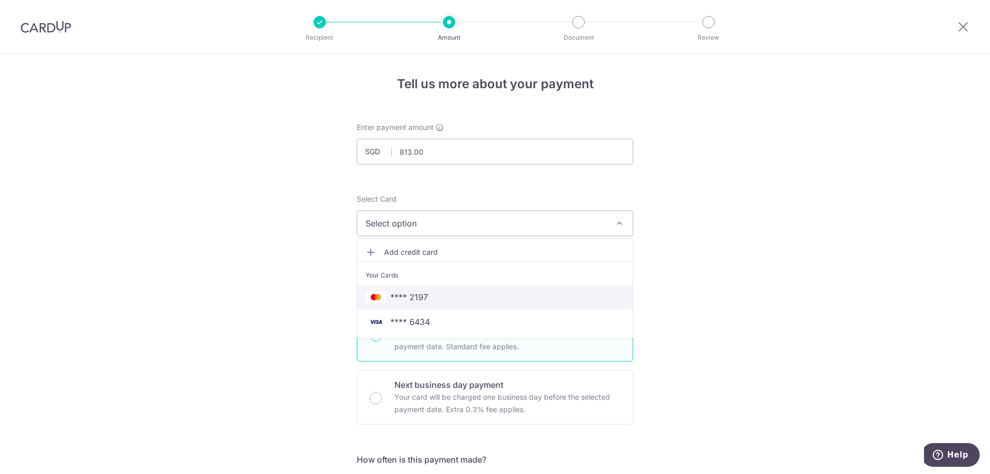
click at [398, 294] on span "**** 2197" at bounding box center [409, 297] width 38 height 12
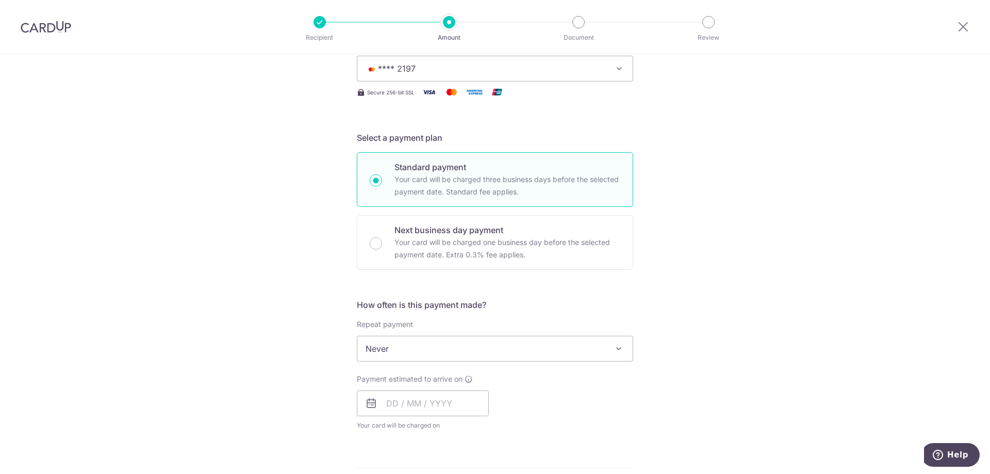
scroll to position [206, 0]
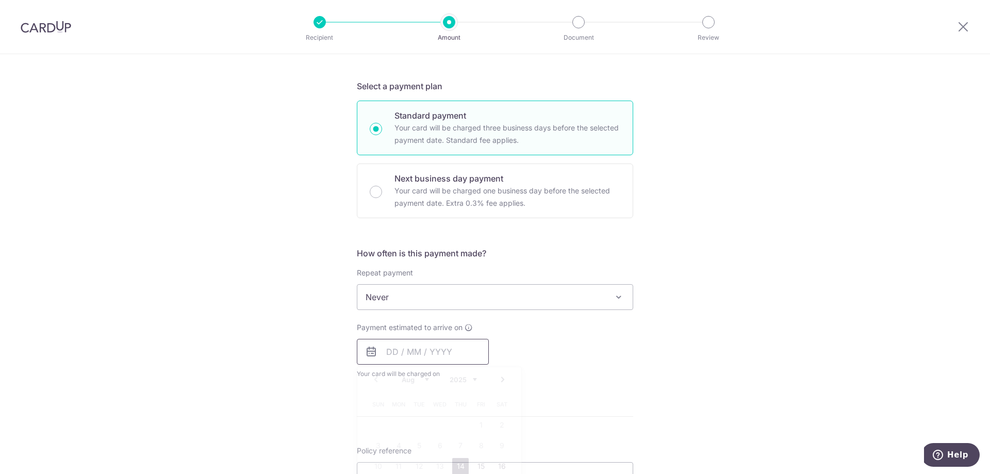
click at [391, 353] on input "text" at bounding box center [423, 352] width 132 height 26
click at [477, 467] on link "15" at bounding box center [481, 466] width 16 height 16
type input "[DATE]"
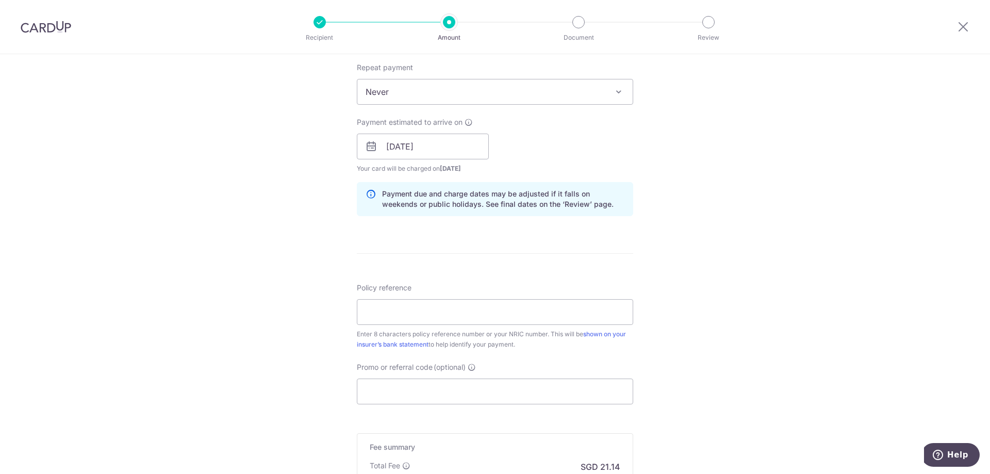
scroll to position [412, 0]
click at [385, 312] on input "Policy reference" at bounding box center [495, 311] width 276 height 26
click at [400, 312] on input "Policy reference" at bounding box center [495, 311] width 276 height 26
paste input "81299491"
type input "81299491"
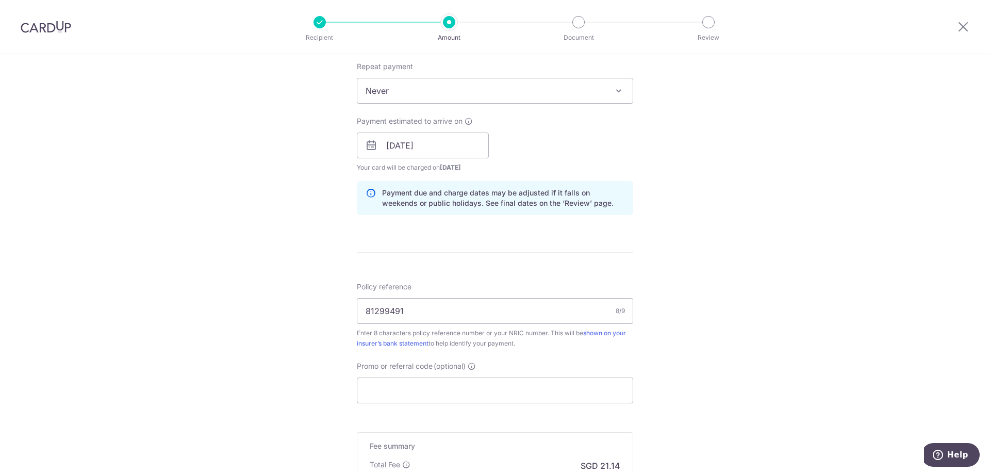
click at [499, 277] on form "Enter payment amount SGD 813.00 813.00 Select Card **** 2197 Add credit card Yo…" at bounding box center [495, 139] width 276 height 858
click at [477, 313] on input "81299491" at bounding box center [495, 311] width 276 height 26
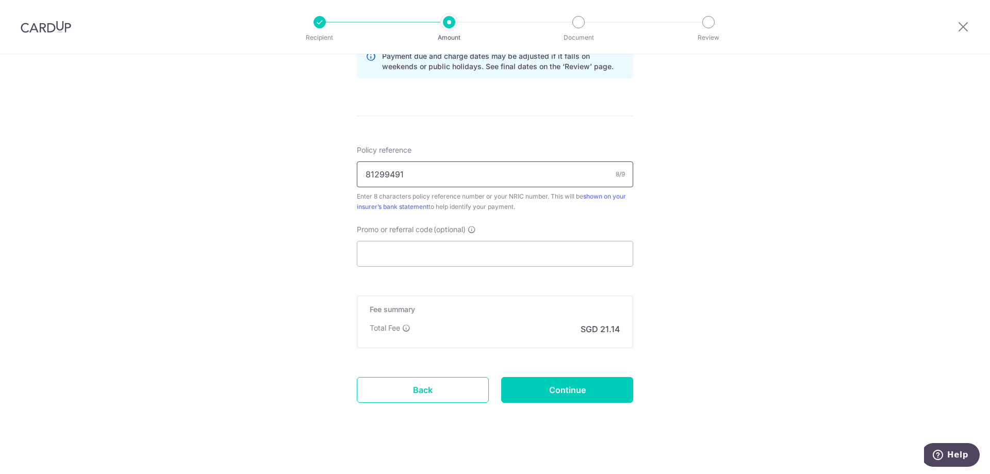
scroll to position [555, 0]
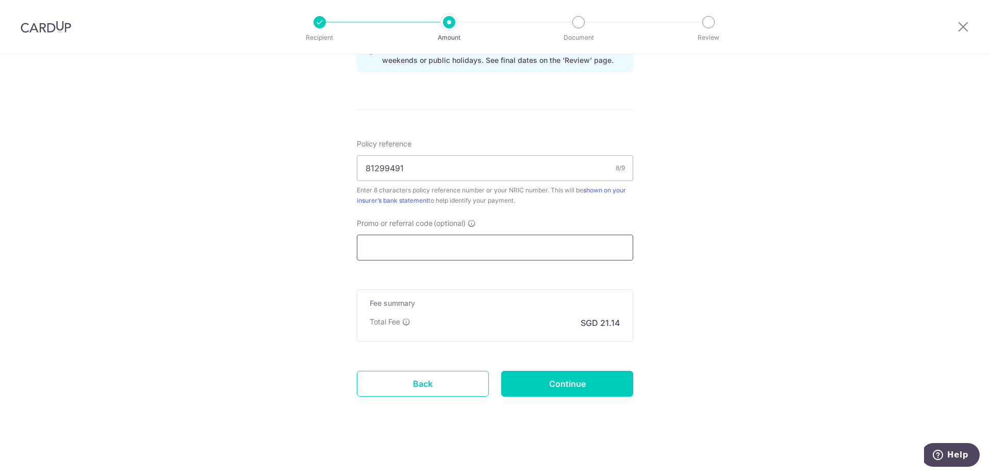
click at [391, 244] on input "Promo or referral code (optional)" at bounding box center [495, 247] width 276 height 26
click at [398, 250] on input "Promo or referral code (optional)" at bounding box center [495, 247] width 276 height 26
paste input "OCBC90NMC"
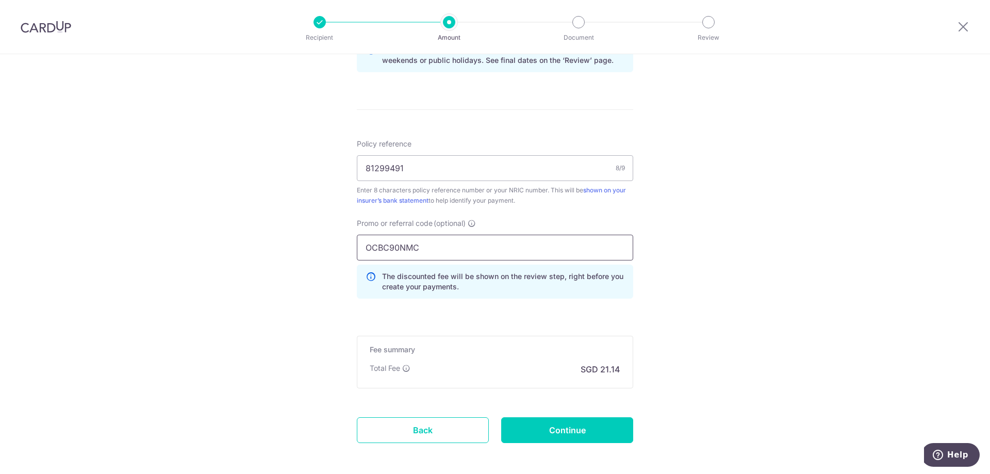
type input "OCBC90NMC"
click at [265, 245] on div "Tell us more about your payment Enter payment amount SGD 813.00 813.00 Select C…" at bounding box center [495, 9] width 990 height 1021
click at [438, 250] on input "OCBC90NMC" at bounding box center [495, 247] width 276 height 26
click at [561, 435] on input "Continue" at bounding box center [567, 430] width 132 height 26
type input "Create Schedule"
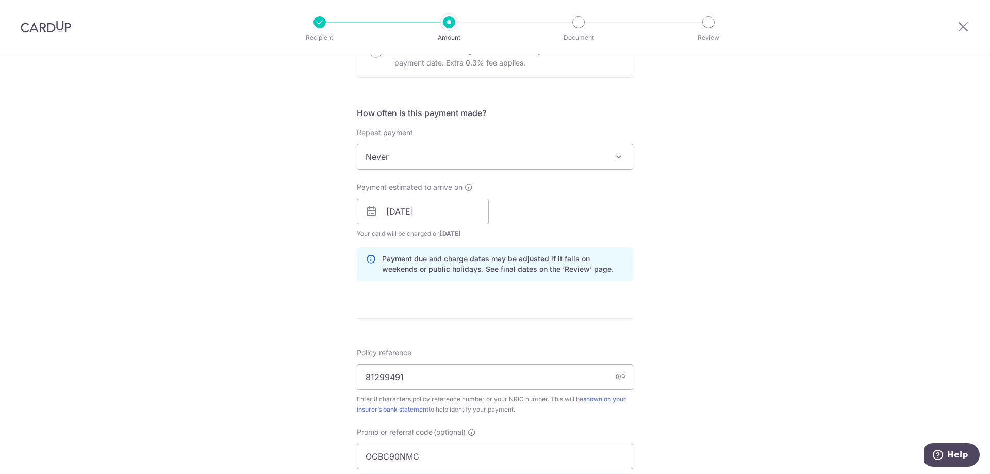
scroll to position [297, 0]
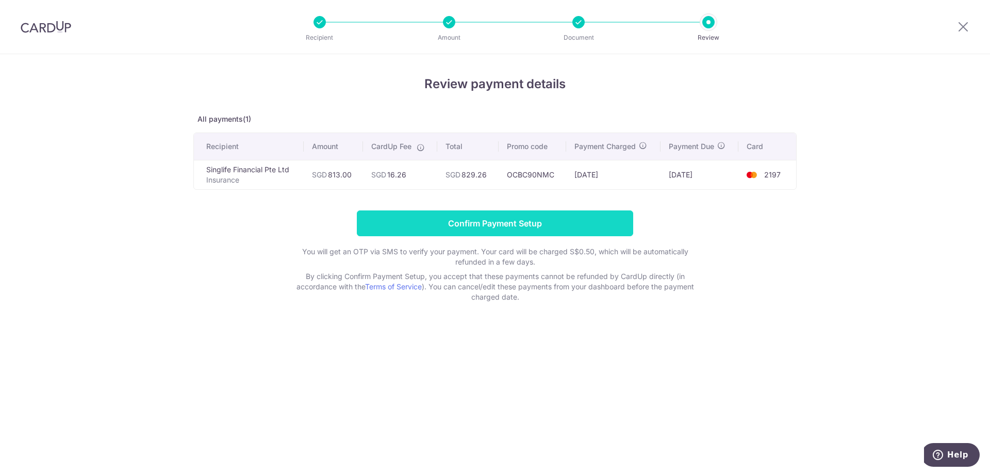
click at [453, 227] on input "Confirm Payment Setup" at bounding box center [495, 223] width 276 height 26
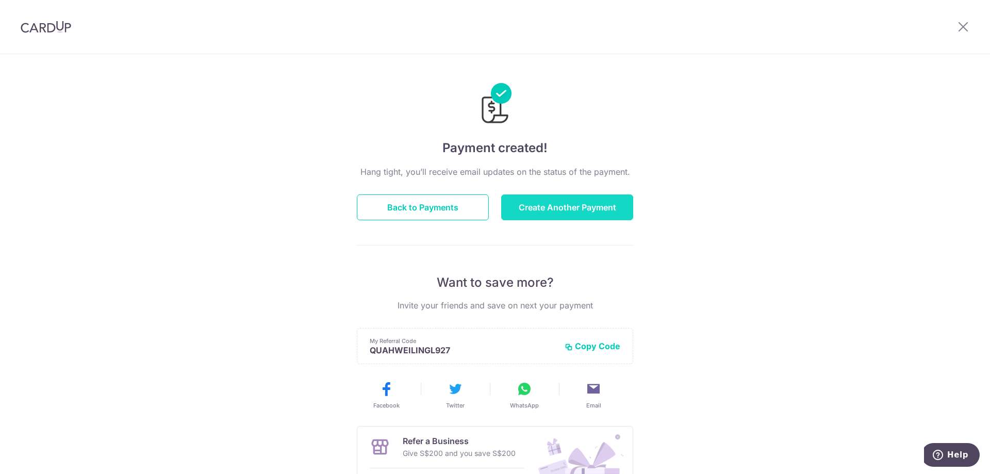
click at [555, 209] on button "Create Another Payment" at bounding box center [567, 207] width 132 height 26
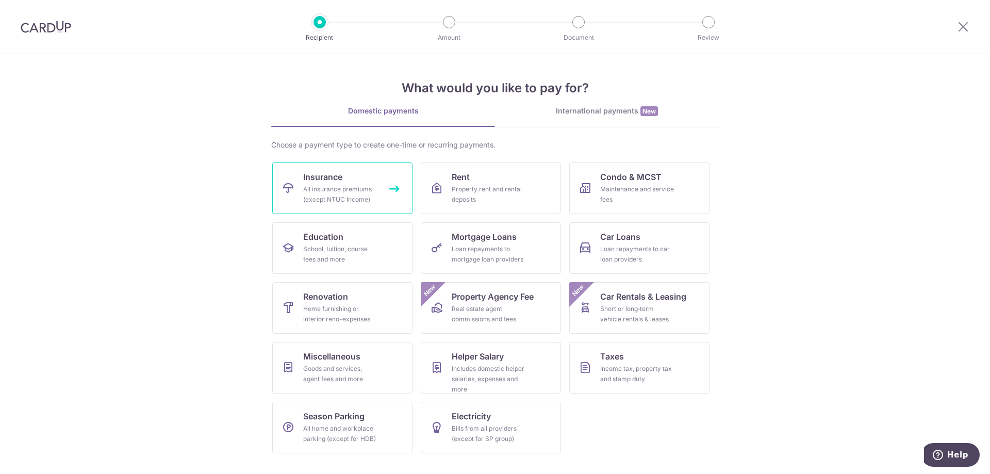
drag, startPoint x: 0, startPoint y: 0, endPoint x: 342, endPoint y: 192, distance: 392.1
click at [342, 192] on div "All insurance premiums (except NTUC Income)" at bounding box center [340, 194] width 74 height 21
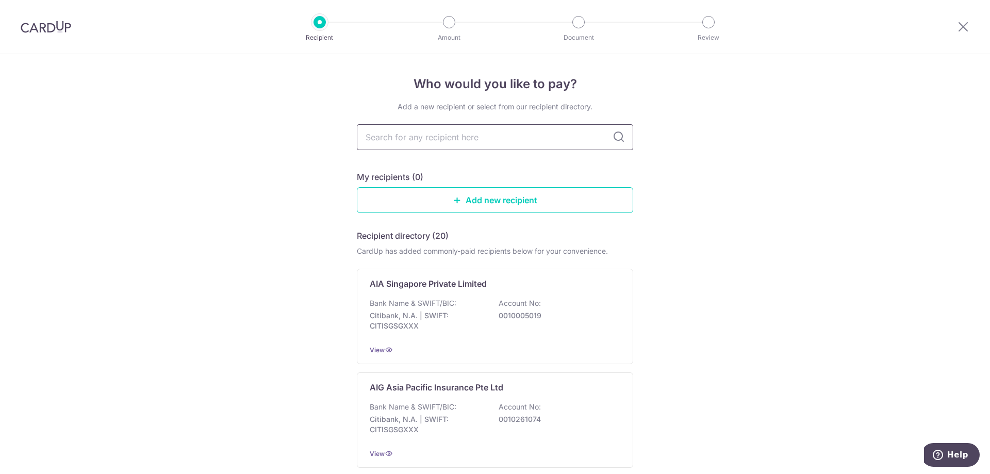
click at [427, 140] on input "text" at bounding box center [495, 137] width 276 height 26
type input "prudential"
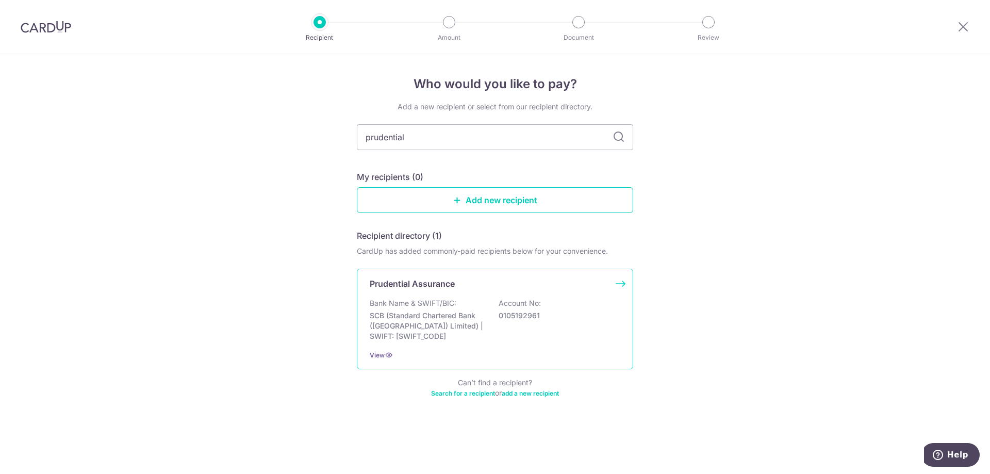
click at [437, 309] on div "Bank Name & SWIFT/BIC: SCB (Standard Chartered Bank (Singapore) Limited) | SWIF…" at bounding box center [495, 319] width 250 height 43
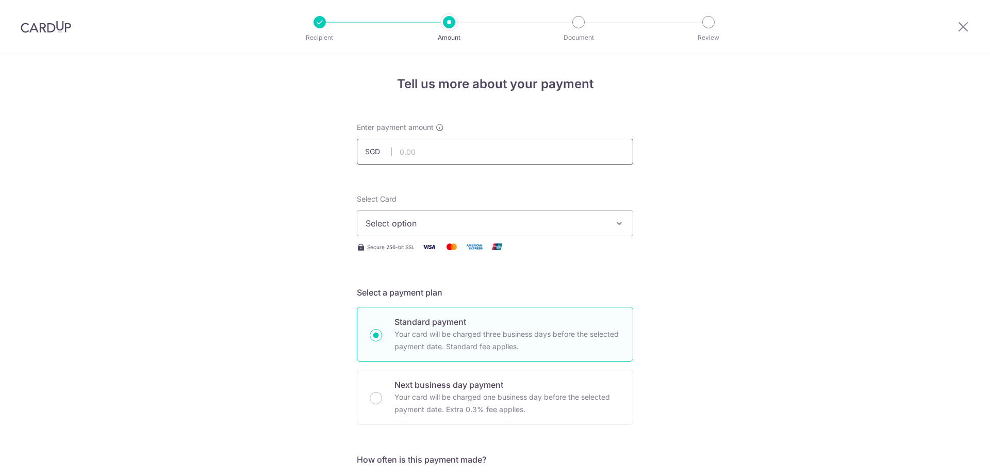
click at [409, 160] on input "text" at bounding box center [495, 152] width 276 height 26
type input "1,754.00"
click at [384, 216] on button "Select option" at bounding box center [495, 223] width 276 height 26
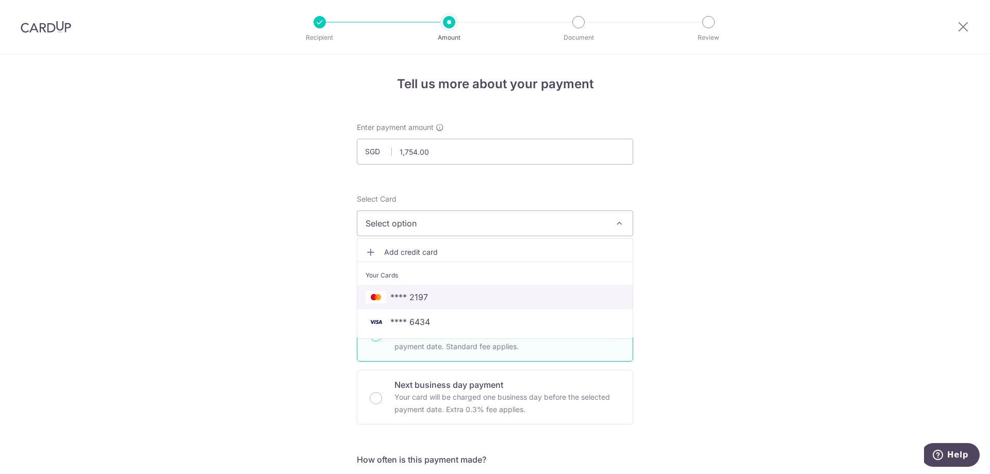
click at [395, 296] on span "**** 2197" at bounding box center [409, 297] width 38 height 12
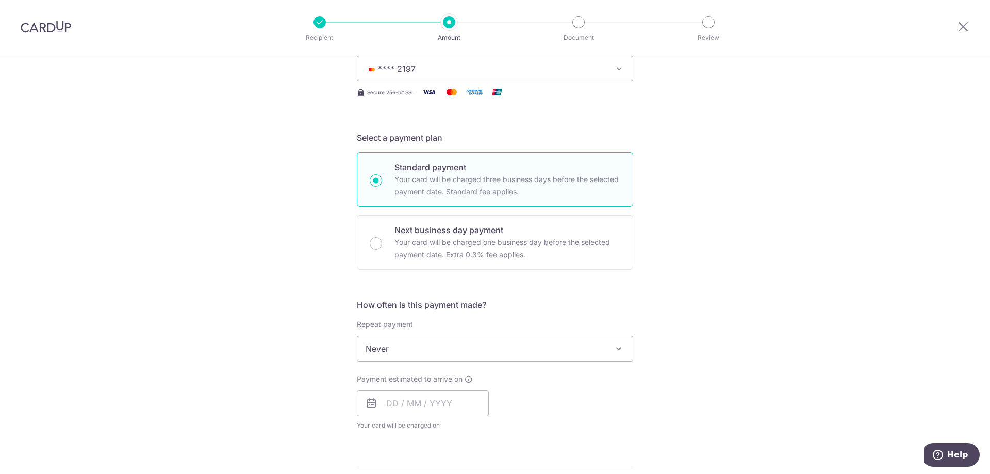
scroll to position [206, 0]
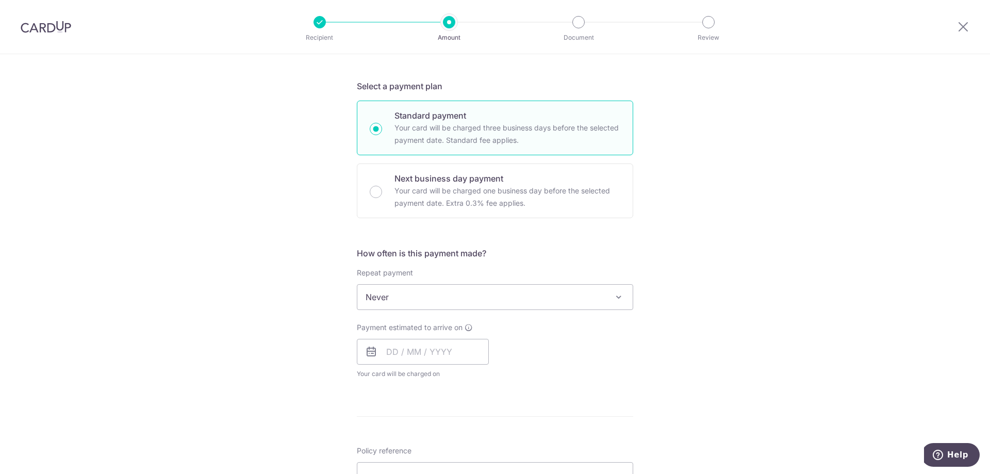
click at [405, 302] on span "Never" at bounding box center [494, 296] width 275 height 25
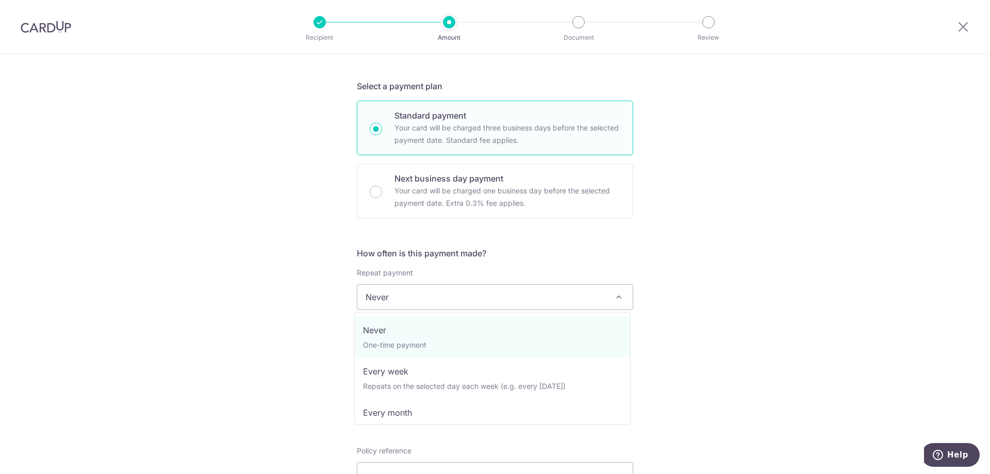
click at [405, 302] on span "Never" at bounding box center [494, 296] width 275 height 25
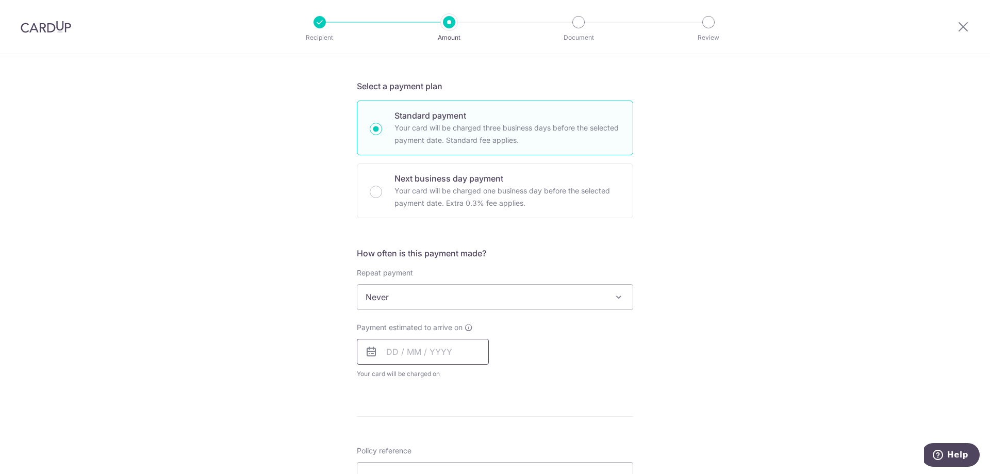
click at [403, 343] on input "text" at bounding box center [423, 352] width 132 height 26
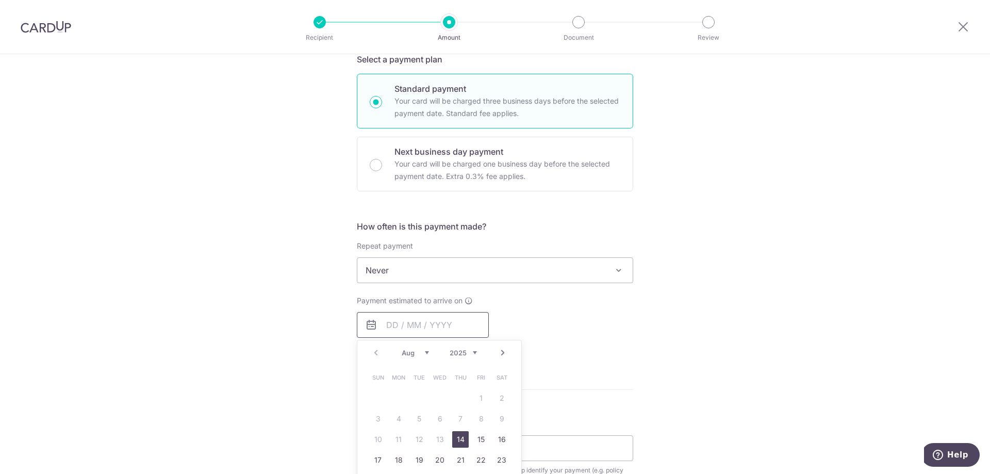
scroll to position [258, 0]
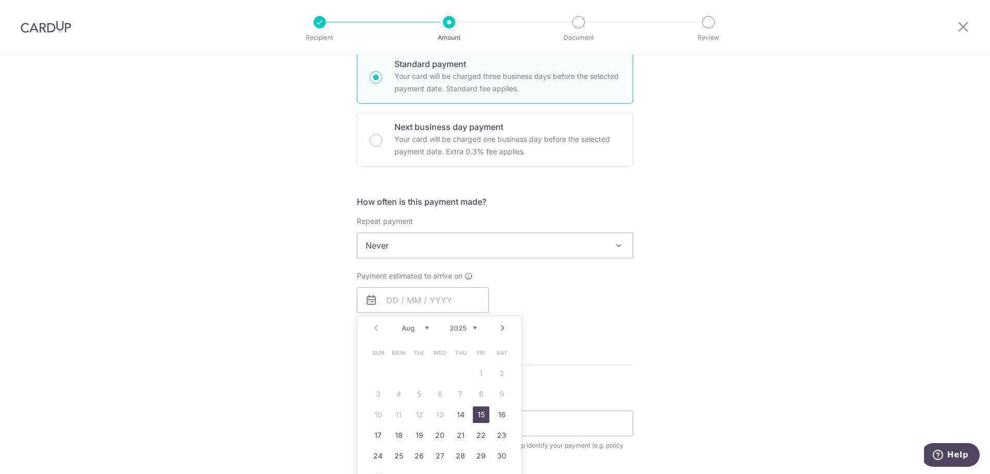
click at [473, 415] on link "15" at bounding box center [481, 414] width 16 height 16
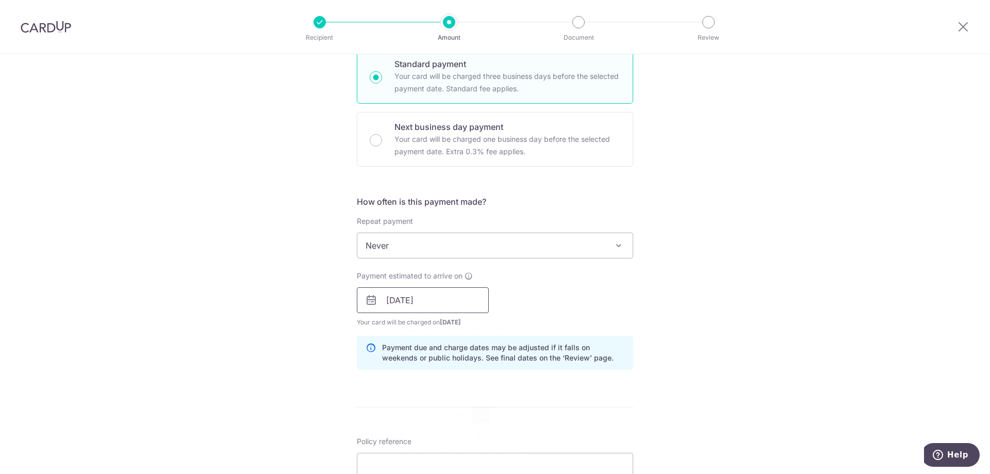
click at [418, 308] on input "15/08/2025" at bounding box center [423, 300] width 132 height 26
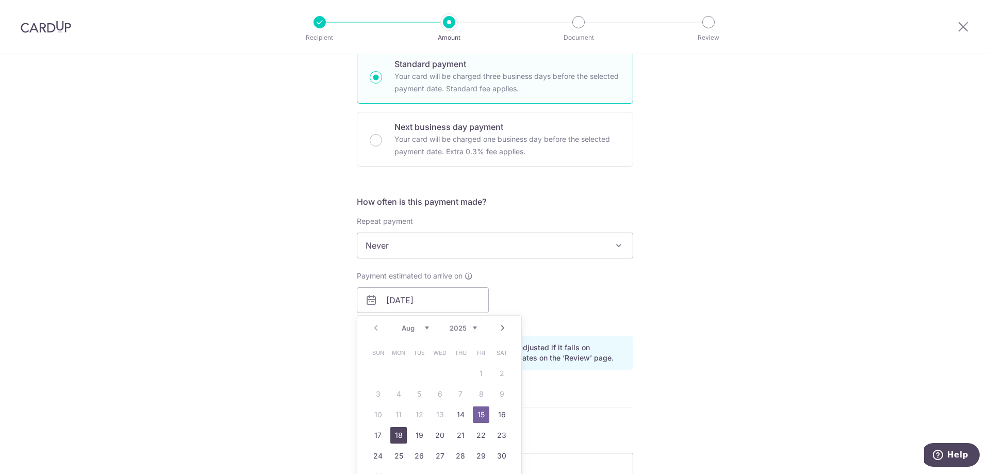
click at [398, 428] on link "18" at bounding box center [398, 435] width 16 height 16
type input "18/08/2025"
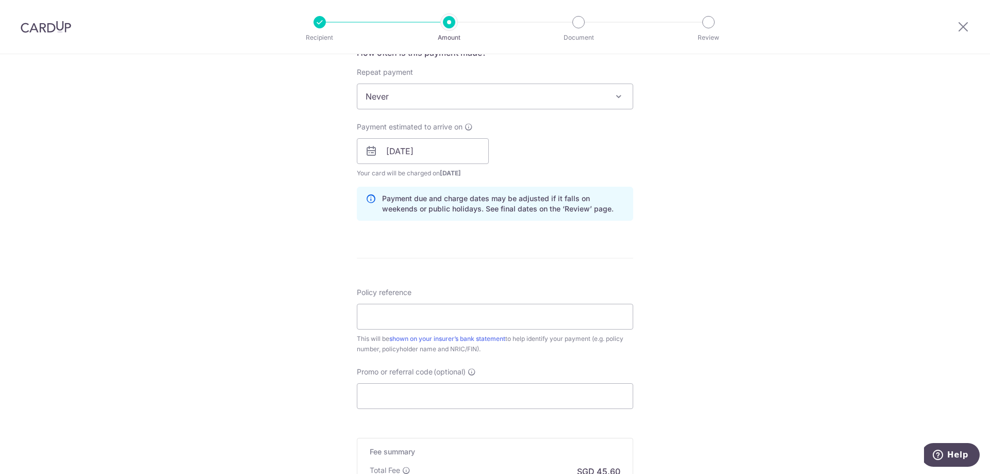
scroll to position [412, 0]
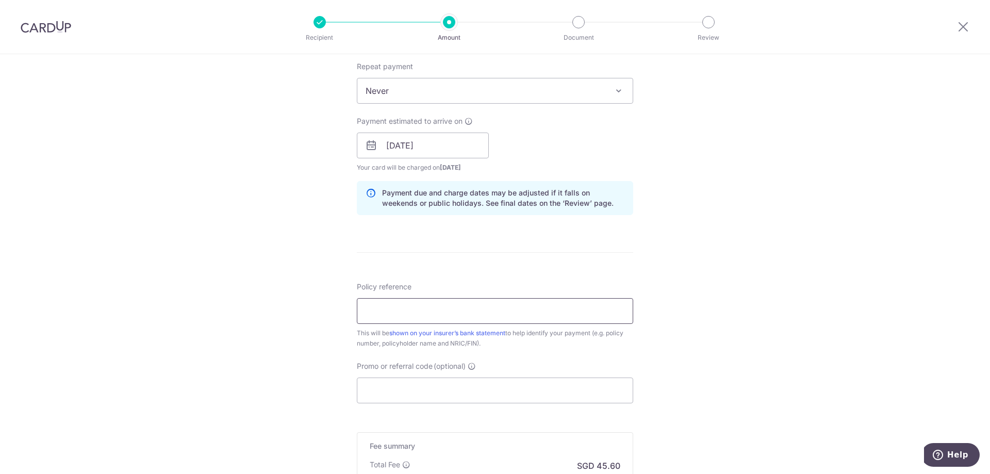
click at [420, 306] on input "Policy reference" at bounding box center [495, 311] width 276 height 26
paste input "75254035 TAN XIANG HAO MICK 217Z"
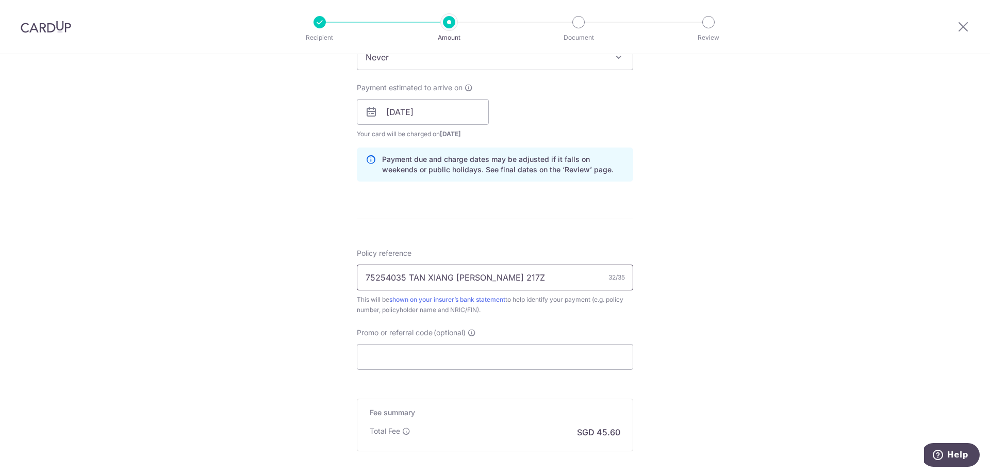
scroll to position [464, 0]
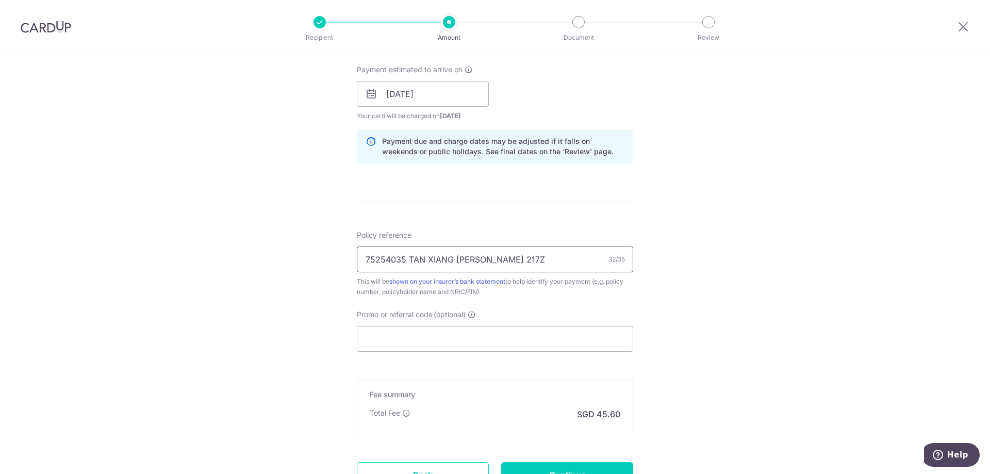
click at [375, 263] on input "75254035 TAN XIANG HAO MICK 217Z" at bounding box center [495, 259] width 276 height 26
click at [381, 261] on input "75254035 TAN XIANG HAO MICK 217Z" at bounding box center [495, 259] width 276 height 26
type input "75254035 TAN XIANG HAO MICK 217Z"
click at [395, 331] on input "Promo or referral code (optional)" at bounding box center [495, 339] width 276 height 26
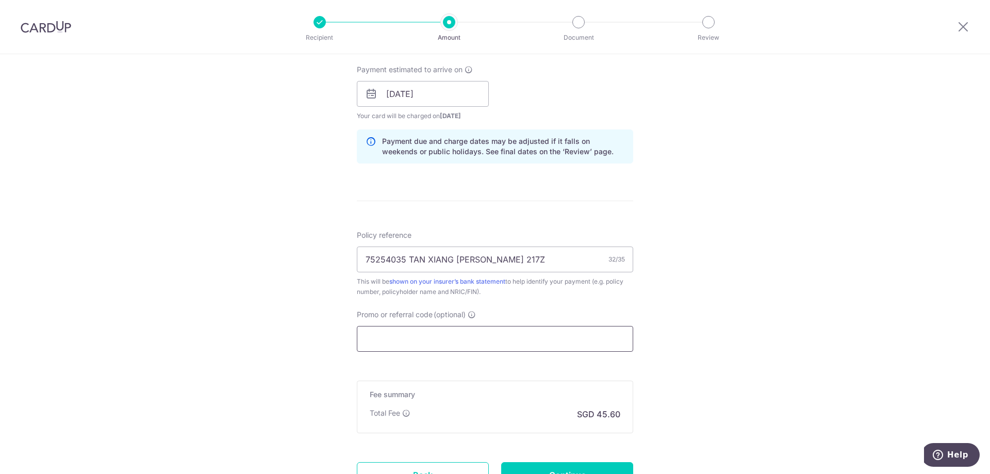
paste input "OCBC90NMC"
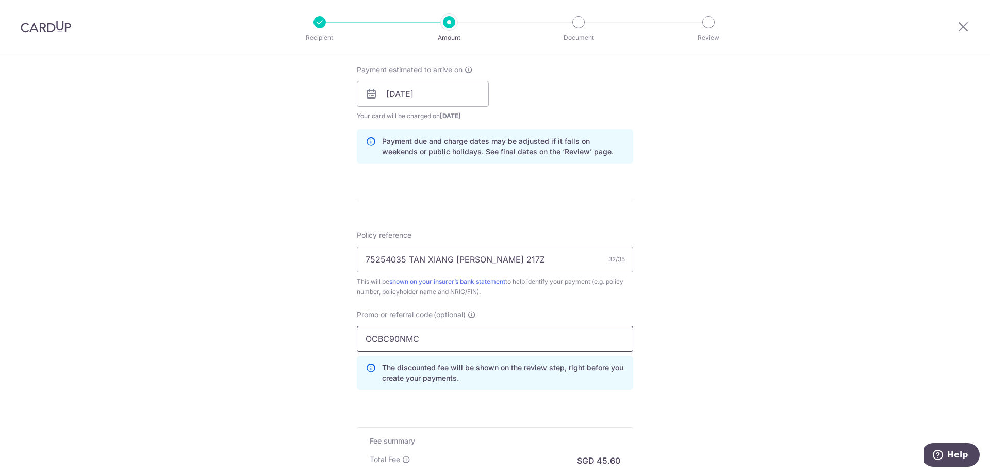
type input "OCBC90NMC"
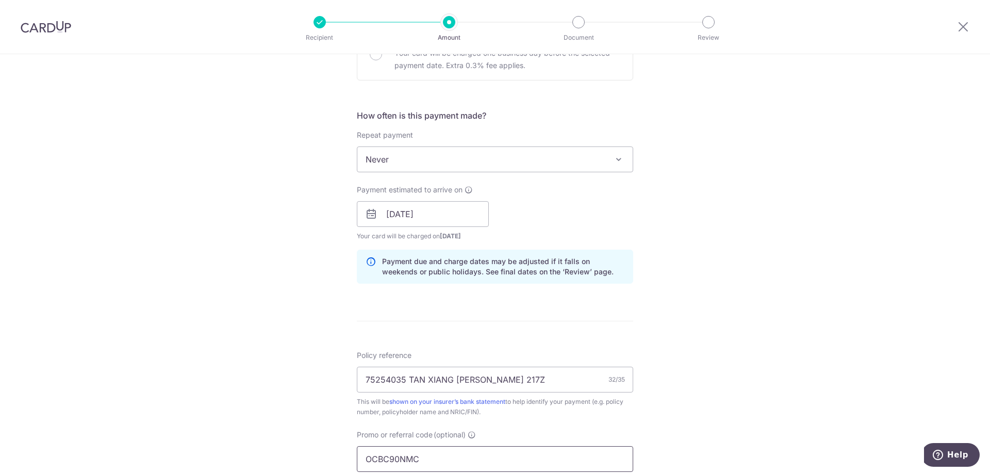
scroll to position [601, 0]
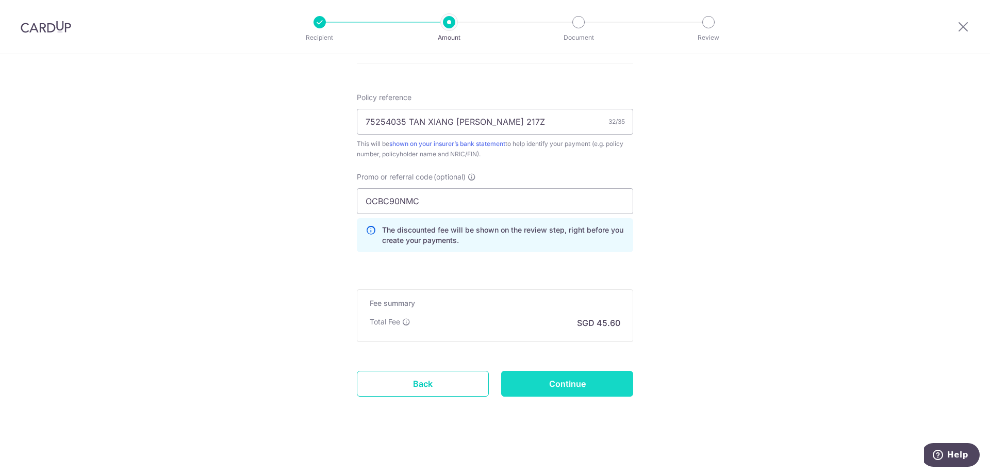
click at [549, 388] on input "Continue" at bounding box center [567, 384] width 132 height 26
type input "Create Schedule"
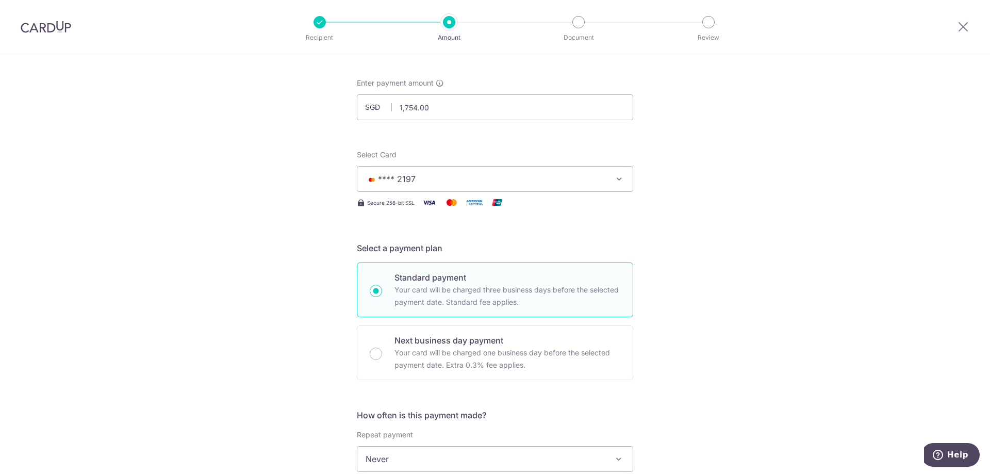
scroll to position [35, 0]
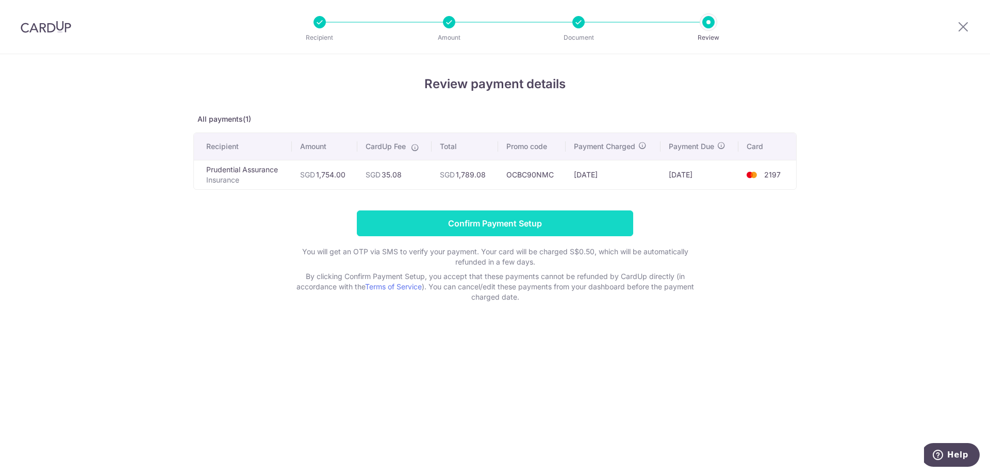
click at [502, 226] on input "Confirm Payment Setup" at bounding box center [495, 223] width 276 height 26
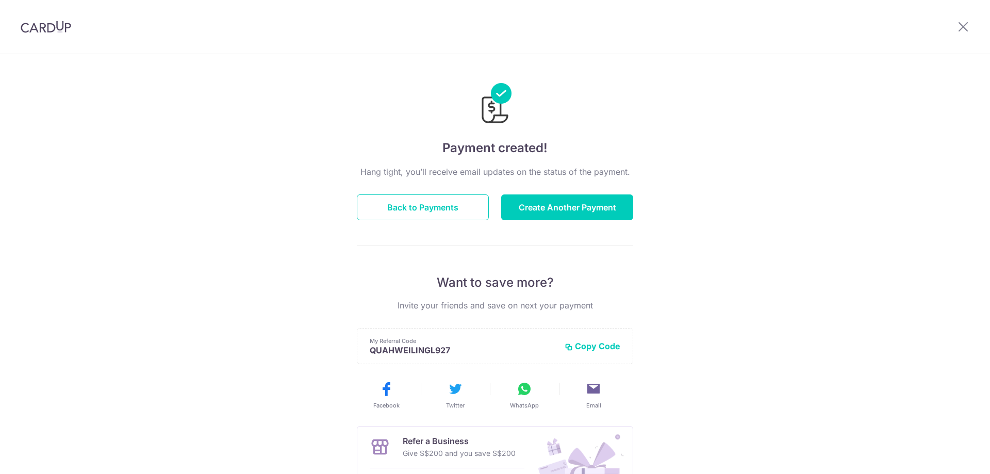
click at [566, 196] on button "Create Another Payment" at bounding box center [567, 207] width 132 height 26
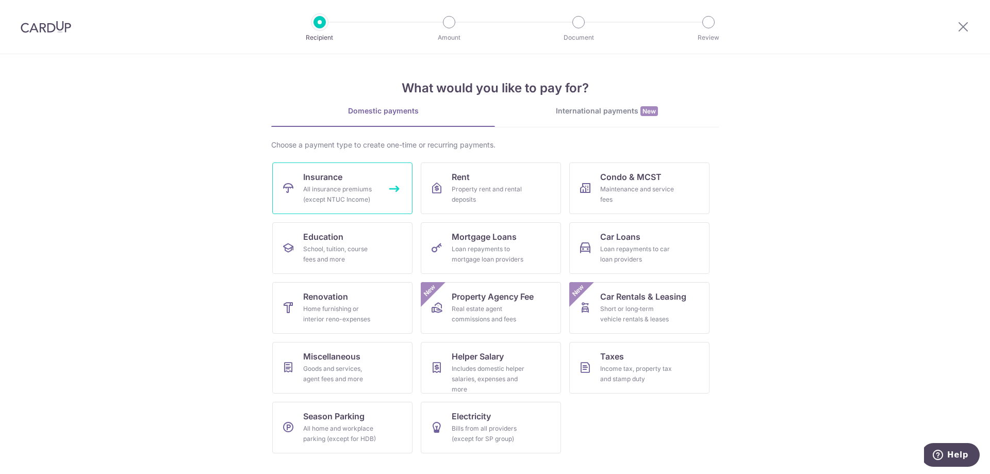
click at [358, 205] on link "Insurance All insurance premiums (except NTUC Income)" at bounding box center [342, 188] width 140 height 52
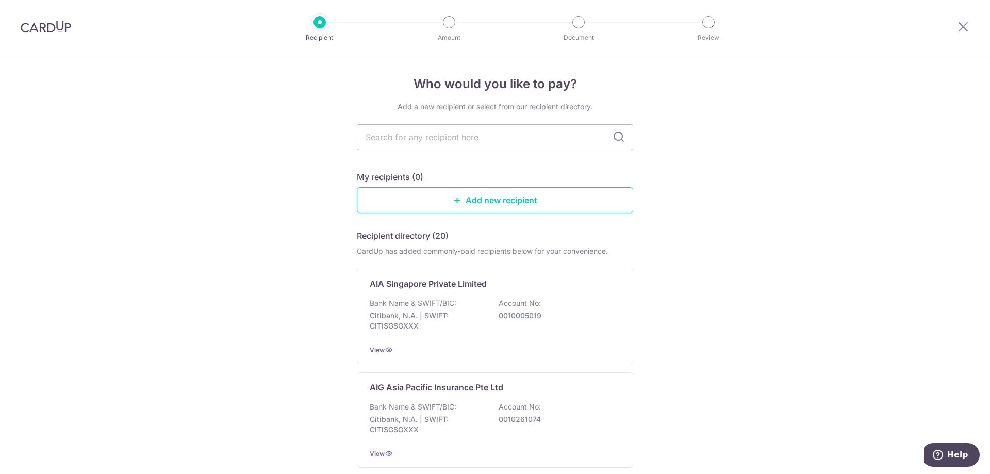
type input "p"
type input "PRUDENTIAL"
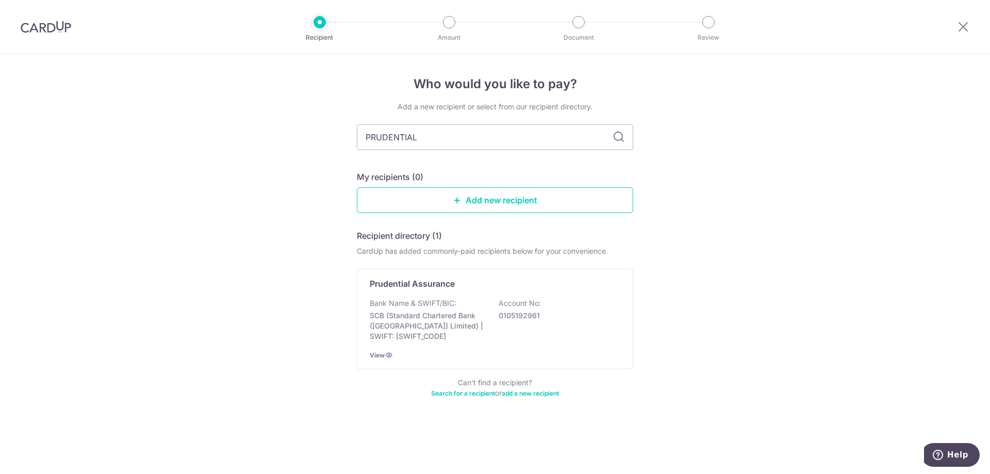
click at [620, 138] on icon at bounding box center [618, 137] width 12 height 12
click at [408, 289] on p "Prudential Assurance" at bounding box center [412, 283] width 85 height 12
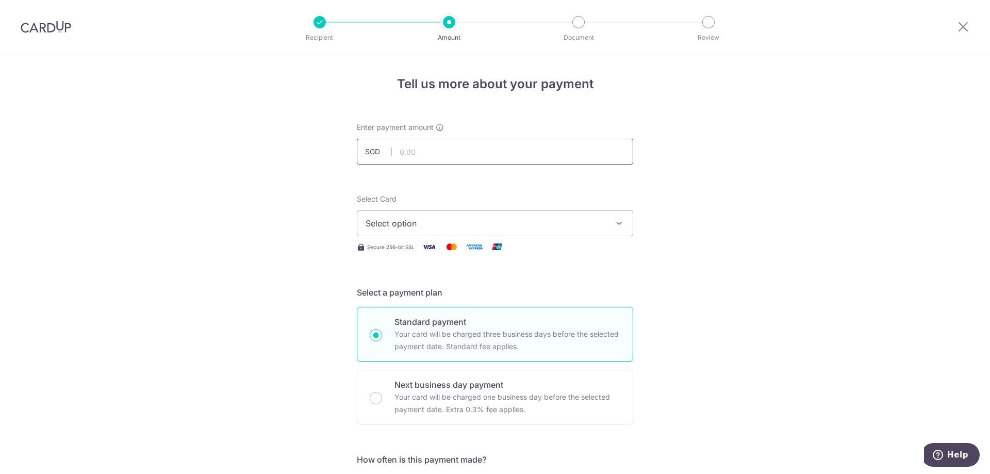
click at [438, 158] on input "text" at bounding box center [495, 152] width 276 height 26
type input "917.60"
click at [427, 231] on button "Select option" at bounding box center [495, 223] width 276 height 26
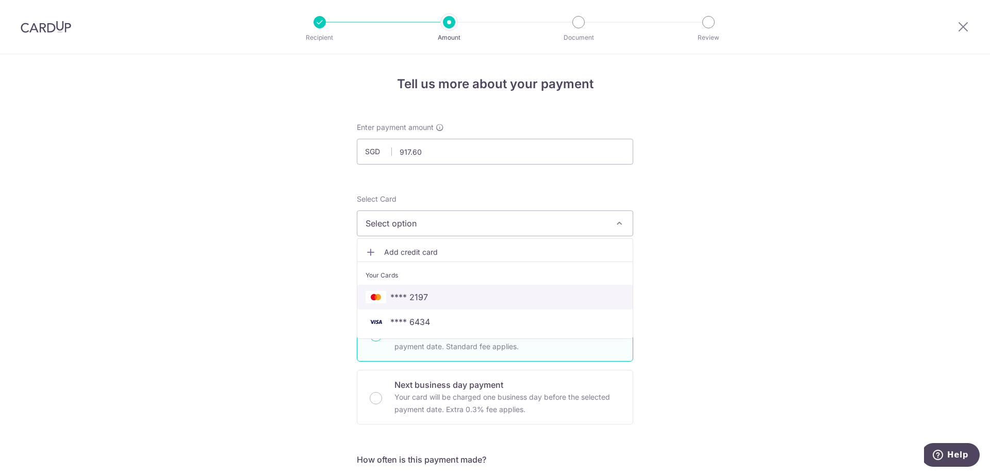
click at [415, 296] on span "**** 2197" at bounding box center [409, 297] width 38 height 12
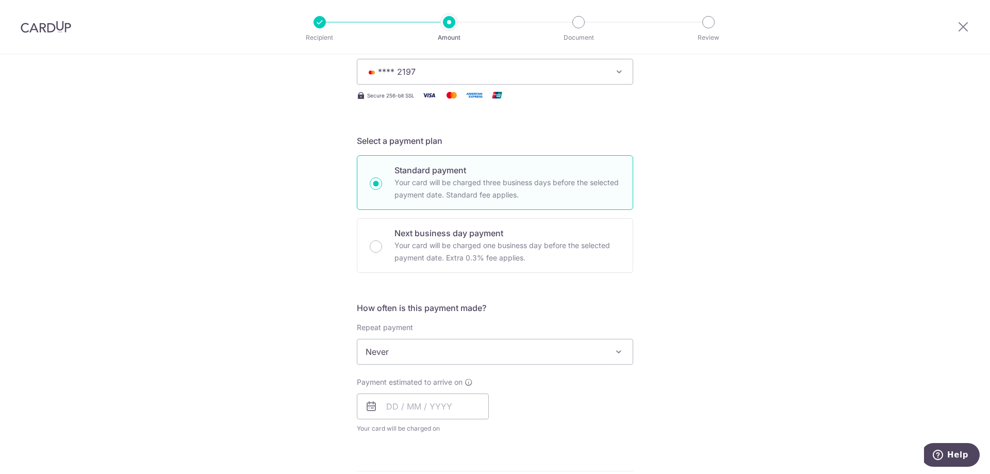
scroll to position [206, 0]
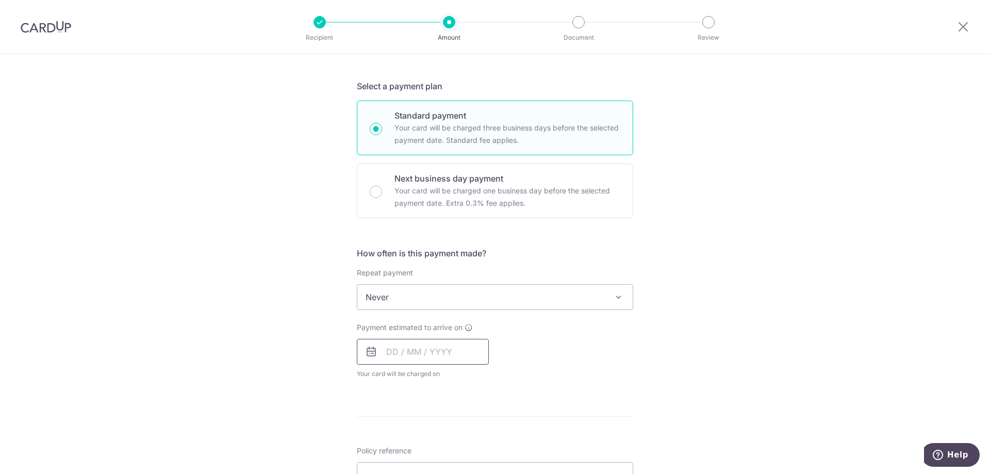
click at [373, 359] on input "text" at bounding box center [423, 352] width 132 height 26
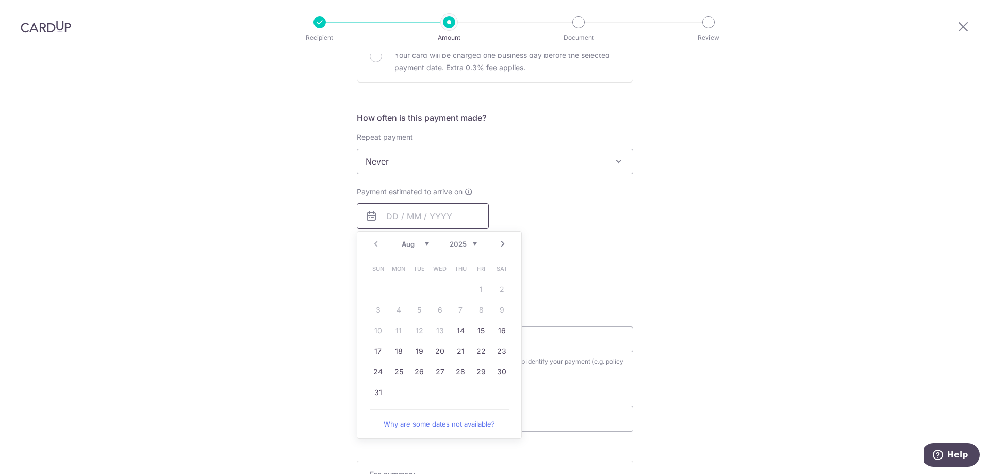
scroll to position [309, 0]
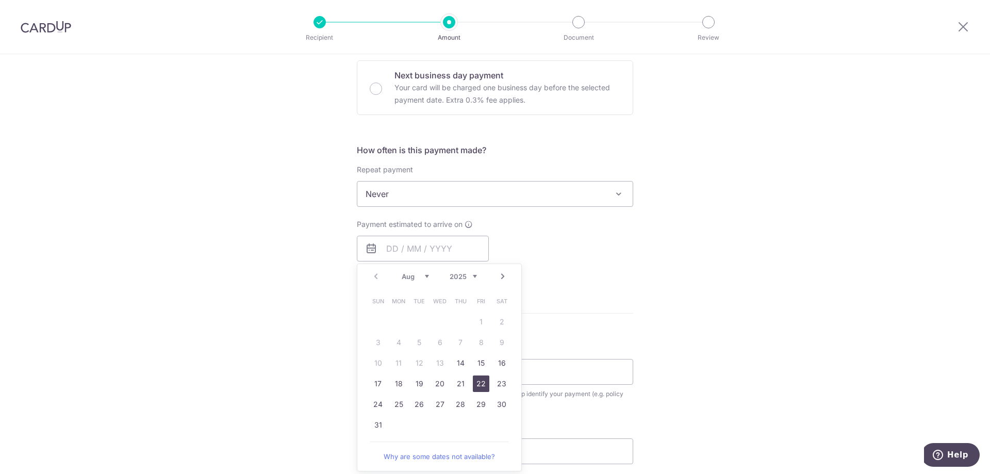
click at [476, 384] on link "22" at bounding box center [481, 383] width 16 height 16
type input "[DATE]"
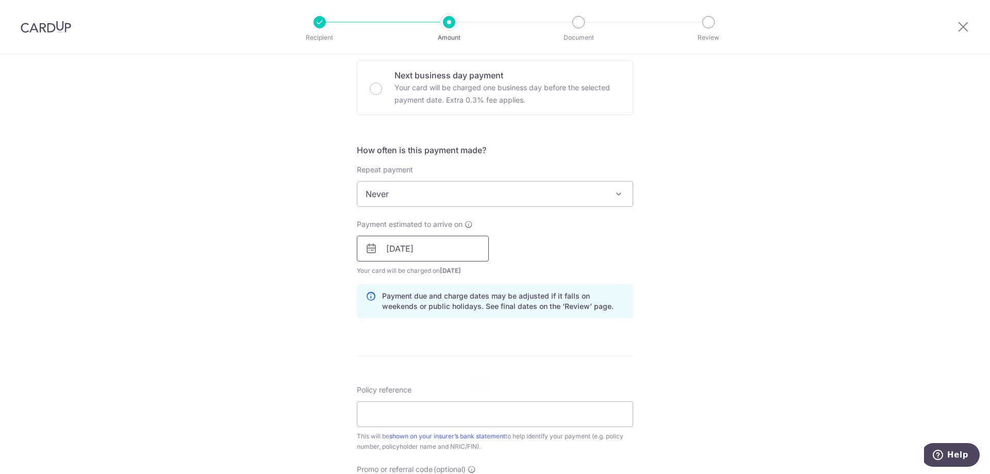
click at [415, 255] on input "[DATE]" at bounding box center [423, 249] width 132 height 26
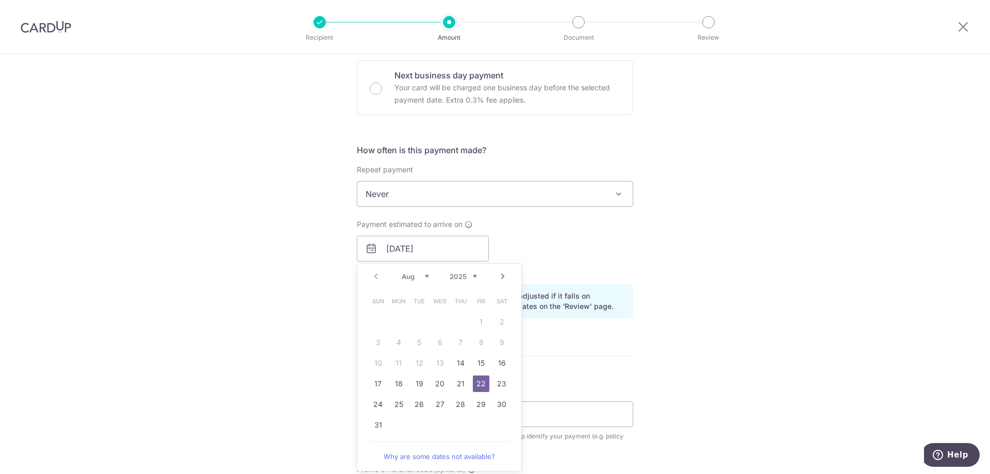
click at [560, 253] on div "Payment estimated to arrive on 22/08/2025 Prev Next Aug Sep Oct Nov Dec 2025 20…" at bounding box center [494, 247] width 289 height 57
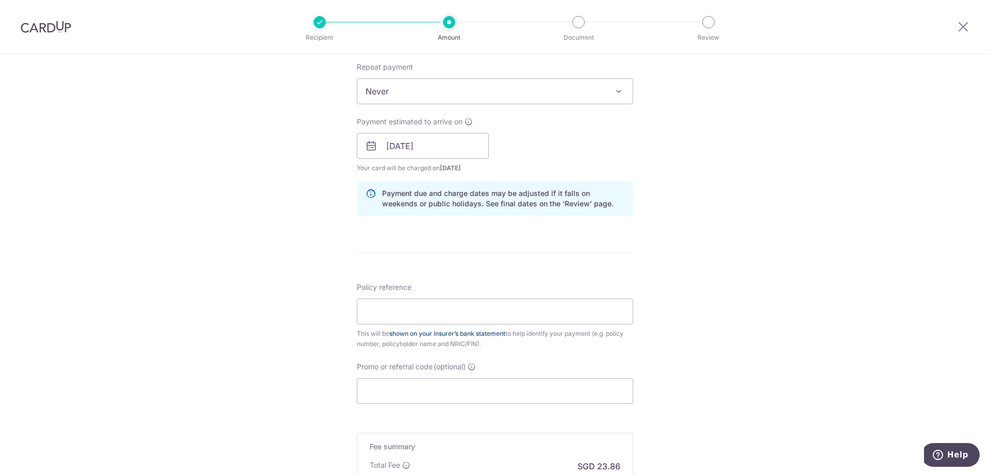
scroll to position [412, 0]
click at [444, 313] on input "Policy reference" at bounding box center [495, 311] width 276 height 26
paste input "75253727 TAN XIANG [PERSON_NAME] 217Z"
type input "75253727 TAN XIANG [PERSON_NAME] 217Z"
click at [430, 389] on input "Promo or referral code (optional)" at bounding box center [495, 390] width 276 height 26
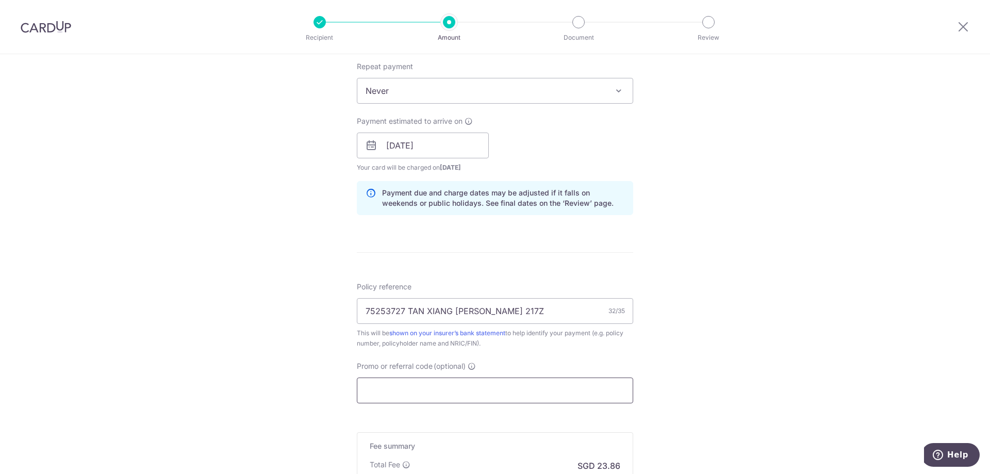
scroll to position [515, 0]
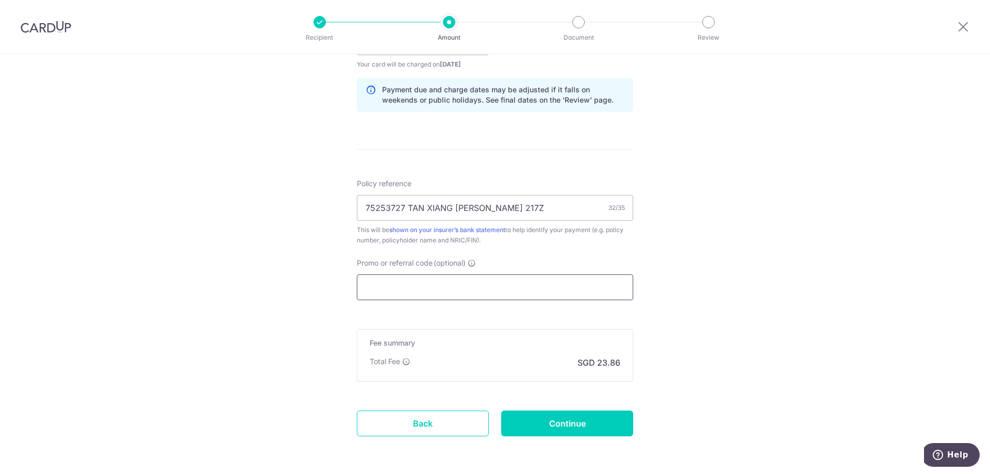
click at [433, 291] on input "Promo or referral code (optional)" at bounding box center [495, 287] width 276 height 26
paste input "OCBC90NMC"
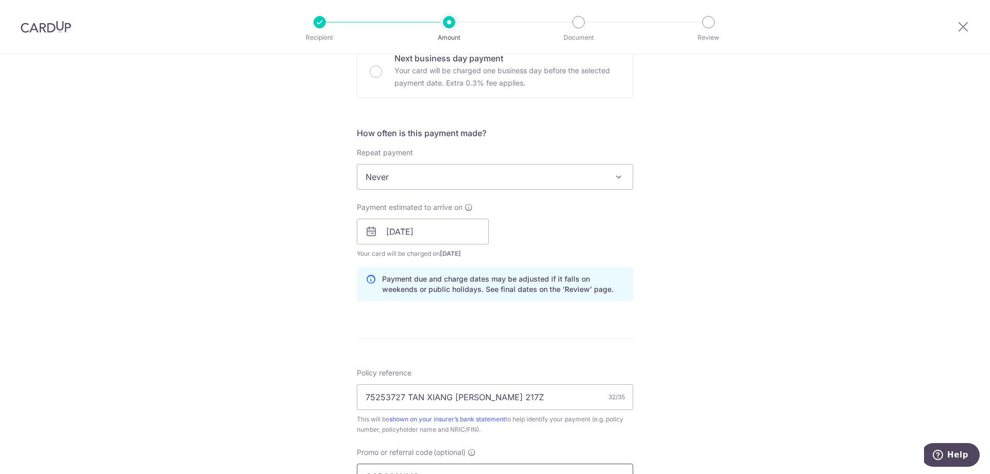
scroll to position [309, 0]
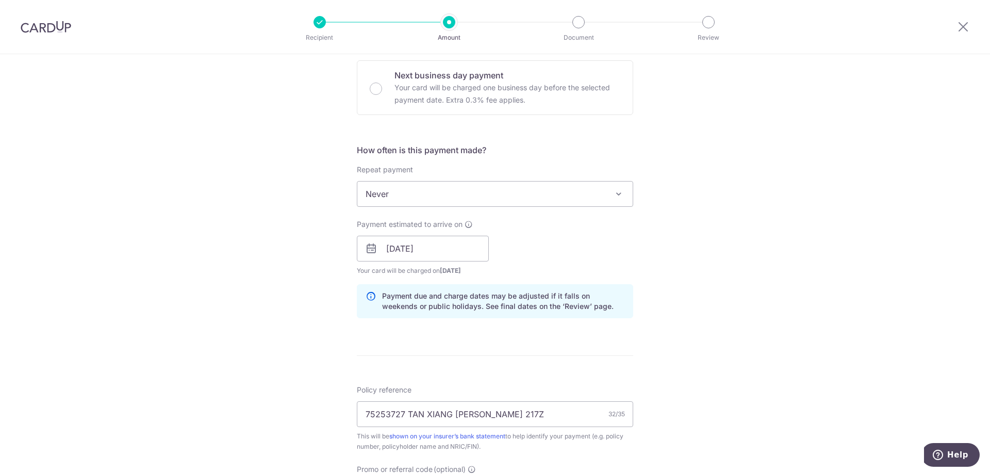
type input "OCBC90NMC"
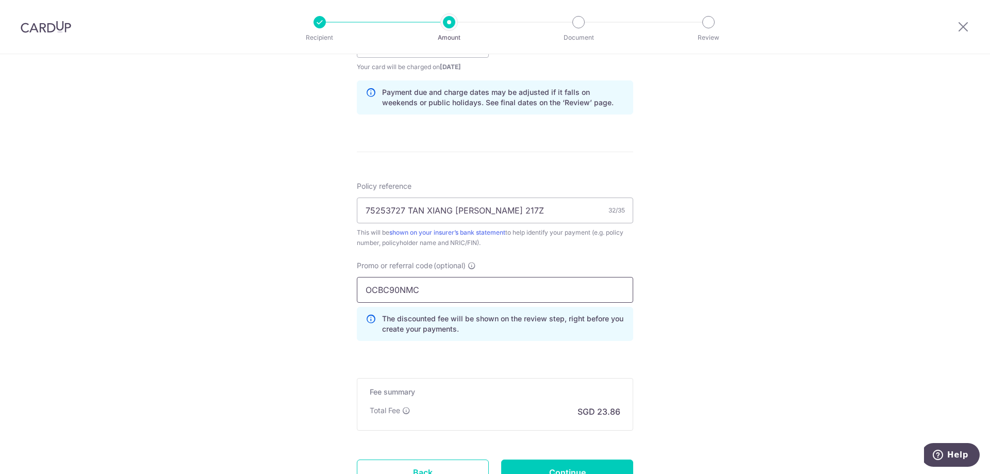
scroll to position [601, 0]
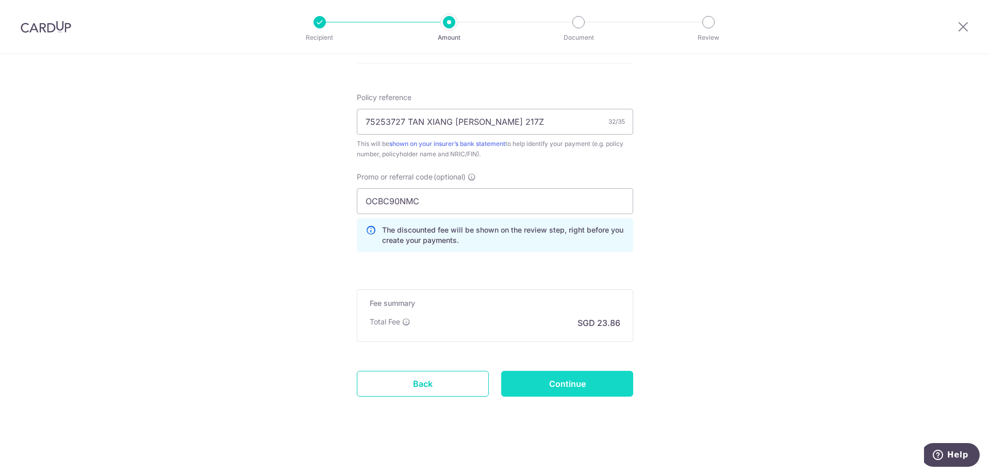
click at [548, 378] on input "Continue" at bounding box center [567, 384] width 132 height 26
type input "Create Schedule"
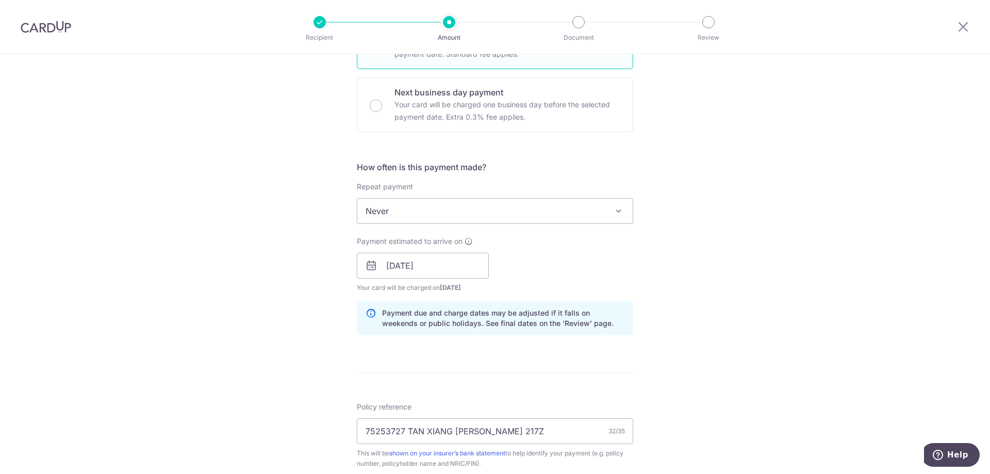
scroll to position [215, 0]
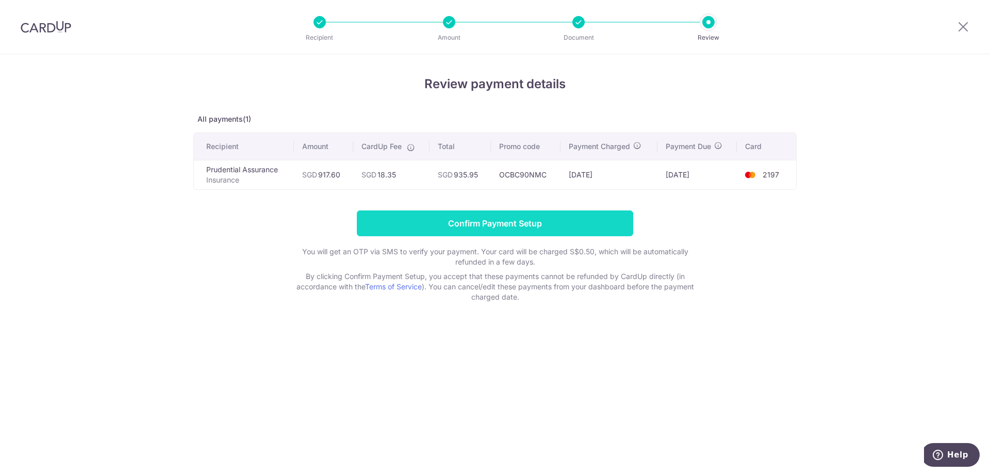
click at [470, 216] on input "Confirm Payment Setup" at bounding box center [495, 223] width 276 height 26
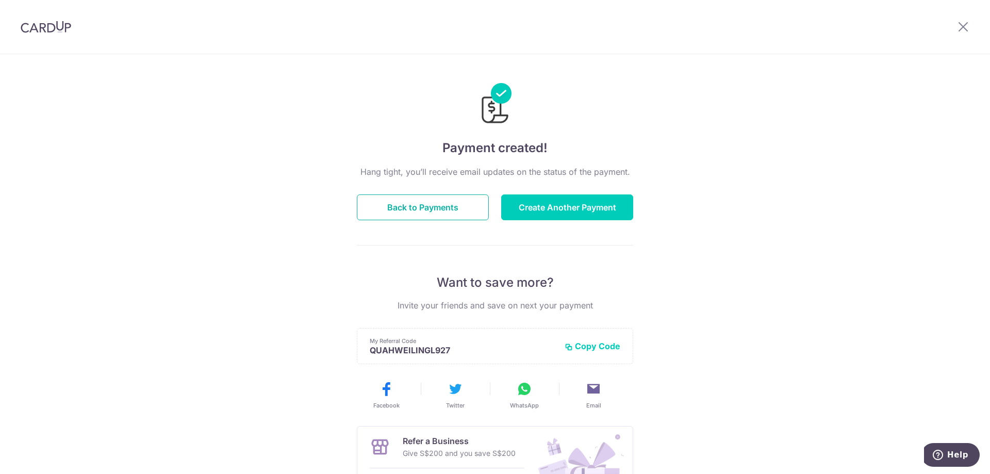
click at [470, 216] on button "Back to Payments" at bounding box center [423, 207] width 132 height 26
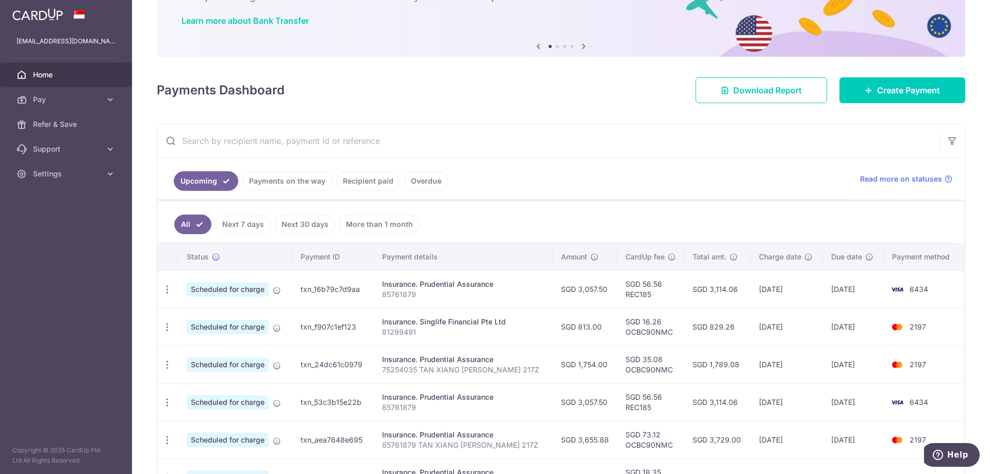
scroll to position [148, 0]
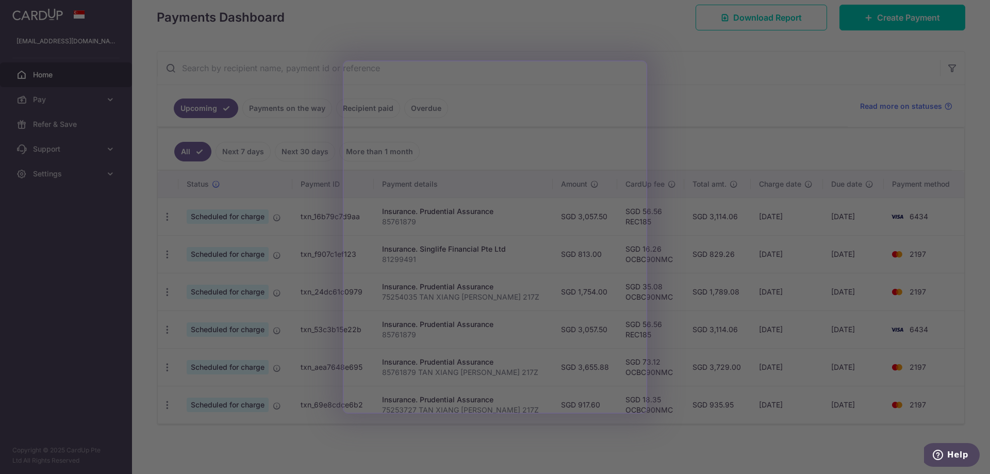
click at [708, 146] on div at bounding box center [499, 239] width 999 height 478
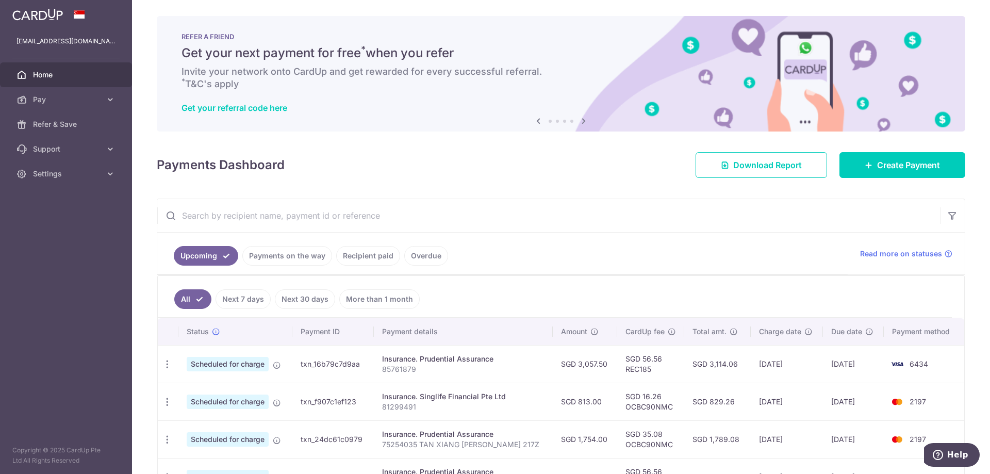
scroll to position [0, 0]
